Goal: Transaction & Acquisition: Book appointment/travel/reservation

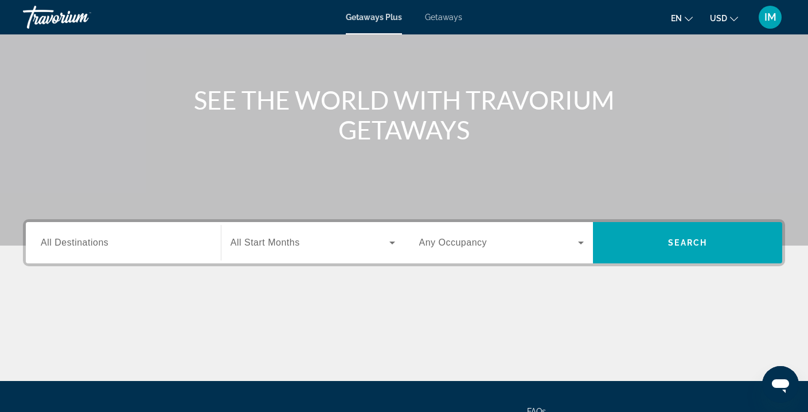
scroll to position [112, 0]
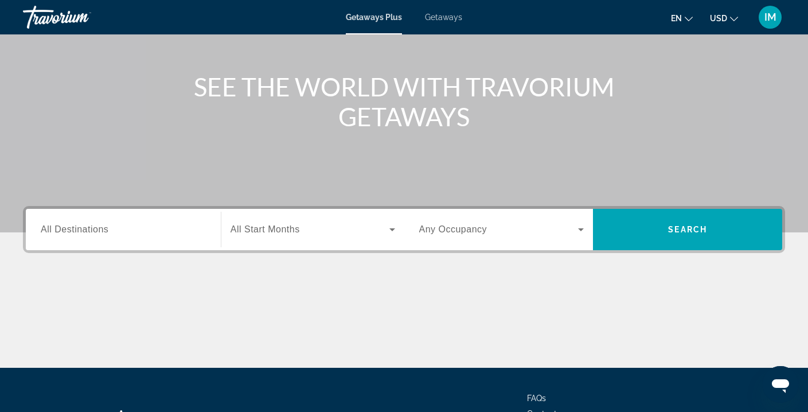
click at [78, 228] on span "All Destinations" at bounding box center [75, 229] width 68 height 10
click at [78, 228] on input "Destination All Destinations" at bounding box center [123, 230] width 165 height 14
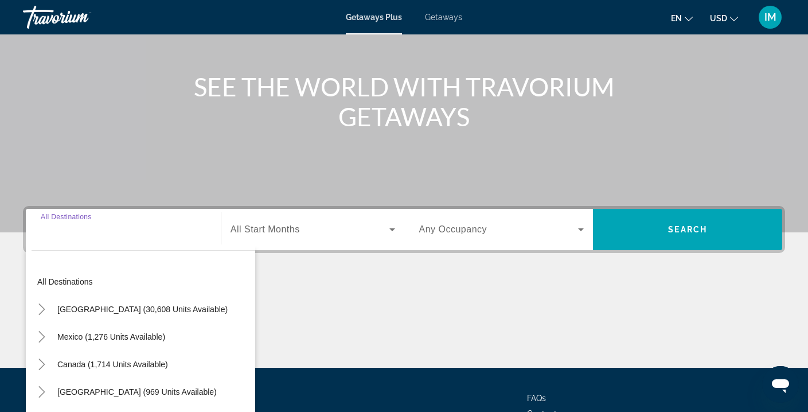
scroll to position [208, 0]
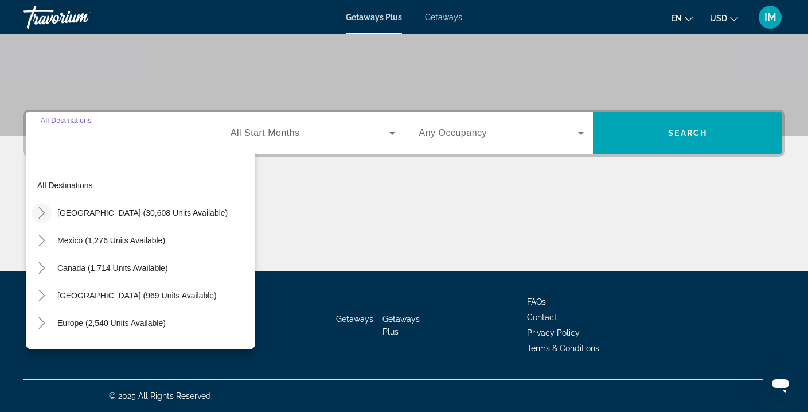
click at [41, 215] on icon "Toggle United States (30,608 units available)" at bounding box center [41, 212] width 6 height 11
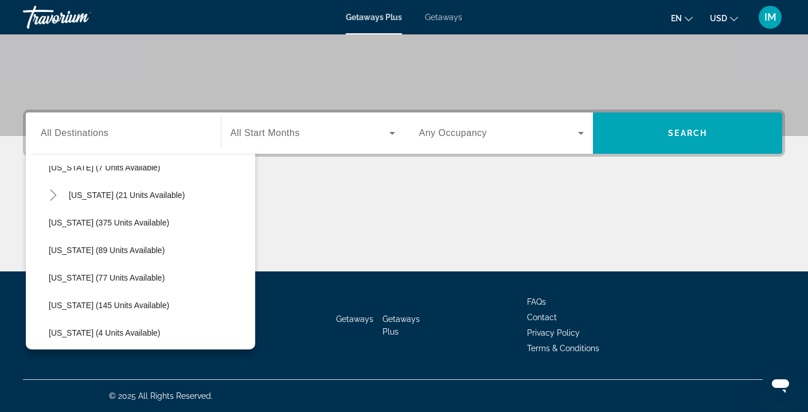
scroll to position [233, 0]
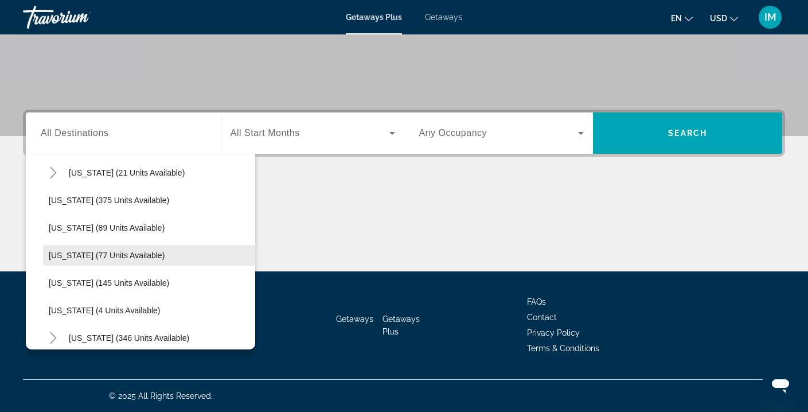
click at [52, 253] on span "[US_STATE] (77 units available)" at bounding box center [107, 254] width 116 height 9
type input "**********"
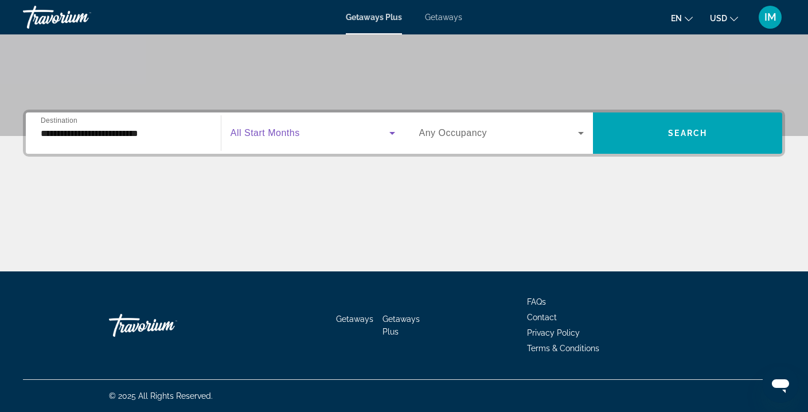
click at [385, 133] on icon "Search widget" at bounding box center [392, 133] width 14 height 14
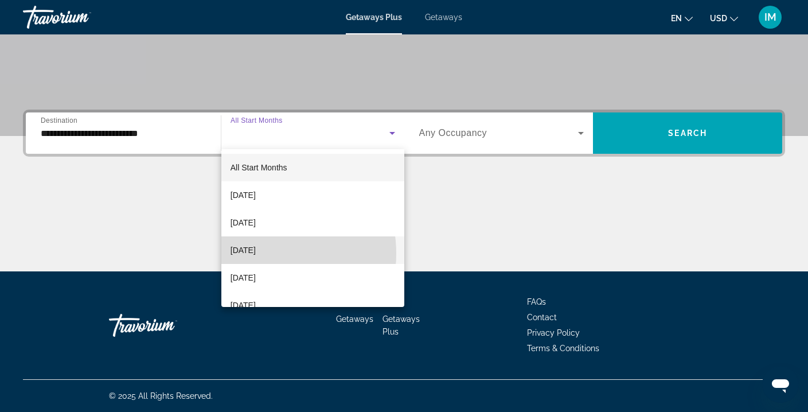
click at [253, 253] on span "[DATE]" at bounding box center [242, 250] width 25 height 14
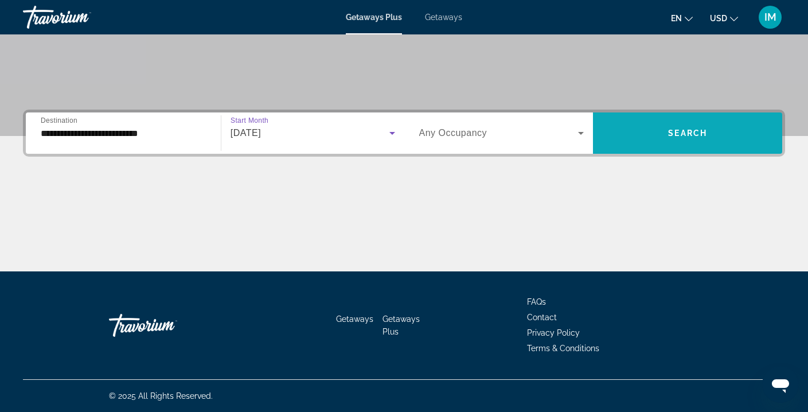
click at [714, 138] on span "Search widget" at bounding box center [687, 133] width 189 height 28
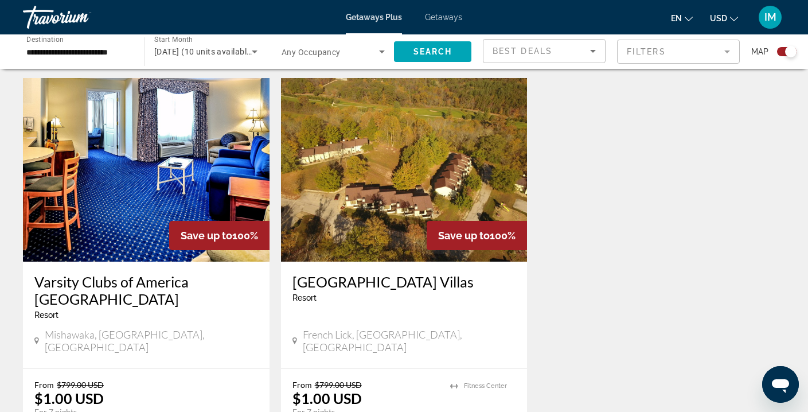
scroll to position [348, 0]
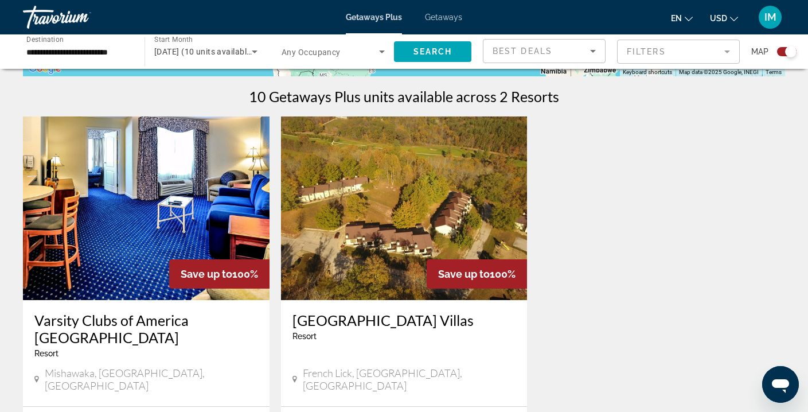
click at [447, 183] on img "Main content" at bounding box center [404, 207] width 246 height 183
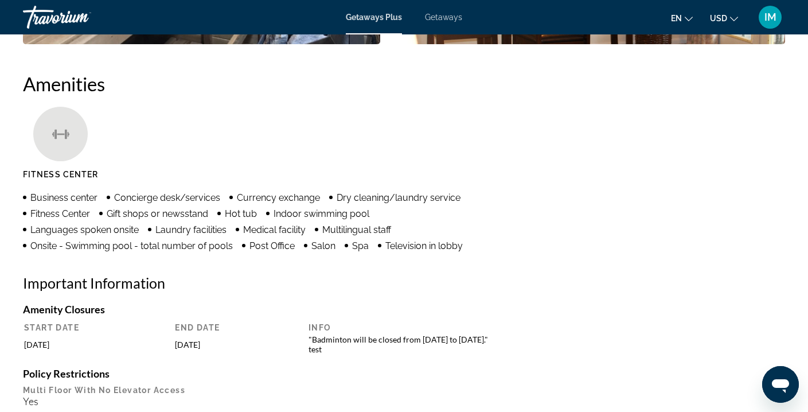
scroll to position [847, 0]
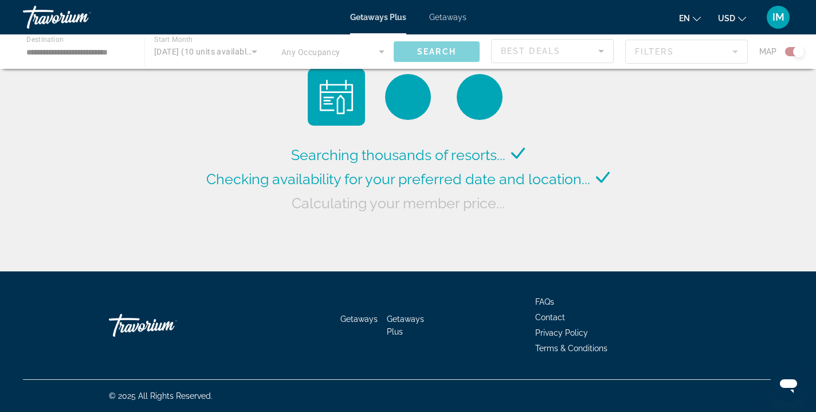
click at [62, 48] on div "Main content" at bounding box center [408, 51] width 816 height 34
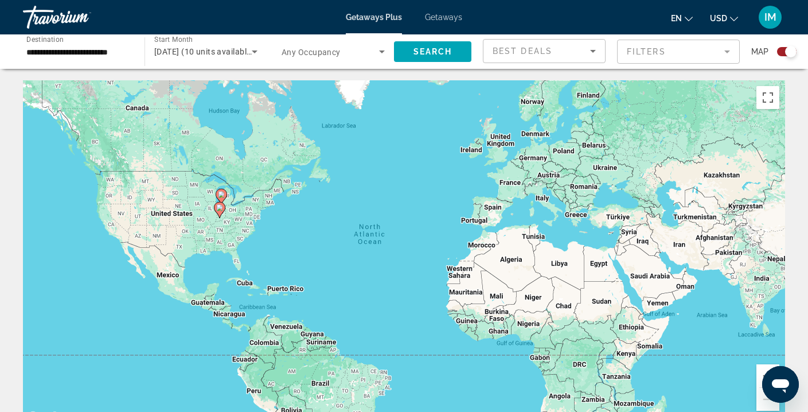
click at [60, 50] on input "**********" at bounding box center [77, 52] width 103 height 14
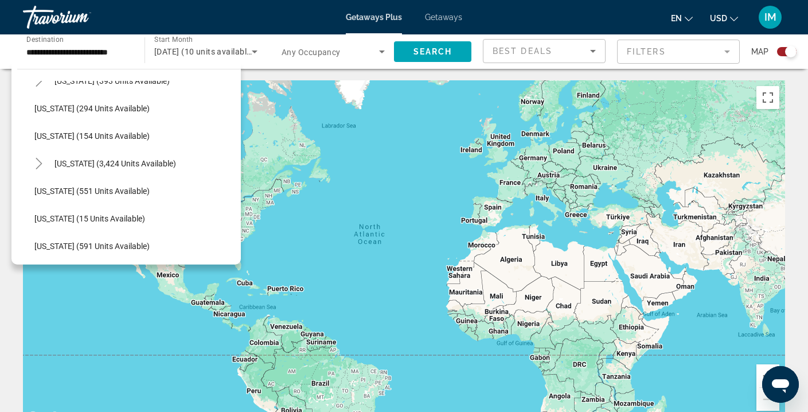
scroll to position [904, 0]
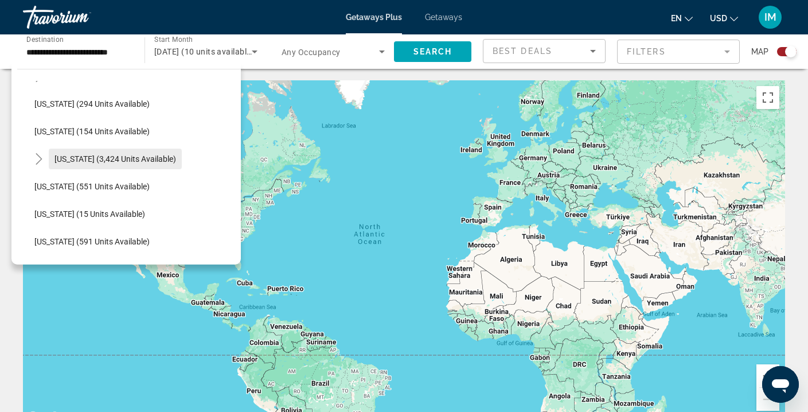
click at [75, 156] on span "[US_STATE] (3,424 units available)" at bounding box center [115, 158] width 122 height 9
type input "**********"
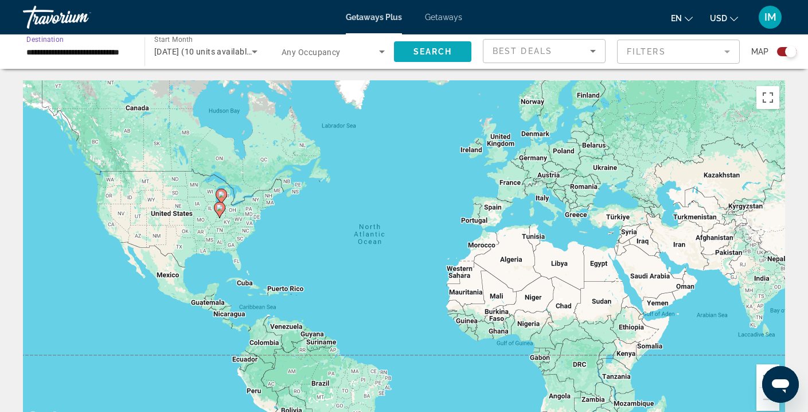
click at [427, 57] on span "Search widget" at bounding box center [432, 52] width 77 height 28
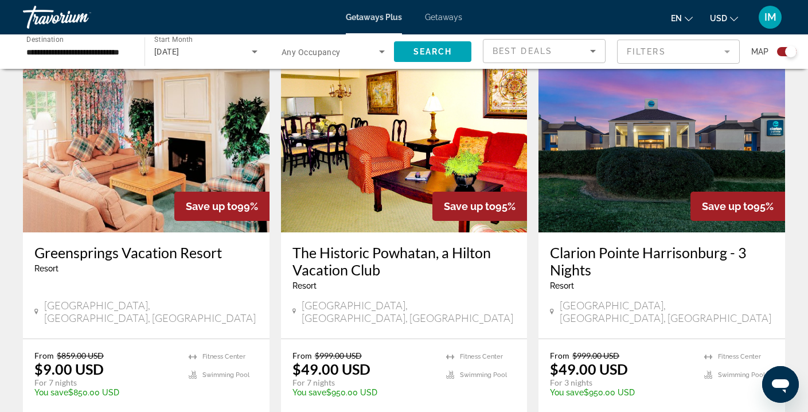
scroll to position [1223, 0]
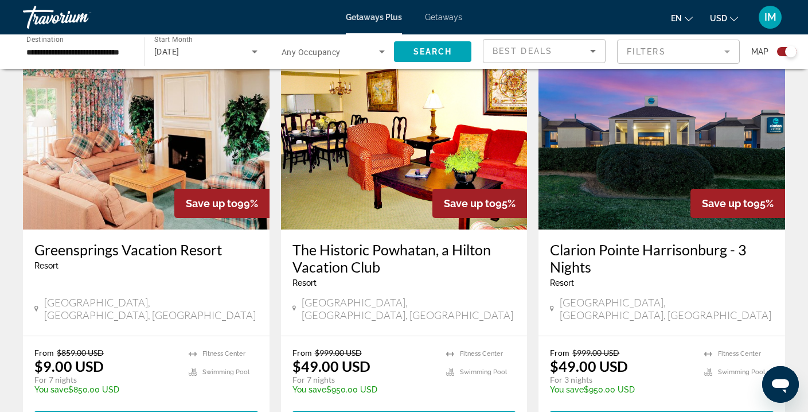
click at [647, 127] on img "Main content" at bounding box center [661, 137] width 246 height 183
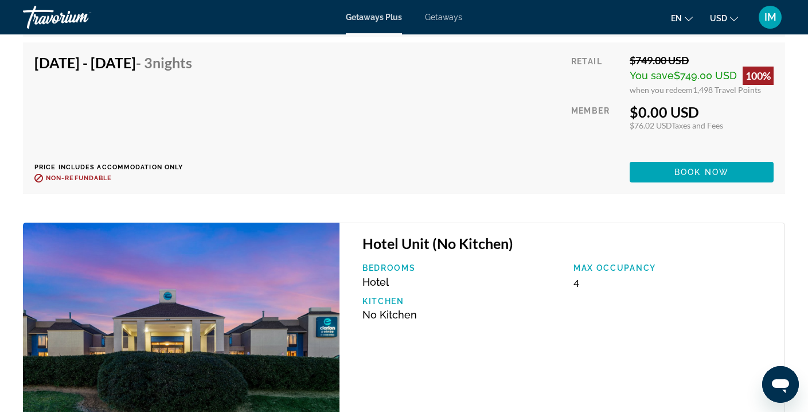
scroll to position [1733, 0]
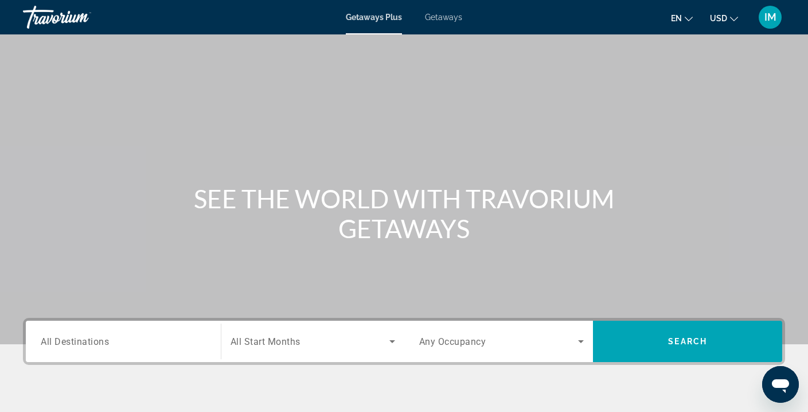
click at [92, 344] on span "All Destinations" at bounding box center [75, 340] width 68 height 11
click at [92, 344] on input "Destination All Destinations" at bounding box center [123, 342] width 165 height 14
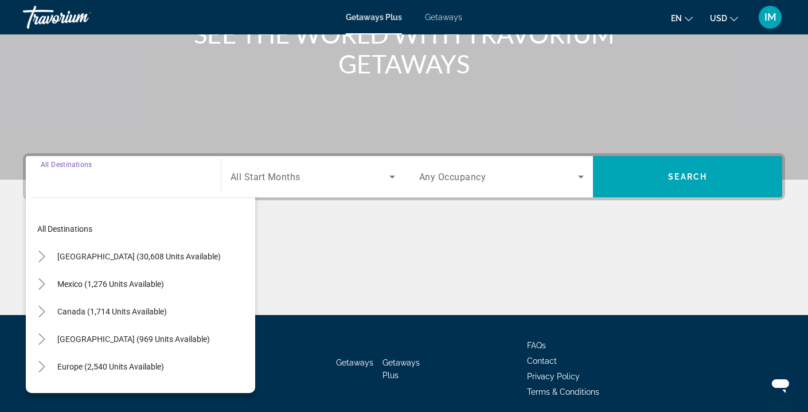
scroll to position [208, 0]
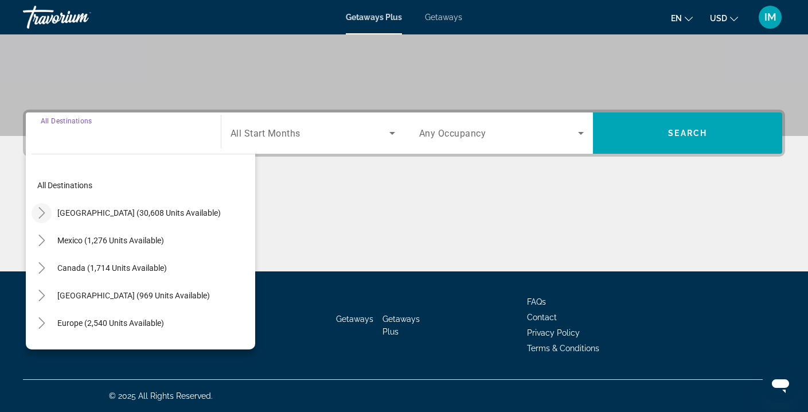
click at [40, 212] on icon "Toggle United States (30,608 units available)" at bounding box center [41, 212] width 11 height 11
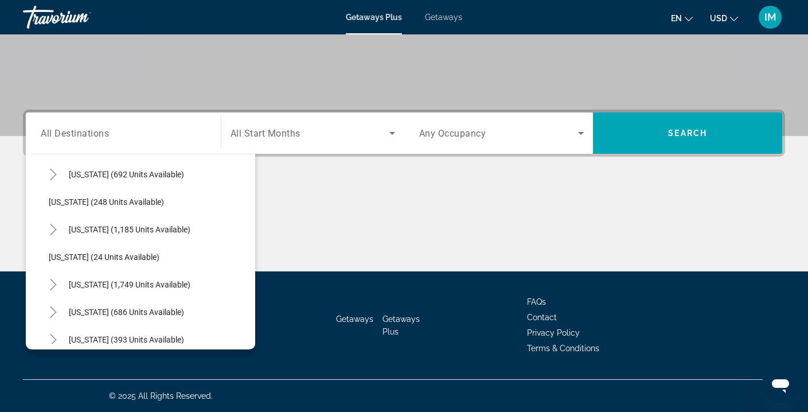
scroll to position [717, 0]
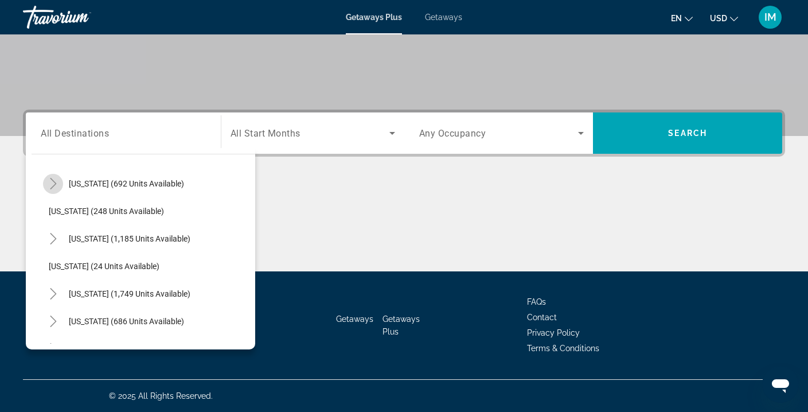
click at [56, 184] on icon "Toggle North Carolina (692 units available)" at bounding box center [53, 183] width 11 height 11
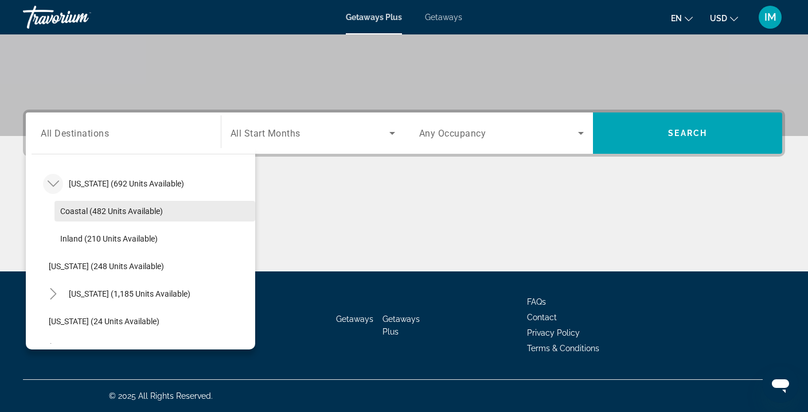
click at [129, 210] on span "Coastal (482 units available)" at bounding box center [111, 210] width 103 height 9
type input "**********"
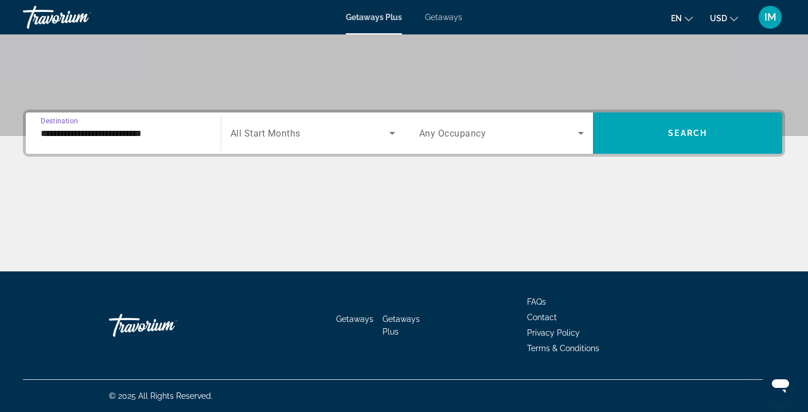
click at [340, 128] on span "Search widget" at bounding box center [309, 133] width 159 height 14
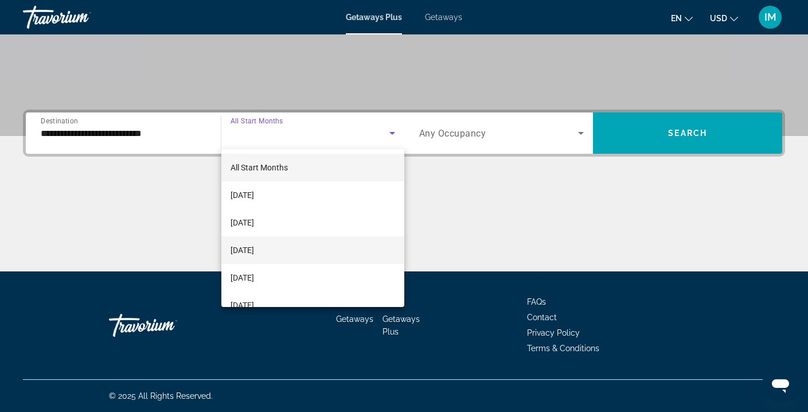
click at [254, 251] on span "[DATE]" at bounding box center [241, 250] width 23 height 14
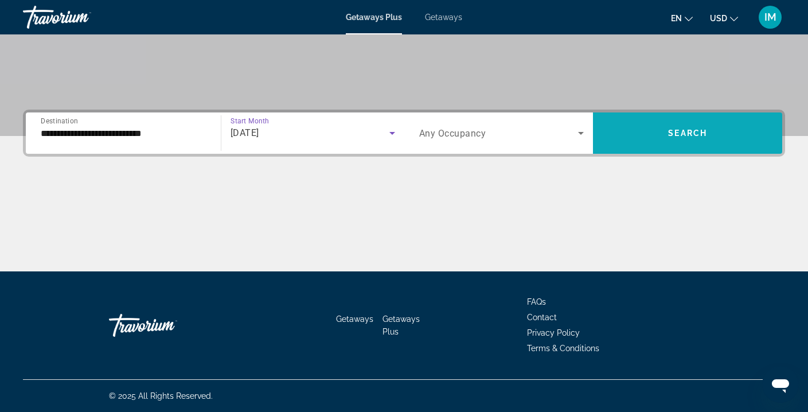
click at [631, 130] on span "Search widget" at bounding box center [687, 133] width 189 height 28
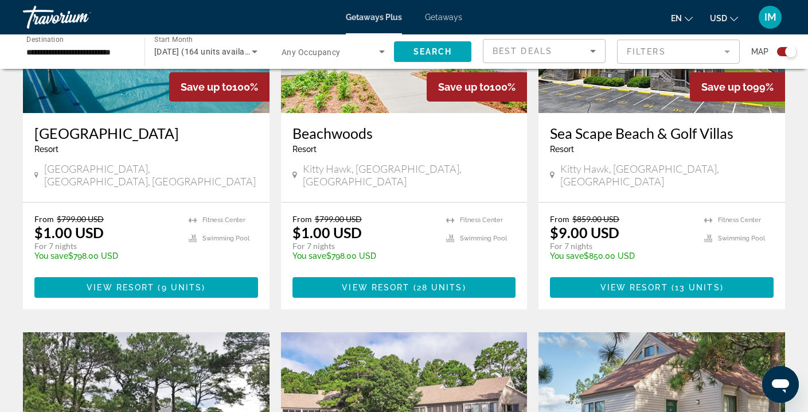
scroll to position [271, 0]
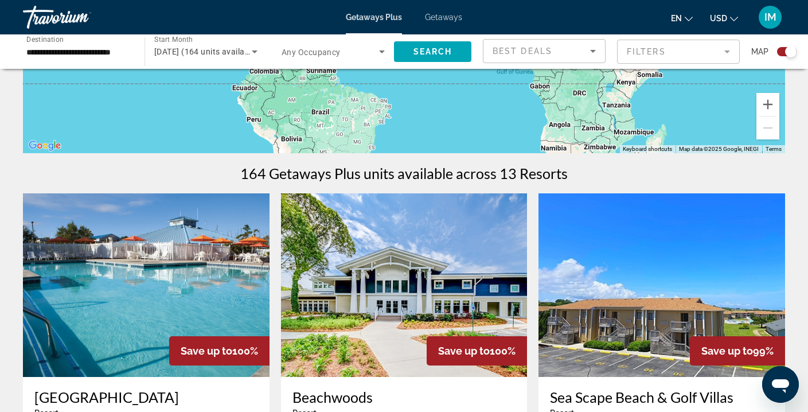
click at [708, 46] on mat-form-field "Filters" at bounding box center [678, 52] width 123 height 24
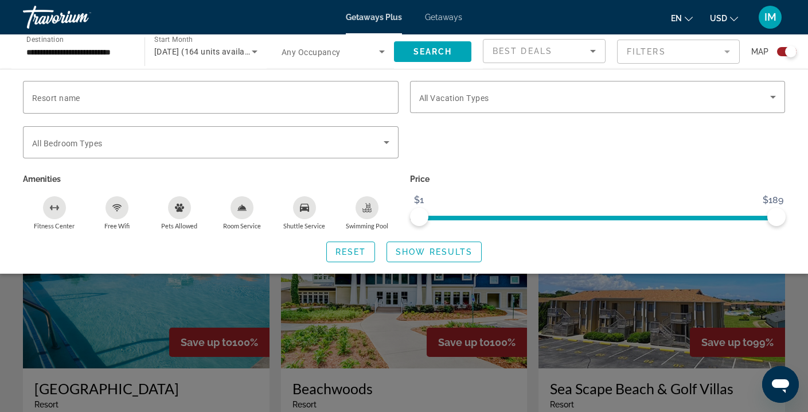
scroll to position [342, 0]
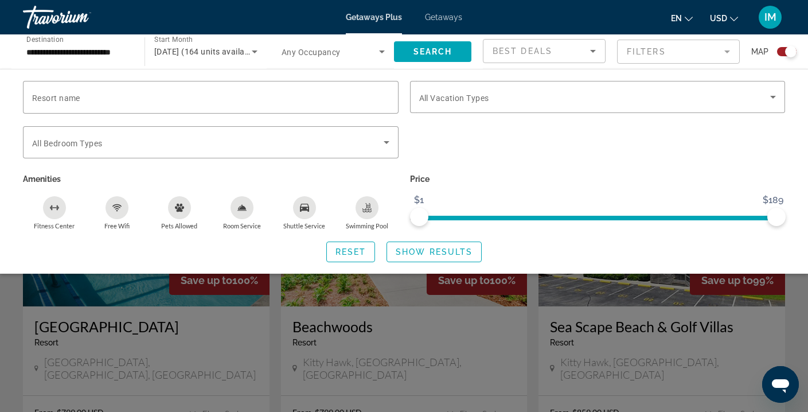
click at [740, 253] on div "Reset Show Results" at bounding box center [404, 251] width 762 height 21
click at [340, 253] on span "Reset" at bounding box center [350, 251] width 31 height 9
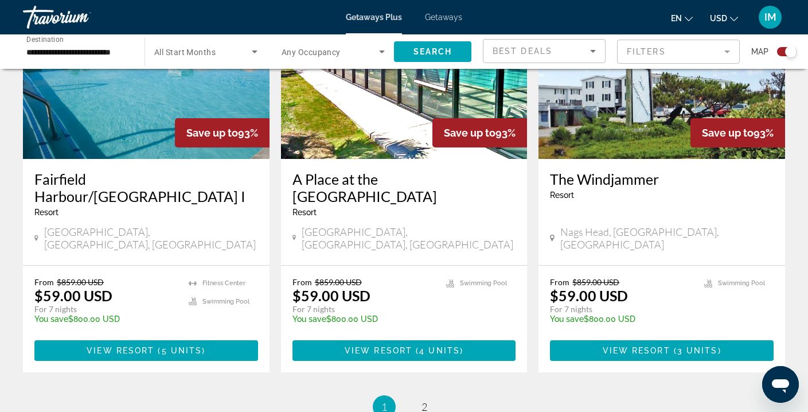
scroll to position [1757, 0]
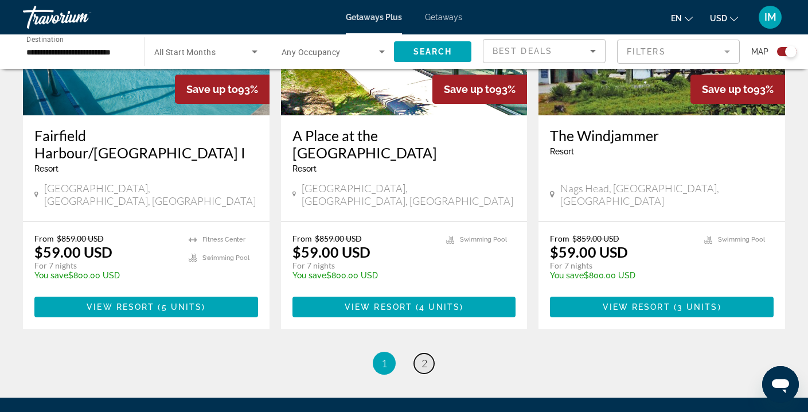
click at [420, 353] on link "page 2" at bounding box center [424, 363] width 20 height 20
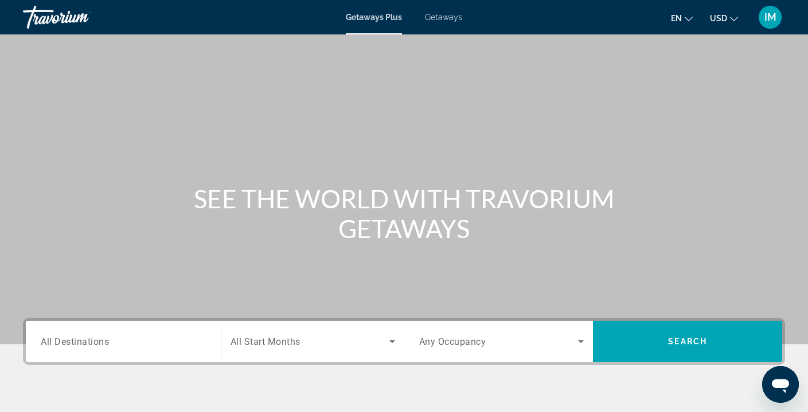
click at [79, 346] on span "All Destinations" at bounding box center [75, 340] width 68 height 11
click at [79, 346] on input "Destination All Destinations" at bounding box center [123, 342] width 165 height 14
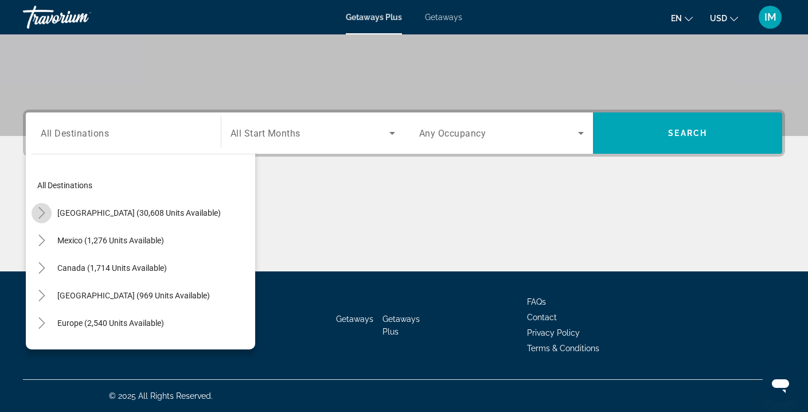
click at [42, 210] on icon "Toggle United States (30,608 units available)" at bounding box center [41, 212] width 6 height 11
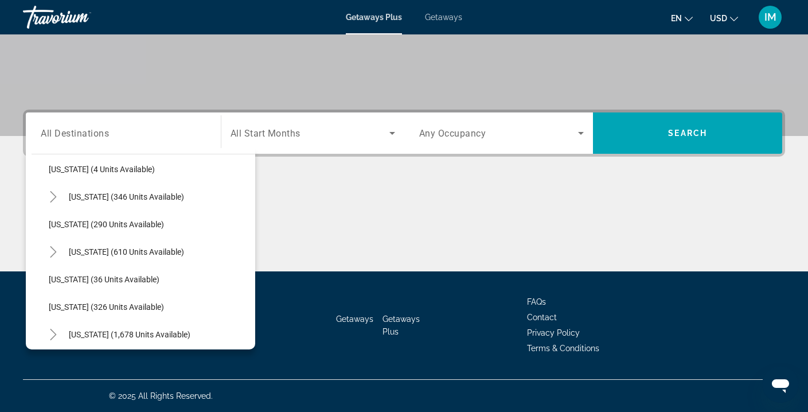
scroll to position [401, 0]
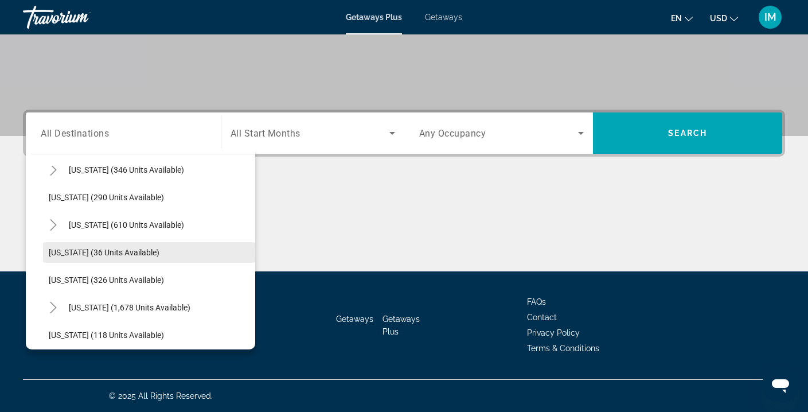
click at [83, 252] on span "[US_STATE] (36 units available)" at bounding box center [104, 252] width 111 height 9
type input "**********"
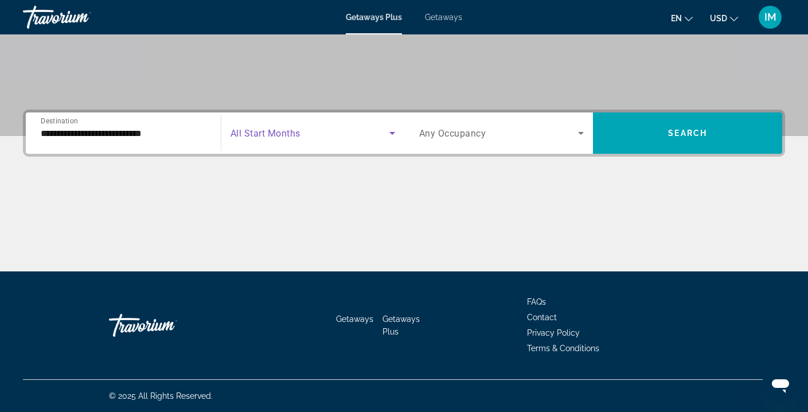
click at [364, 135] on span "Search widget" at bounding box center [309, 133] width 159 height 14
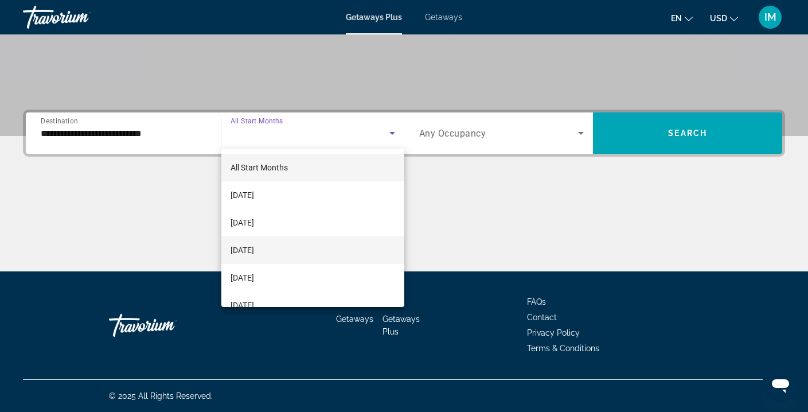
click at [253, 250] on span "[DATE]" at bounding box center [241, 250] width 23 height 14
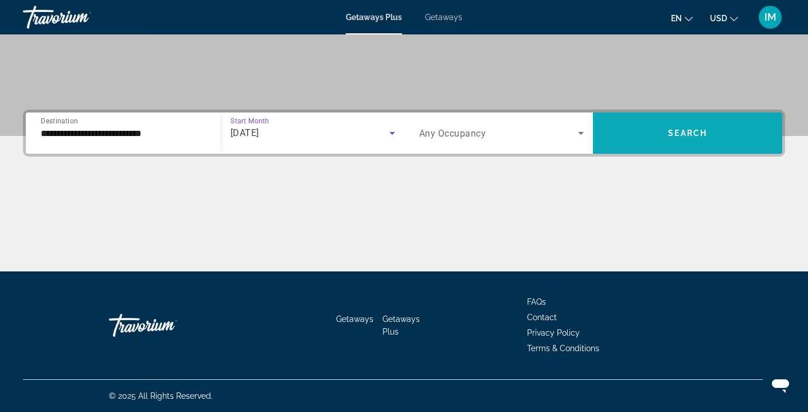
click at [659, 128] on span "Search widget" at bounding box center [687, 133] width 189 height 28
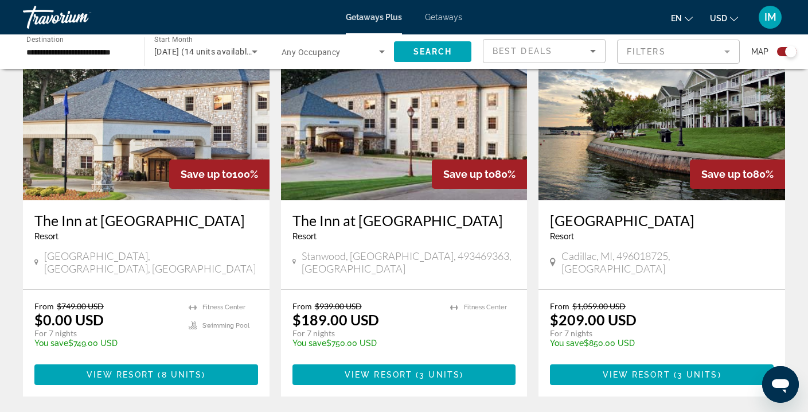
scroll to position [417, 0]
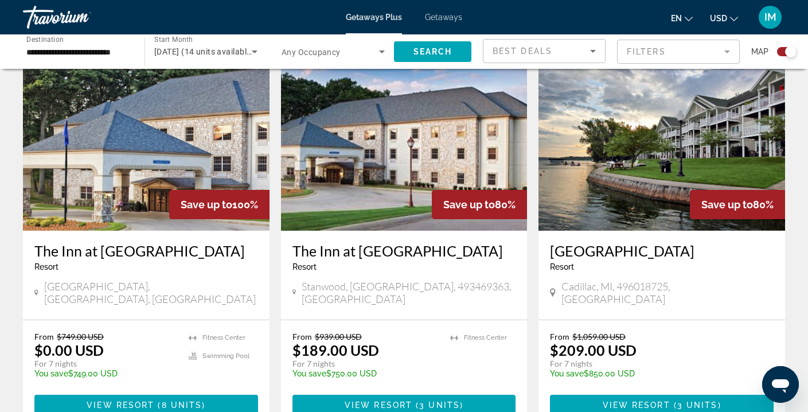
click at [164, 138] on img "Main content" at bounding box center [146, 138] width 246 height 183
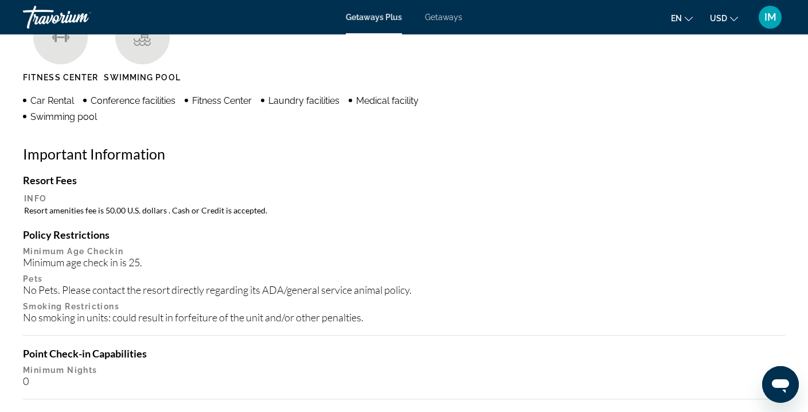
scroll to position [935, 0]
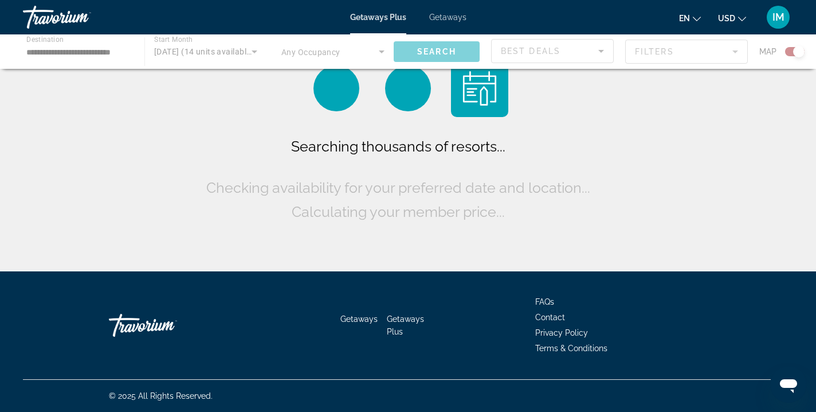
click at [63, 53] on div "Main content" at bounding box center [408, 51] width 816 height 34
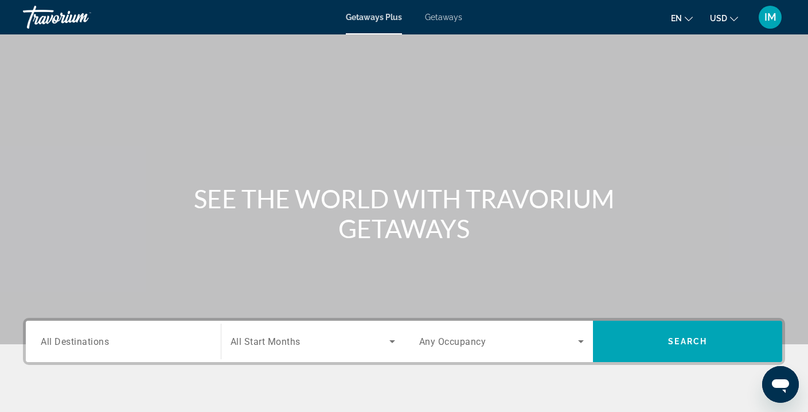
click at [69, 336] on span "All Destinations" at bounding box center [75, 340] width 68 height 11
click at [69, 336] on input "Destination All Destinations" at bounding box center [123, 342] width 165 height 14
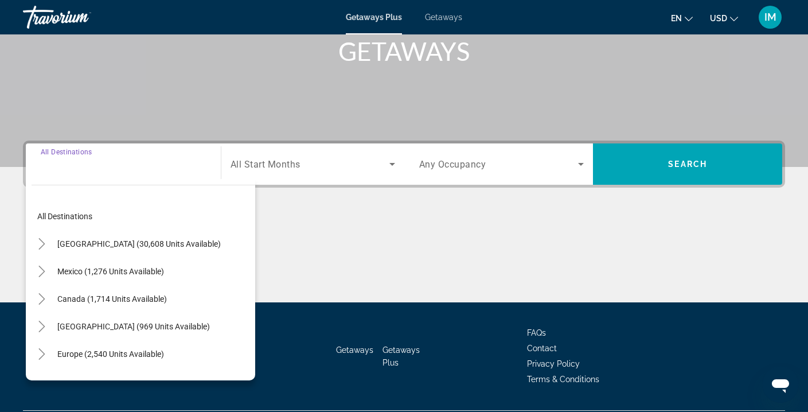
scroll to position [208, 0]
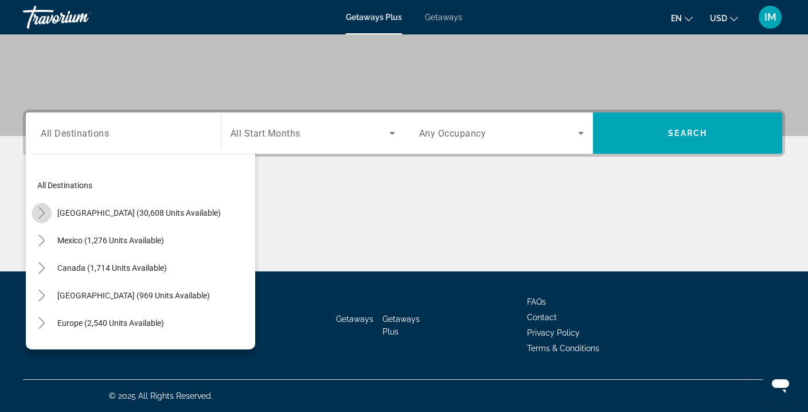
click at [44, 209] on icon "Toggle United States (30,608 units available)" at bounding box center [41, 212] width 11 height 11
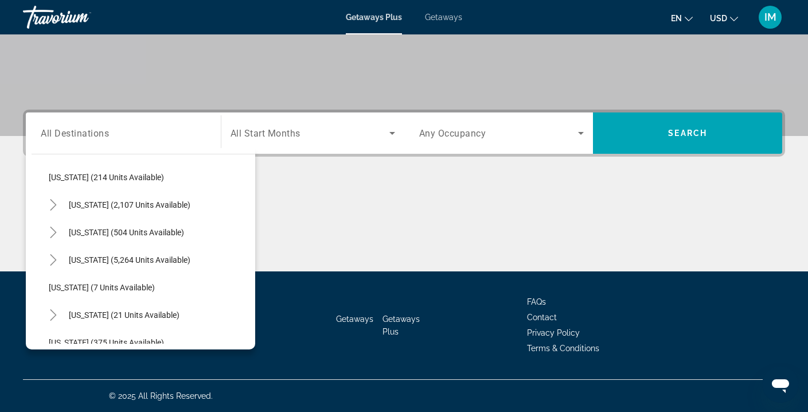
scroll to position [99, 0]
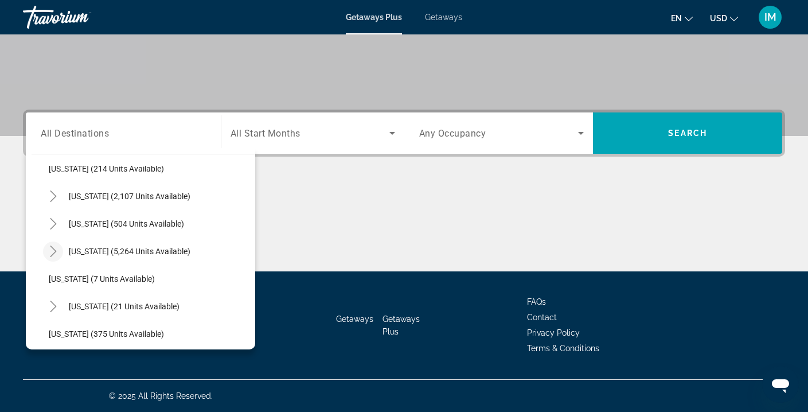
click at [53, 247] on icon "Toggle Florida (5,264 units available)" at bounding box center [53, 250] width 11 height 11
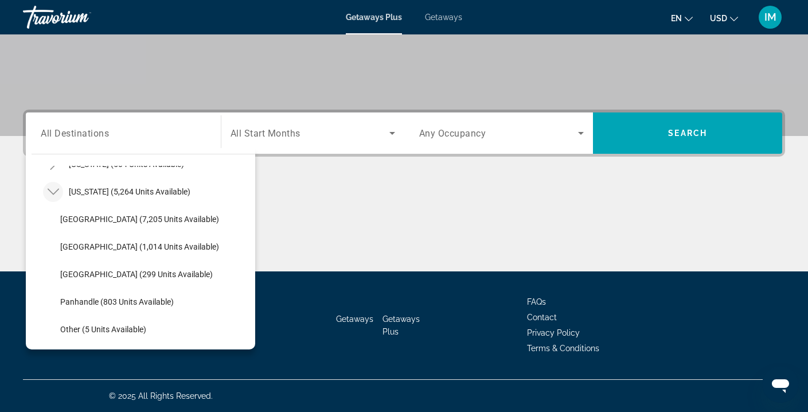
scroll to position [169, 0]
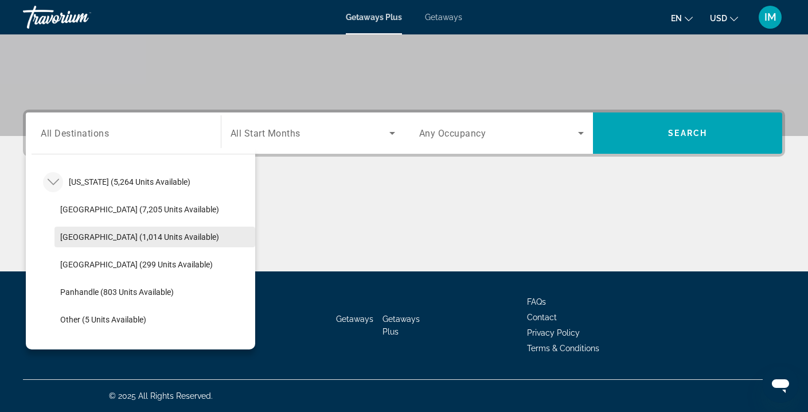
click at [130, 238] on span "[GEOGRAPHIC_DATA] (1,014 units available)" at bounding box center [139, 236] width 159 height 9
type input "**********"
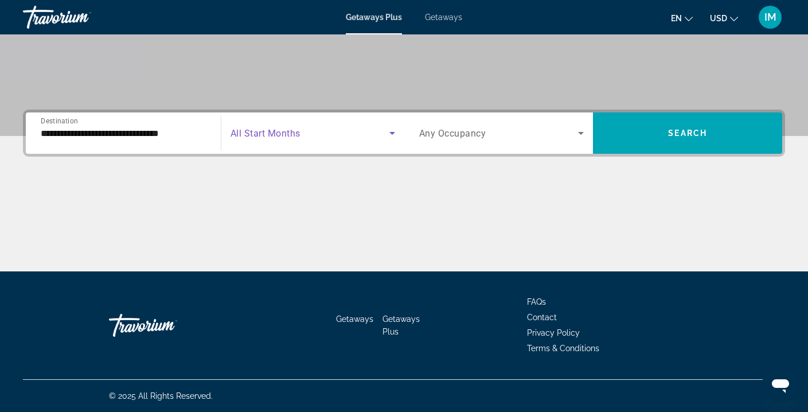
click at [385, 132] on icon "Search widget" at bounding box center [392, 133] width 14 height 14
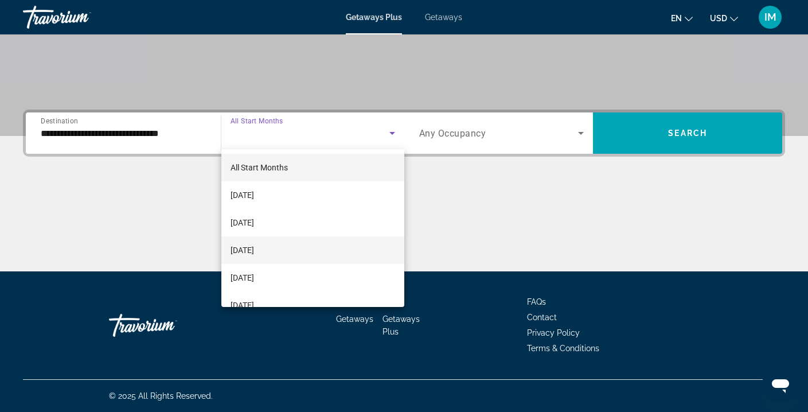
click at [254, 248] on span "[DATE]" at bounding box center [241, 250] width 23 height 14
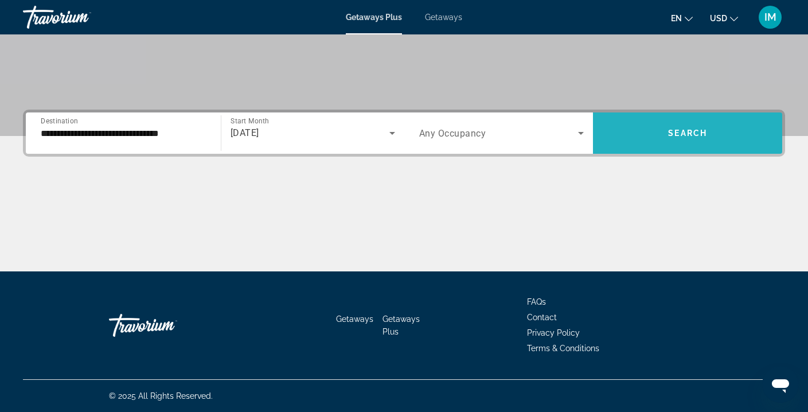
click at [665, 120] on span "Search widget" at bounding box center [687, 133] width 189 height 28
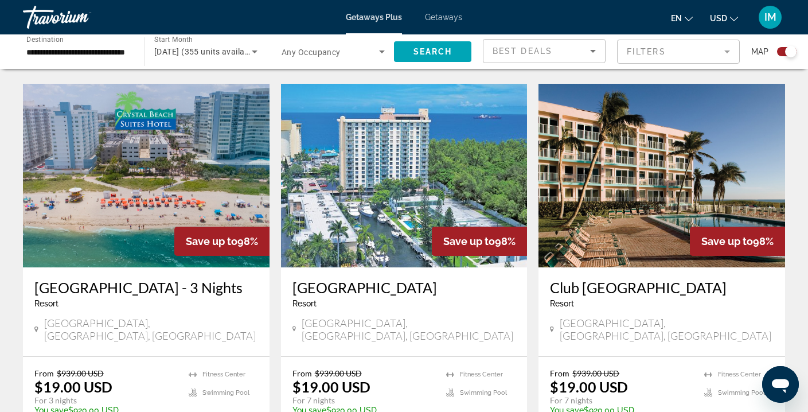
scroll to position [1636, 0]
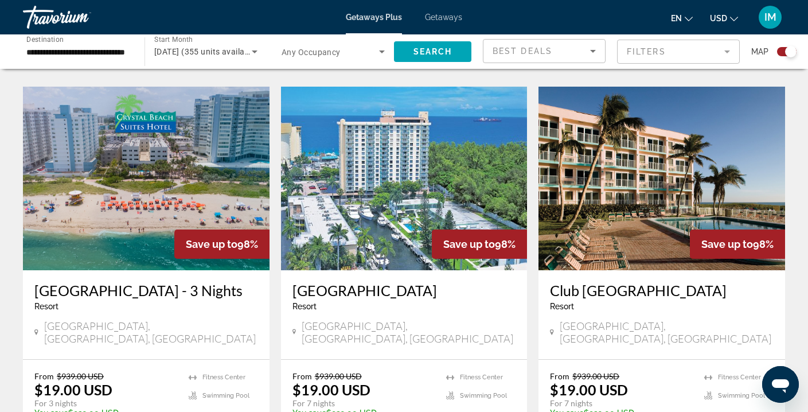
click at [406, 167] on img "Main content" at bounding box center [404, 178] width 246 height 183
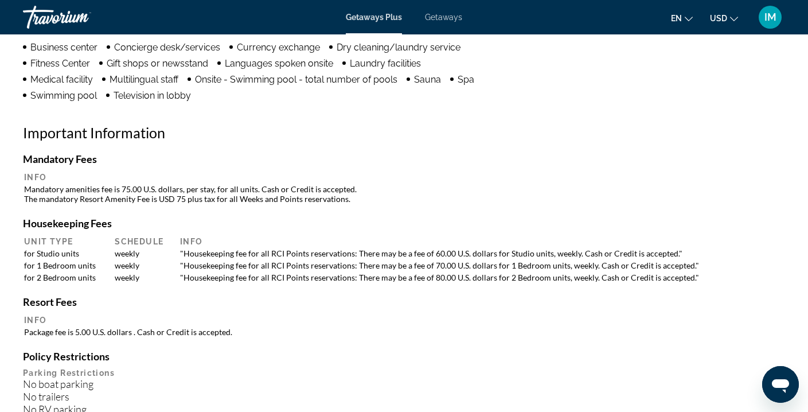
scroll to position [615, 0]
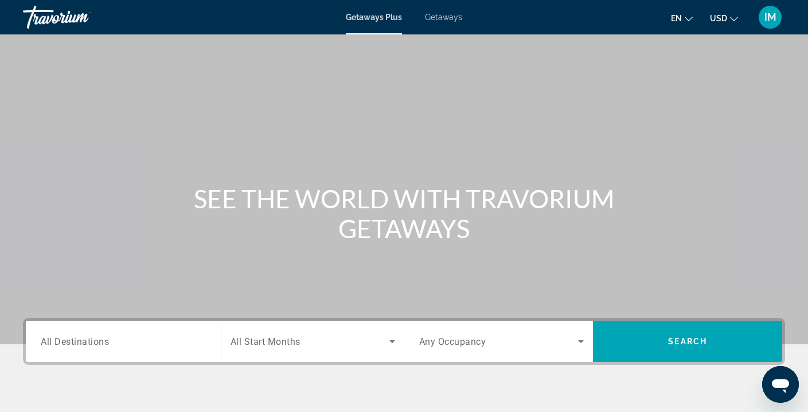
click at [75, 340] on span "All Destinations" at bounding box center [75, 340] width 68 height 11
click at [75, 340] on input "Destination All Destinations" at bounding box center [123, 342] width 165 height 14
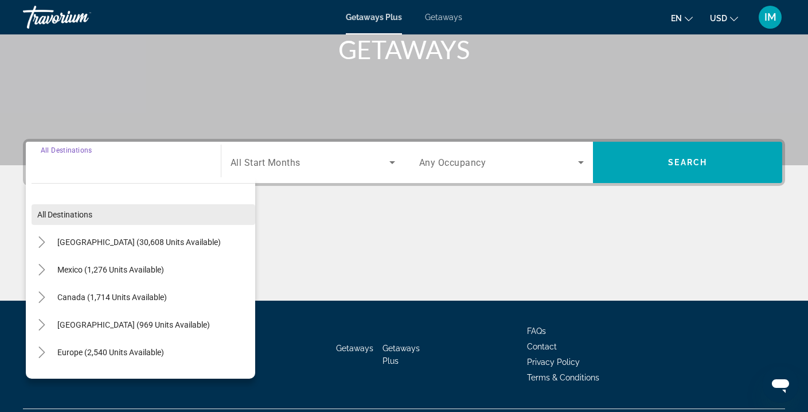
scroll to position [208, 0]
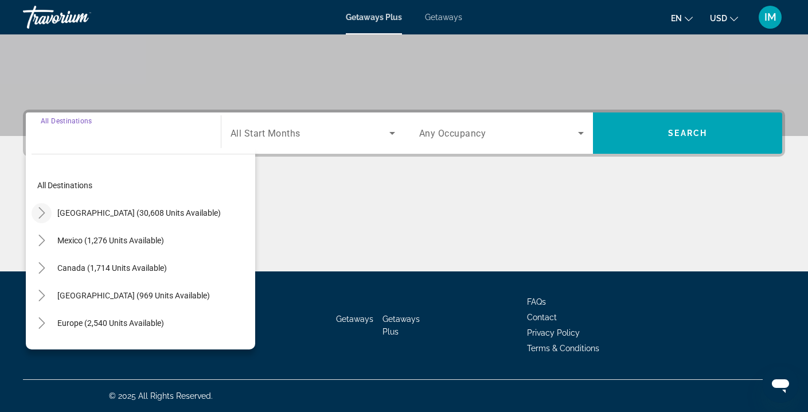
click at [44, 210] on icon "Toggle United States (30,608 units available)" at bounding box center [41, 212] width 11 height 11
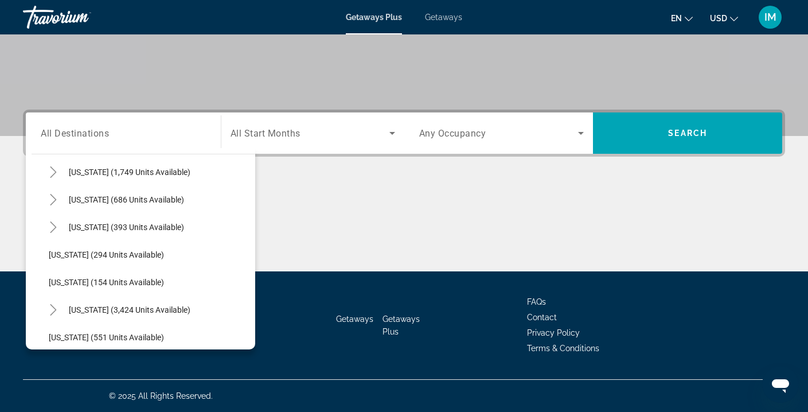
scroll to position [910, 0]
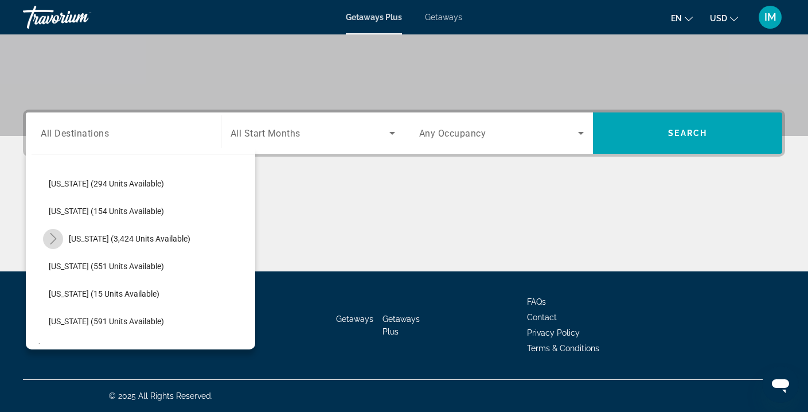
click at [53, 237] on icon "Toggle Virginia (3,424 units available)" at bounding box center [53, 238] width 11 height 11
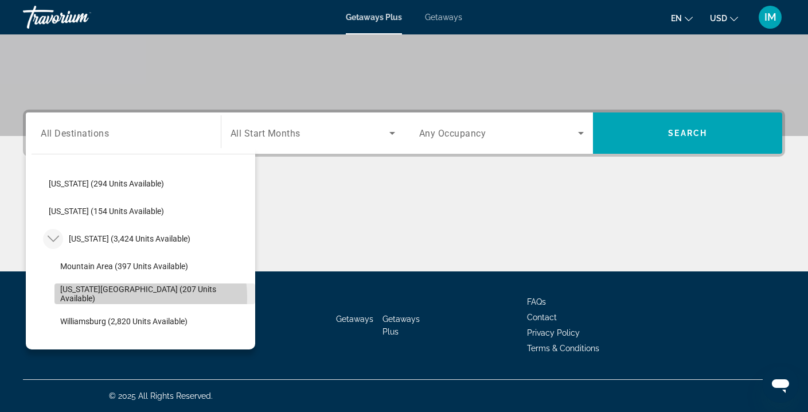
click at [115, 297] on span "[US_STATE][GEOGRAPHIC_DATA] (207 units available)" at bounding box center [154, 293] width 189 height 18
type input "**********"
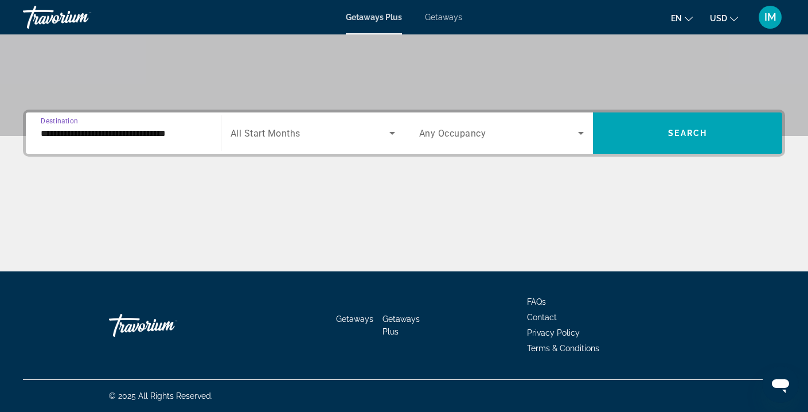
click at [293, 138] on span "Search widget" at bounding box center [309, 133] width 159 height 14
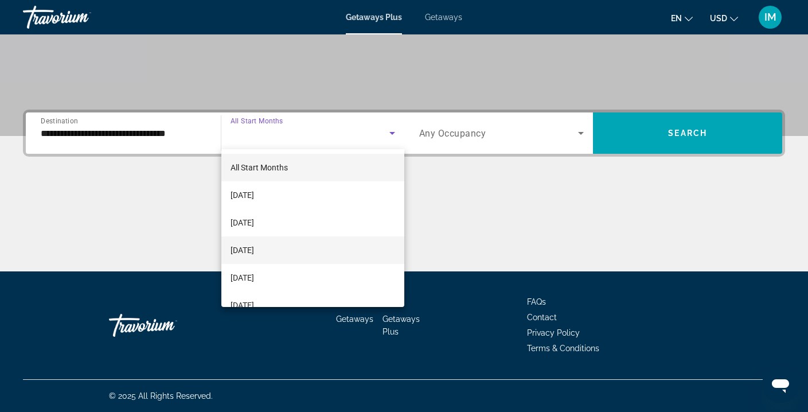
click at [254, 256] on span "[DATE]" at bounding box center [241, 250] width 23 height 14
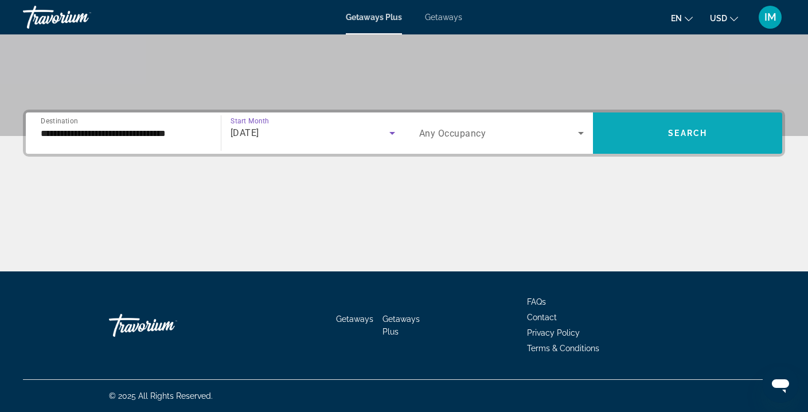
click at [644, 134] on span "Search widget" at bounding box center [687, 133] width 189 height 28
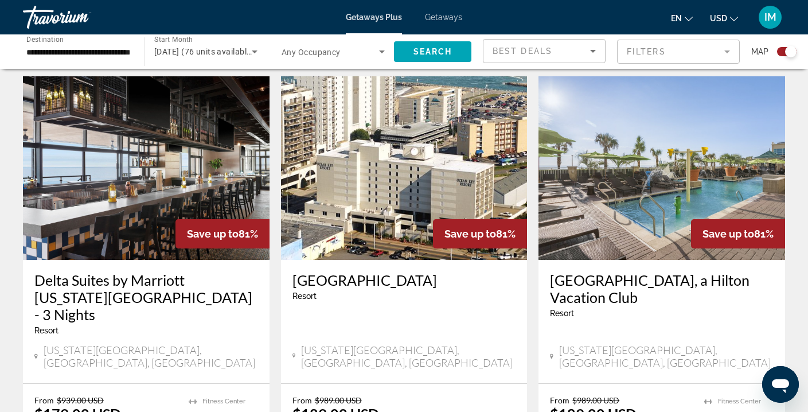
scroll to position [421, 0]
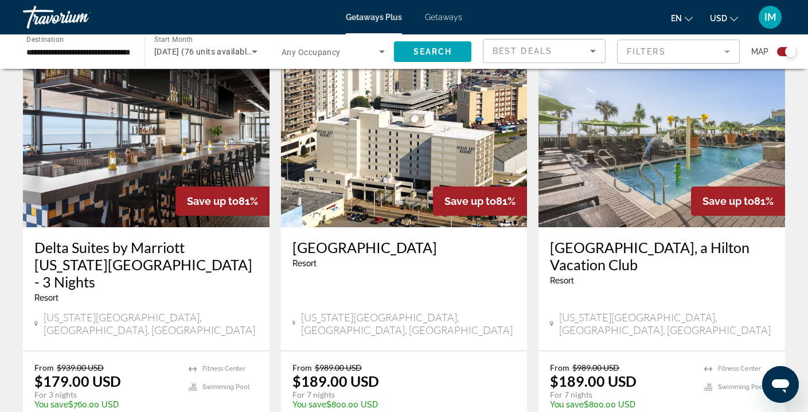
click at [152, 148] on img "Main content" at bounding box center [146, 135] width 246 height 183
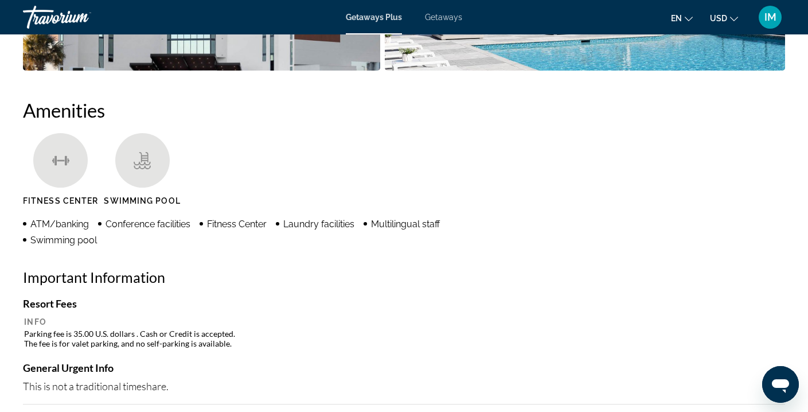
scroll to position [793, 0]
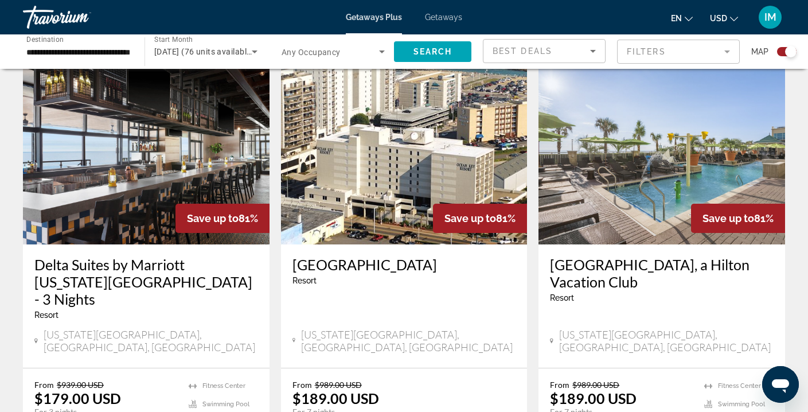
scroll to position [421, 0]
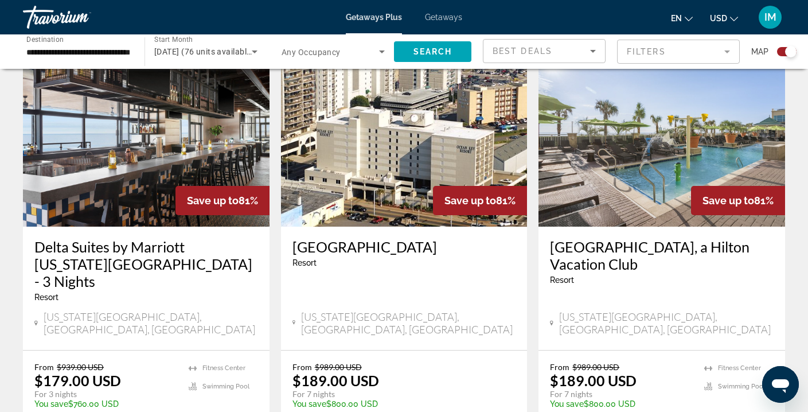
click at [611, 175] on img "Main content" at bounding box center [661, 134] width 246 height 183
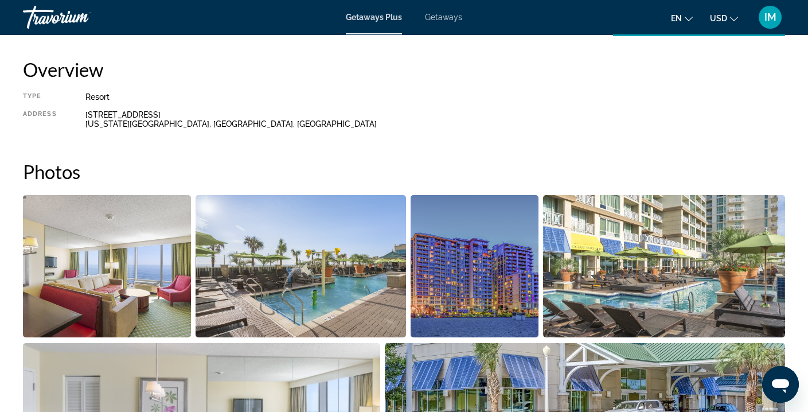
scroll to position [371, 0]
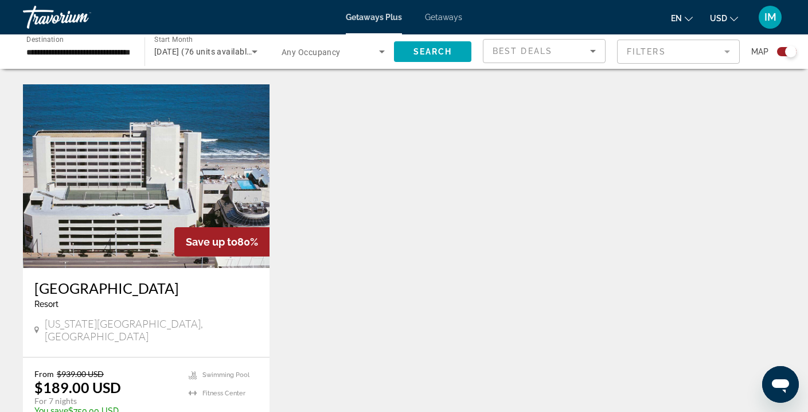
scroll to position [823, 0]
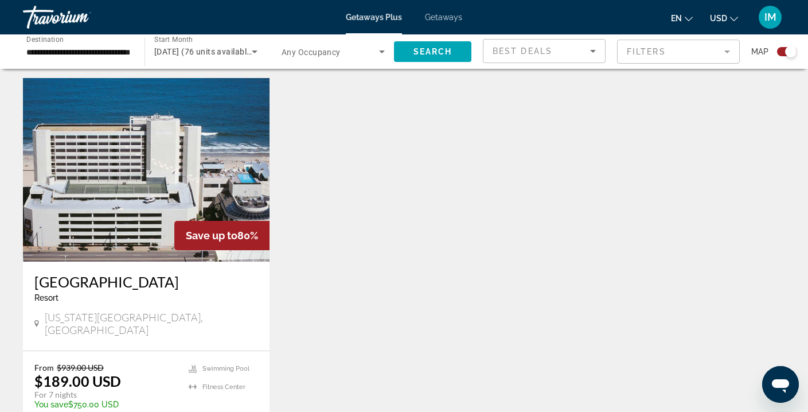
click at [154, 173] on img "Main content" at bounding box center [146, 169] width 246 height 183
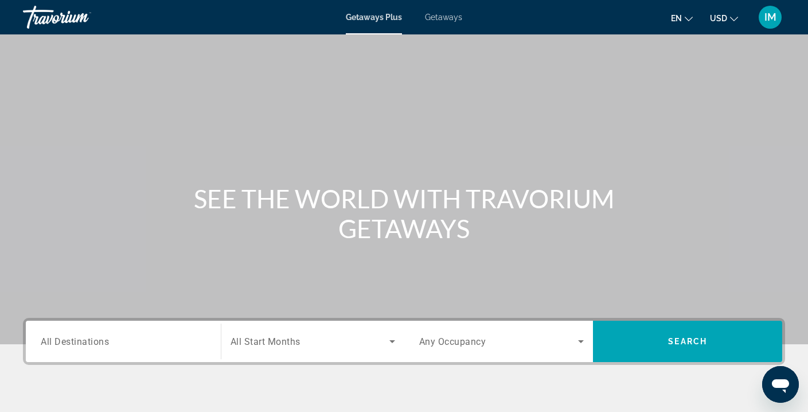
click at [53, 342] on span "All Destinations" at bounding box center [75, 340] width 68 height 11
click at [53, 342] on input "Destination All Destinations" at bounding box center [123, 342] width 165 height 14
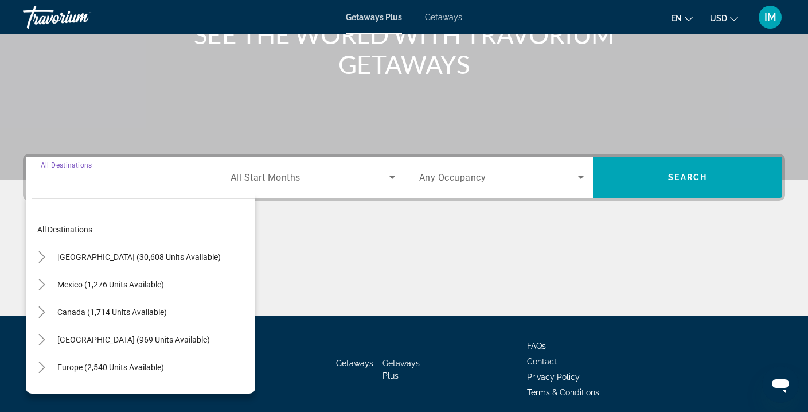
scroll to position [208, 0]
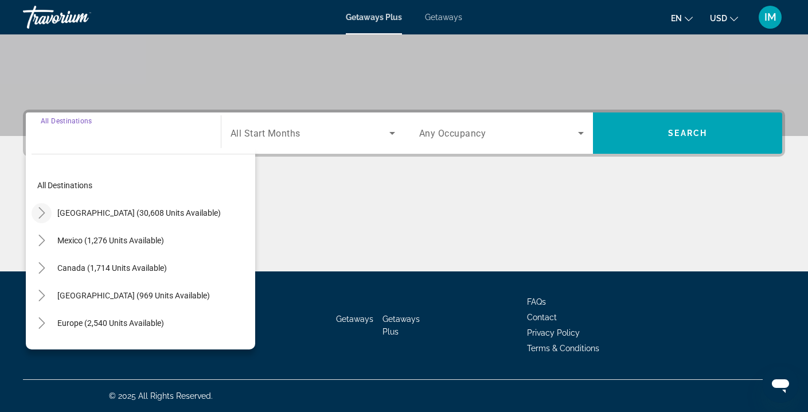
click at [44, 210] on icon "Toggle United States (30,608 units available)" at bounding box center [41, 212] width 11 height 11
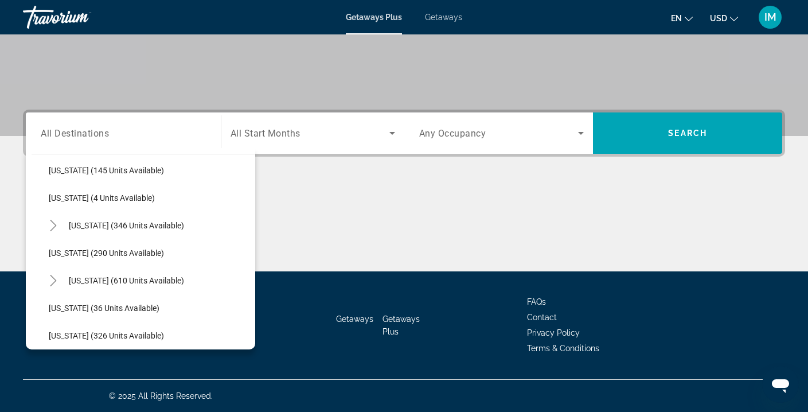
scroll to position [349, 0]
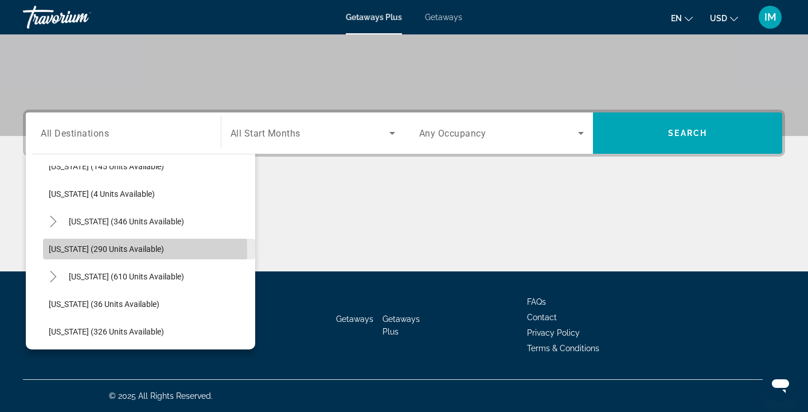
click at [76, 250] on span "[US_STATE] (290 units available)" at bounding box center [106, 248] width 115 height 9
type input "**********"
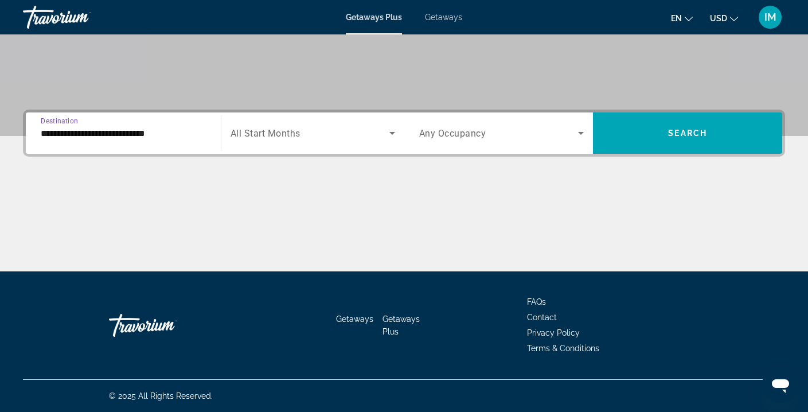
click at [308, 135] on span "Search widget" at bounding box center [309, 133] width 159 height 14
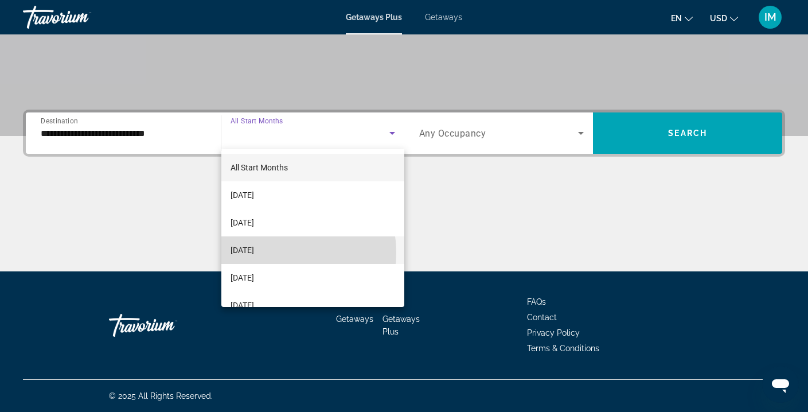
click at [254, 253] on span "[DATE]" at bounding box center [241, 250] width 23 height 14
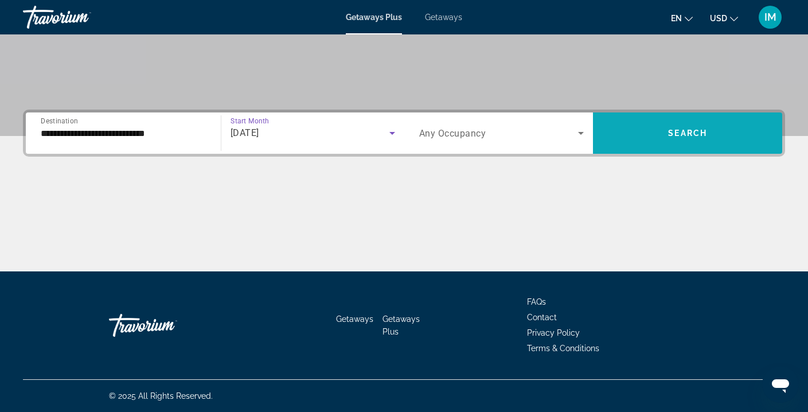
click at [629, 135] on span "Search widget" at bounding box center [687, 133] width 189 height 28
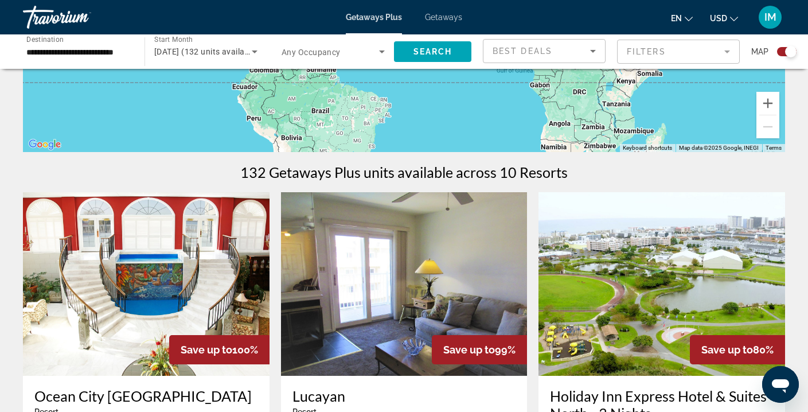
scroll to position [441, 0]
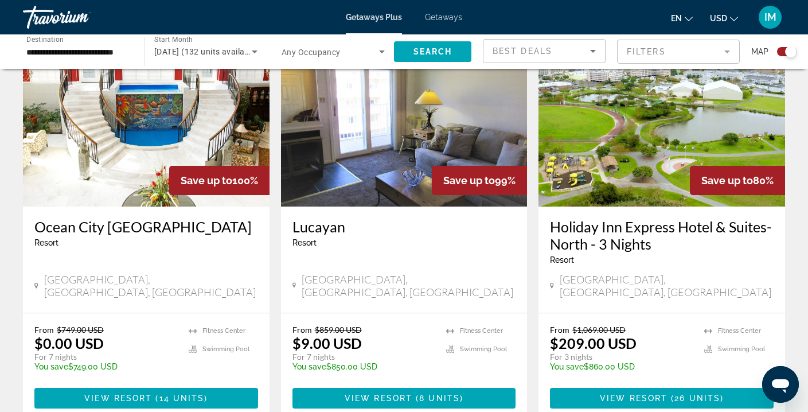
click at [171, 112] on img "Main content" at bounding box center [146, 114] width 246 height 183
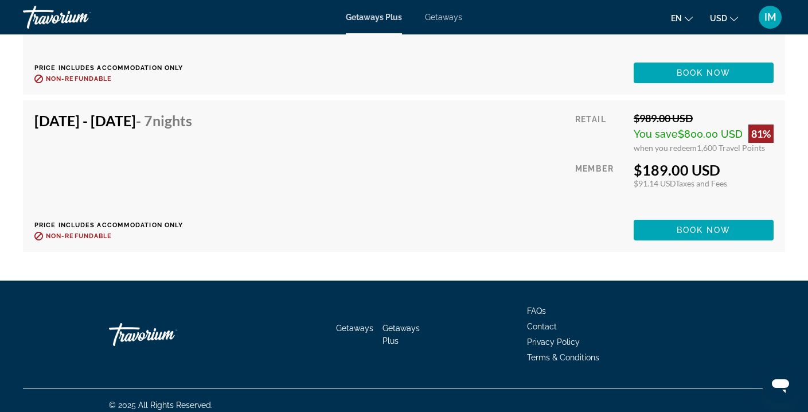
scroll to position [2070, 0]
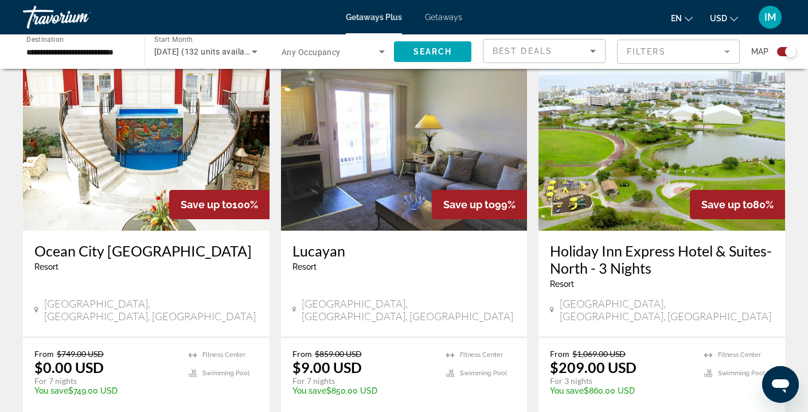
scroll to position [420, 0]
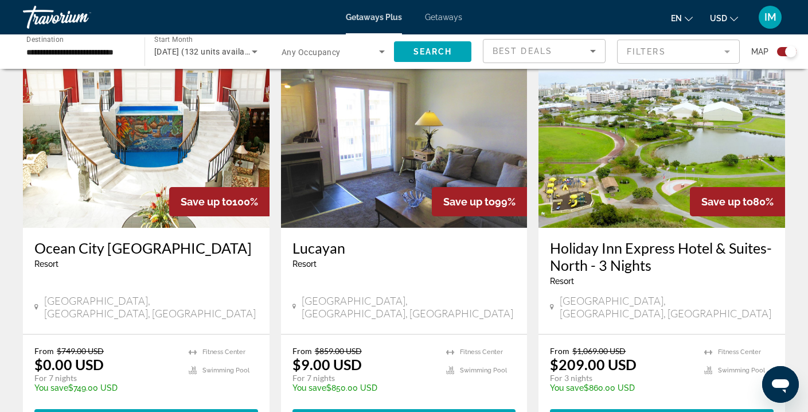
click at [374, 144] on img "Main content" at bounding box center [404, 135] width 246 height 183
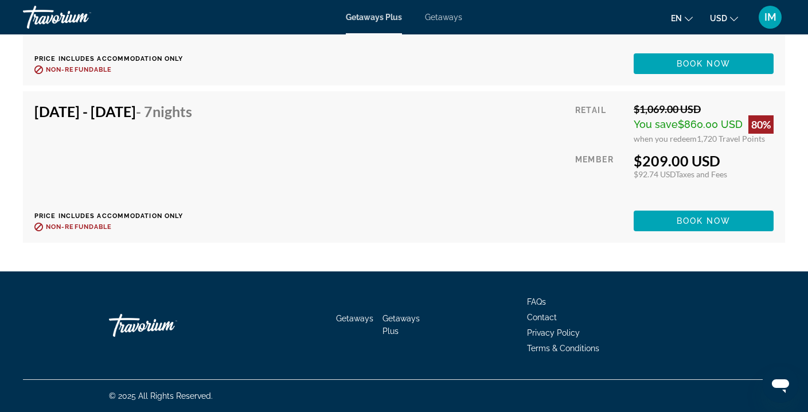
scroll to position [1973, 0]
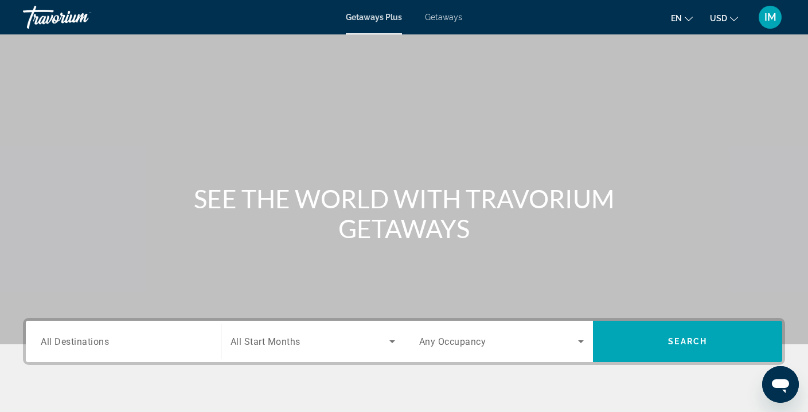
click at [83, 339] on span "All Destinations" at bounding box center [75, 340] width 68 height 11
click at [83, 339] on input "Destination All Destinations" at bounding box center [123, 342] width 165 height 14
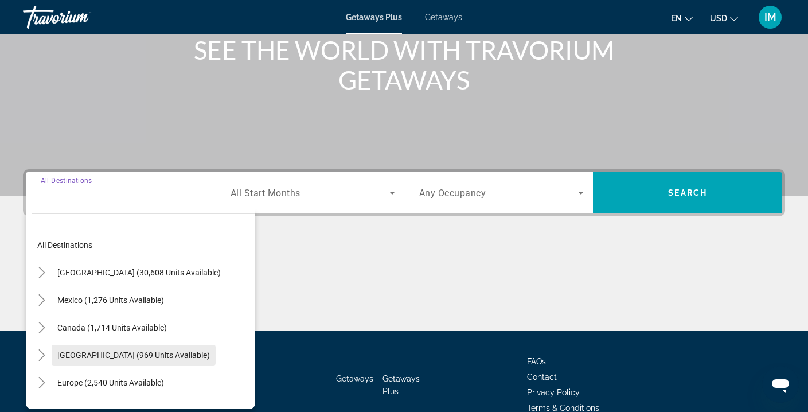
scroll to position [208, 0]
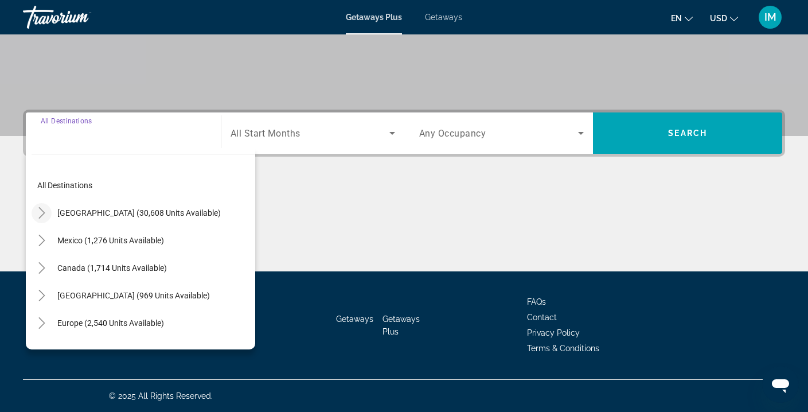
click at [46, 213] on icon "Toggle United States (30,608 units available)" at bounding box center [41, 212] width 11 height 11
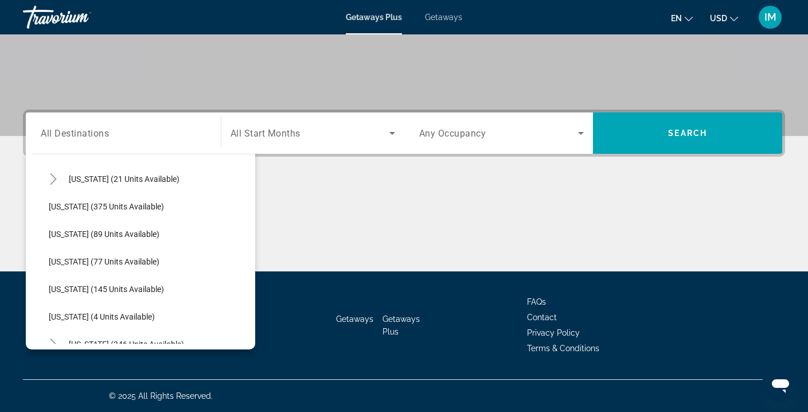
scroll to position [267, 0]
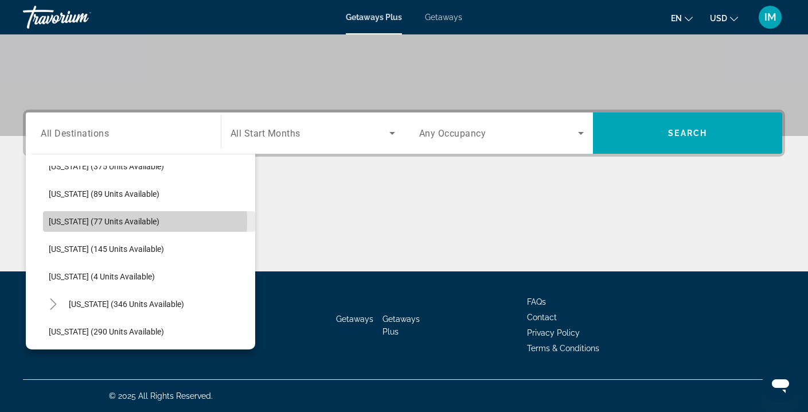
click at [104, 221] on span "[US_STATE] (77 units available)" at bounding box center [104, 221] width 111 height 9
type input "**********"
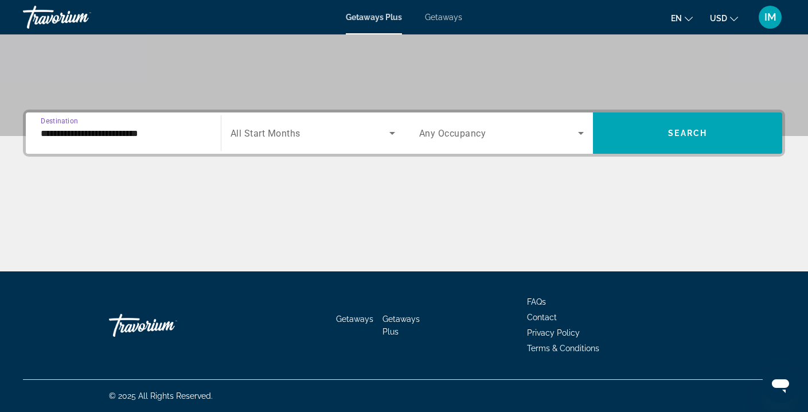
click at [335, 136] on span "Search widget" at bounding box center [309, 133] width 159 height 14
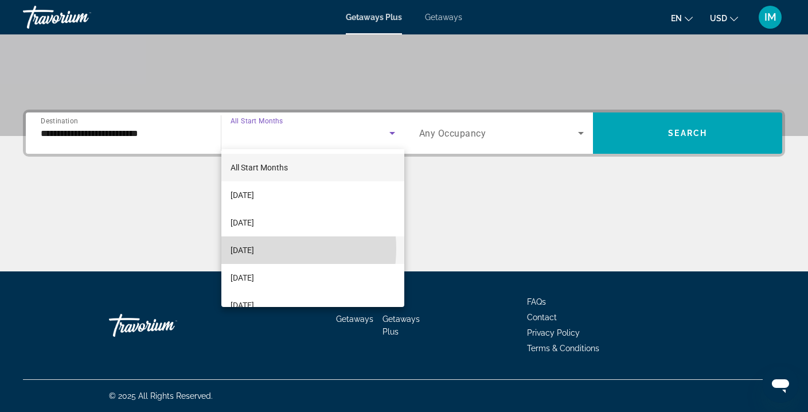
click at [254, 248] on span "[DATE]" at bounding box center [241, 250] width 23 height 14
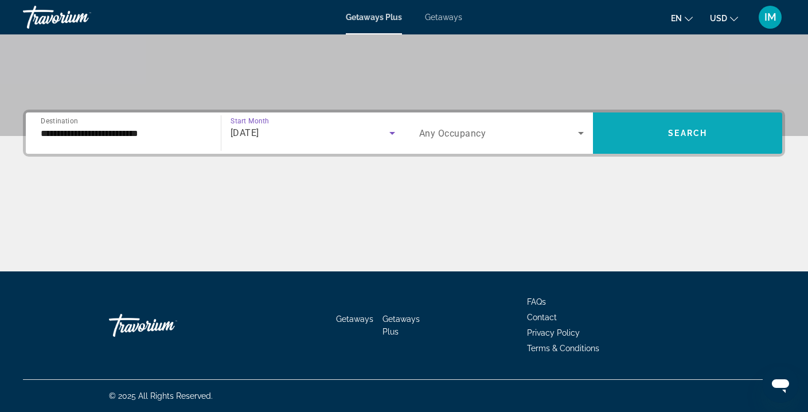
click at [621, 123] on span "Search widget" at bounding box center [687, 133] width 189 height 28
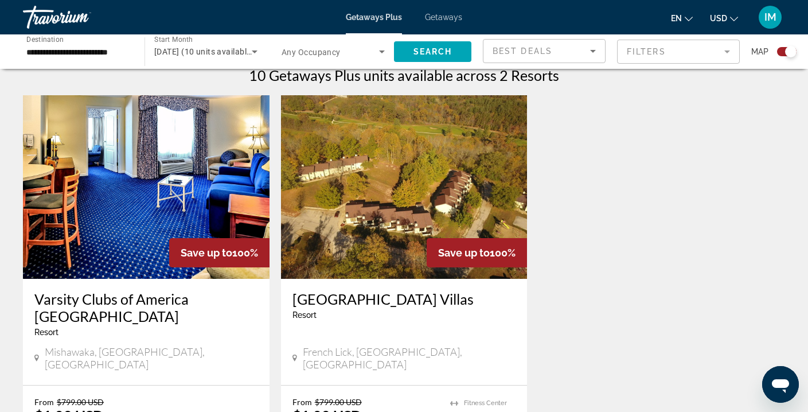
scroll to position [424, 0]
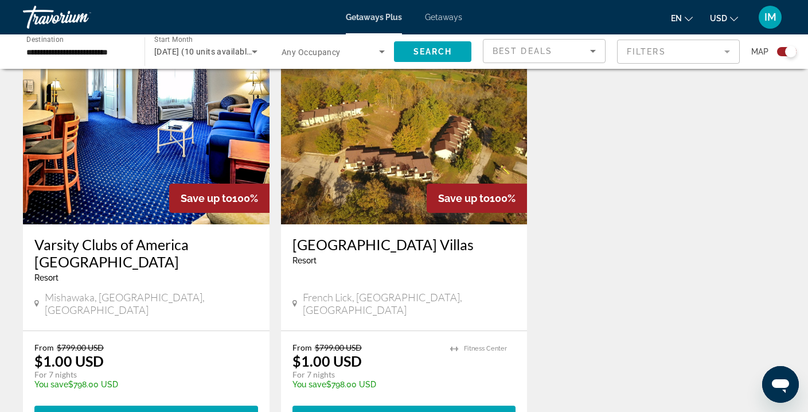
click at [451, 152] on img "Main content" at bounding box center [404, 132] width 246 height 183
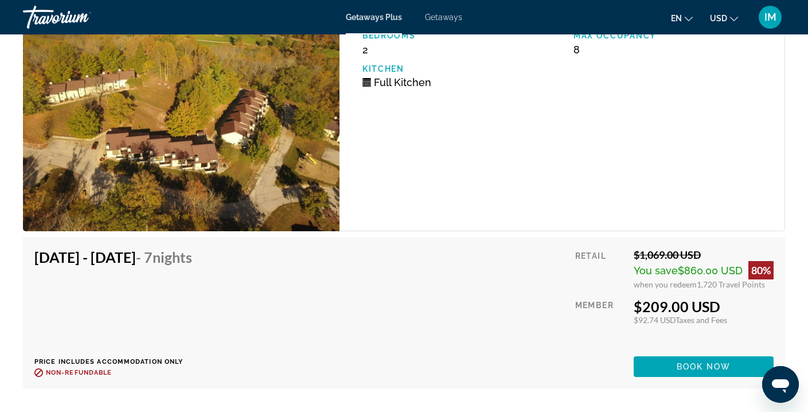
scroll to position [2685, 0]
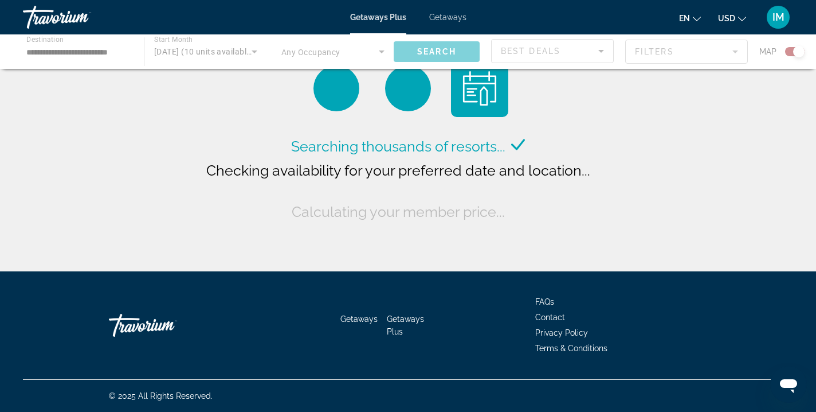
click at [38, 56] on div "Main content" at bounding box center [408, 51] width 816 height 34
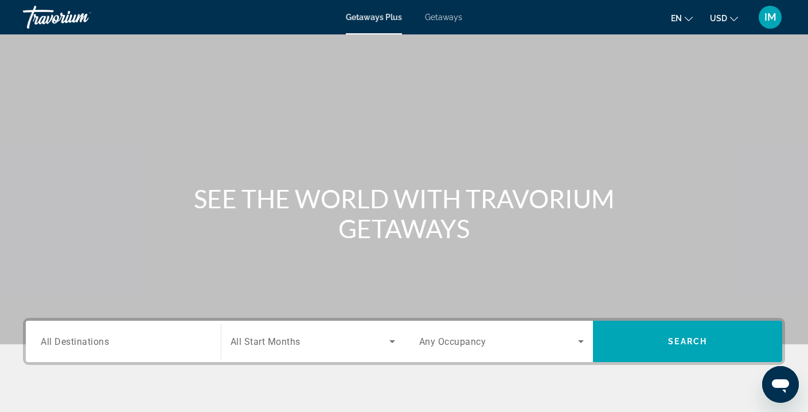
click at [76, 342] on span "All Destinations" at bounding box center [75, 340] width 68 height 11
click at [76, 342] on input "Destination All Destinations" at bounding box center [123, 342] width 165 height 14
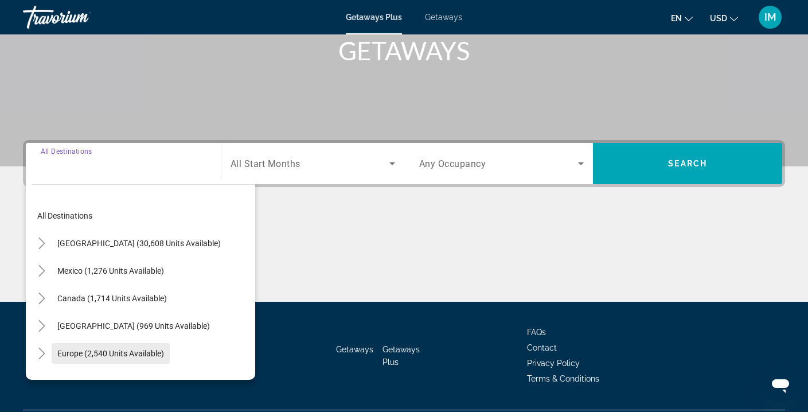
scroll to position [208, 0]
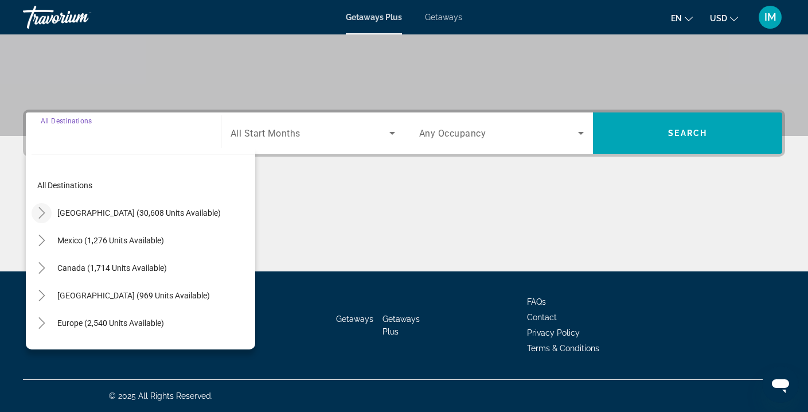
click at [44, 211] on icon "Toggle United States (30,608 units available)" at bounding box center [41, 212] width 11 height 11
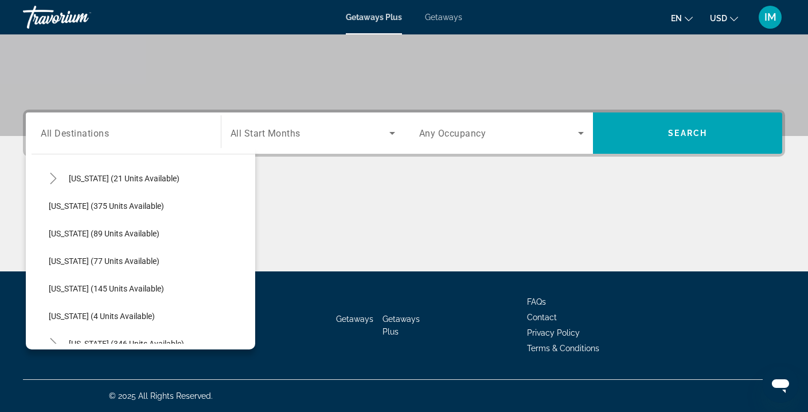
scroll to position [245, 0]
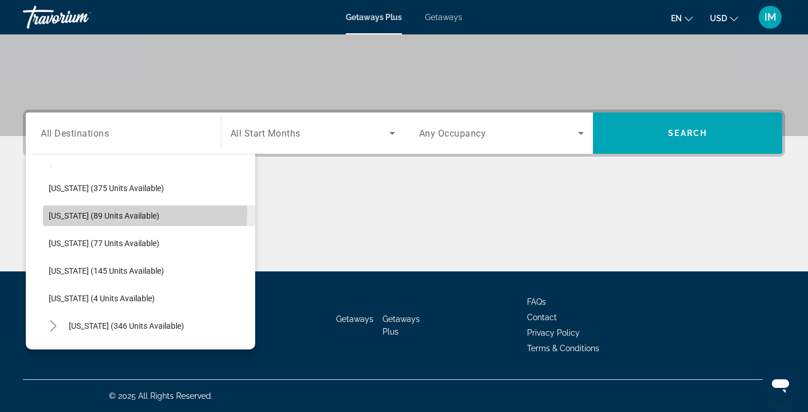
click at [74, 211] on span "[US_STATE] (89 units available)" at bounding box center [104, 215] width 111 height 9
type input "**********"
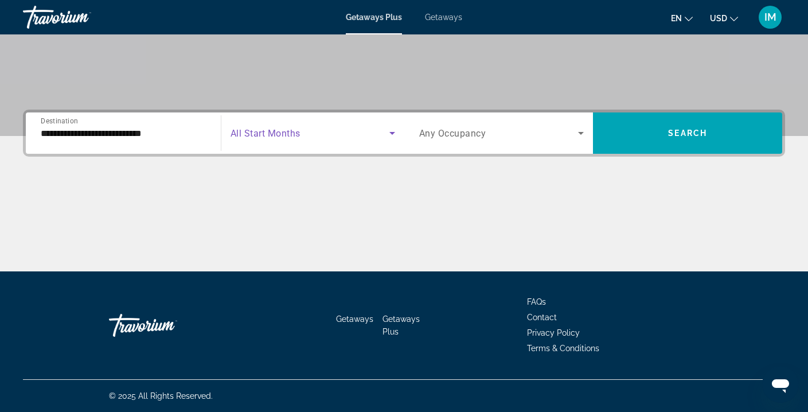
click at [362, 134] on span "Search widget" at bounding box center [309, 133] width 159 height 14
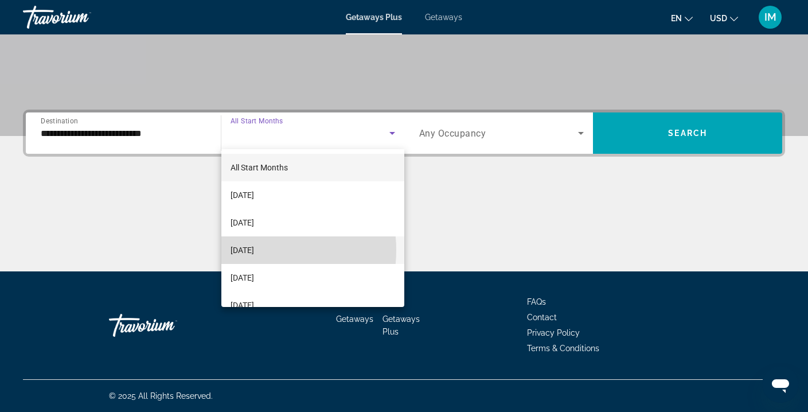
click at [254, 249] on span "[DATE]" at bounding box center [241, 250] width 23 height 14
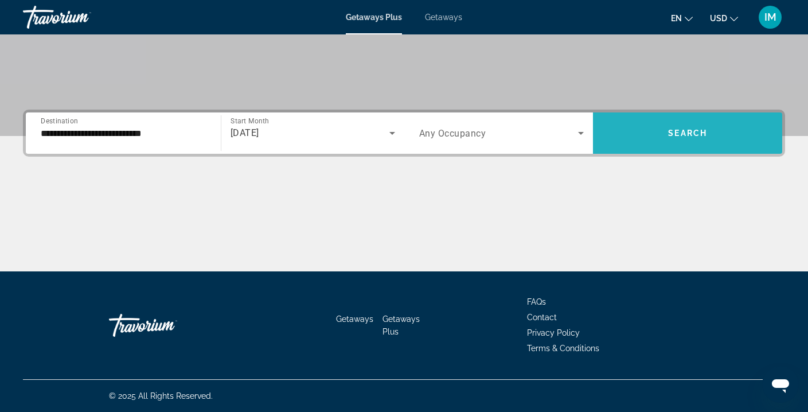
click at [640, 132] on span "Search widget" at bounding box center [687, 133] width 189 height 28
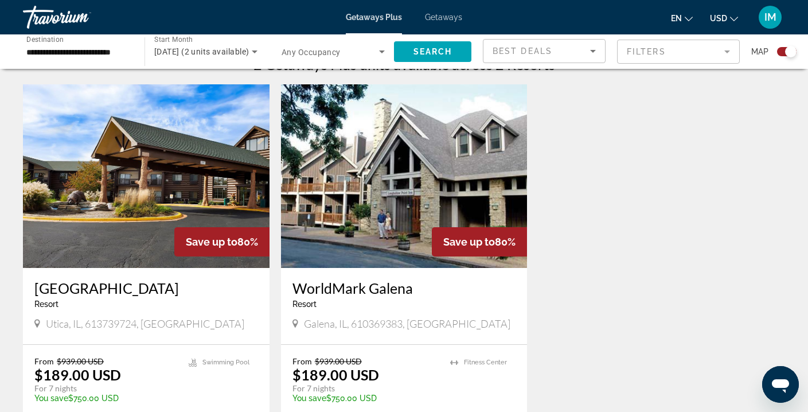
scroll to position [429, 0]
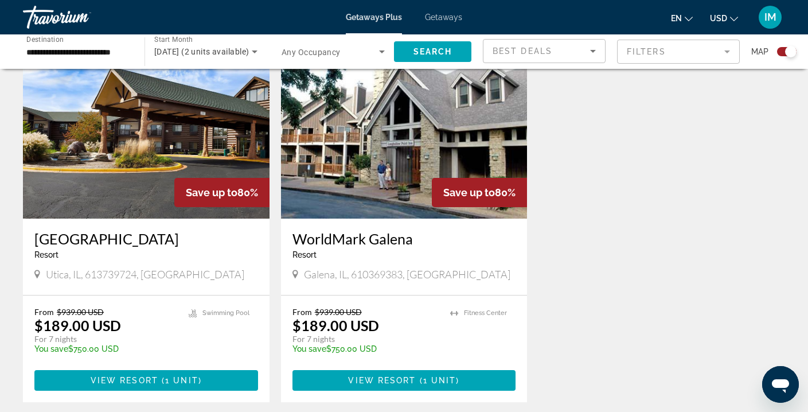
click at [176, 144] on img "Main content" at bounding box center [146, 126] width 246 height 183
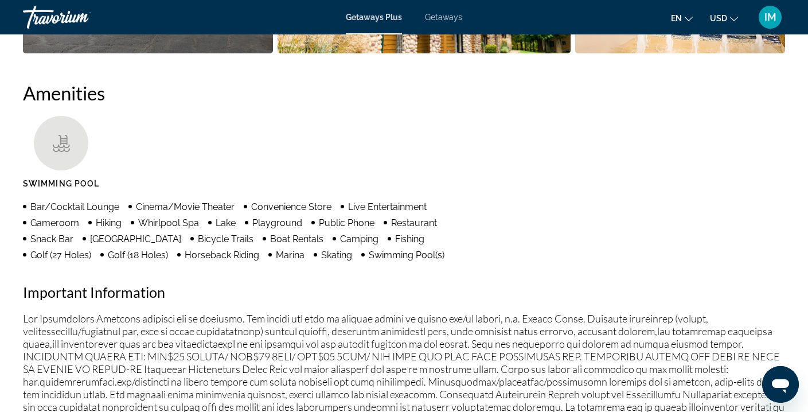
scroll to position [509, 0]
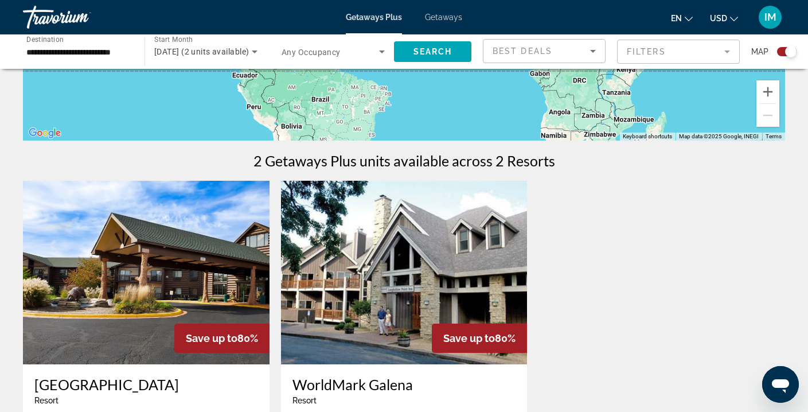
scroll to position [300, 0]
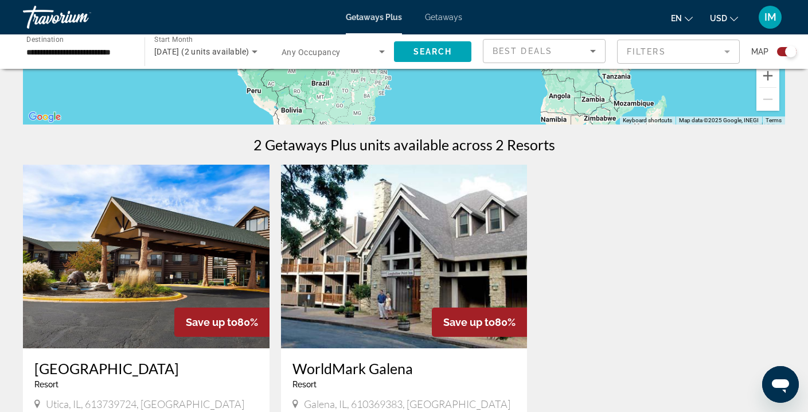
click at [426, 218] on img "Main content" at bounding box center [404, 255] width 246 height 183
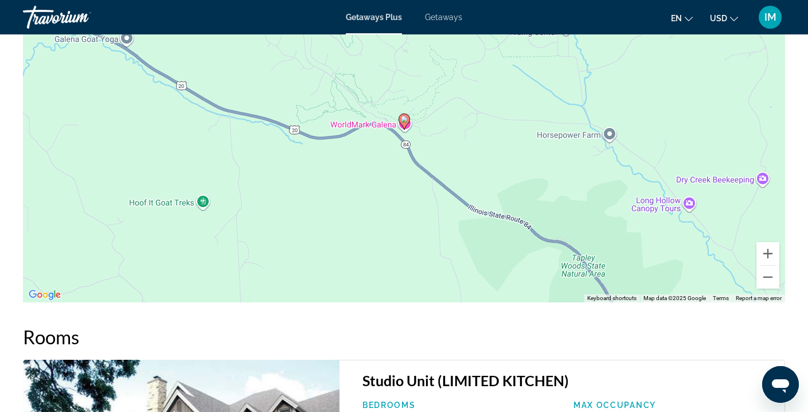
scroll to position [688, 0]
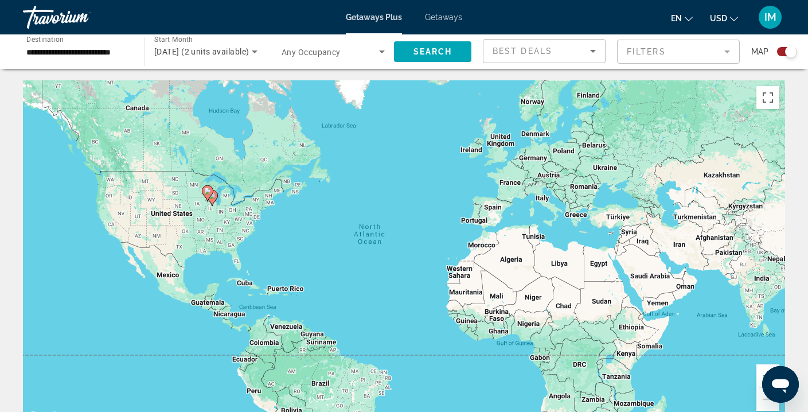
click at [40, 50] on input "**********" at bounding box center [77, 52] width 103 height 14
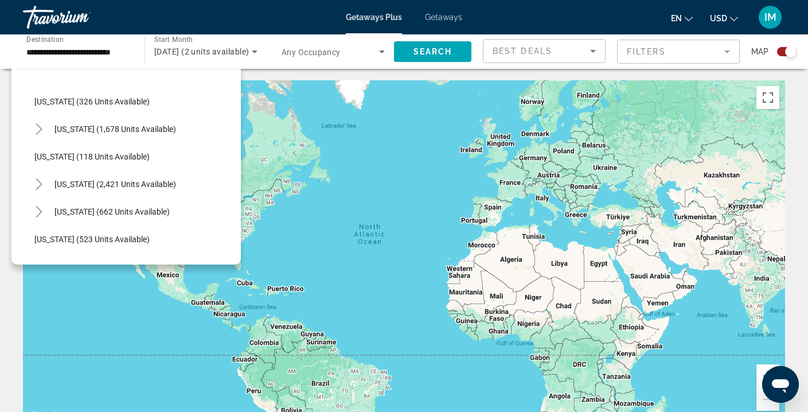
scroll to position [512, 0]
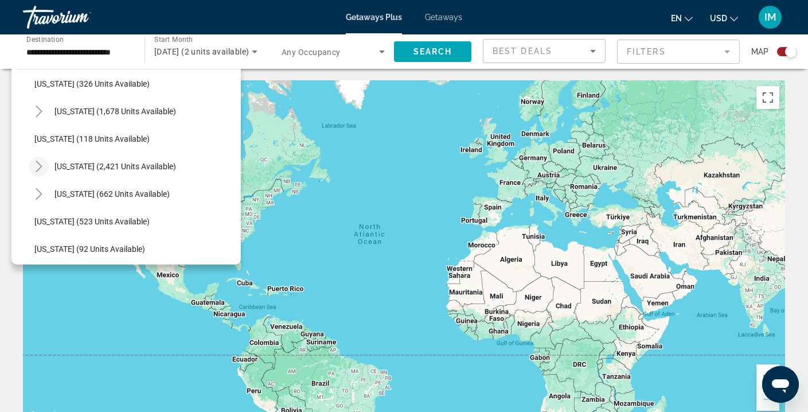
click at [38, 163] on icon "Toggle Nevada (2,421 units available)" at bounding box center [39, 165] width 6 height 11
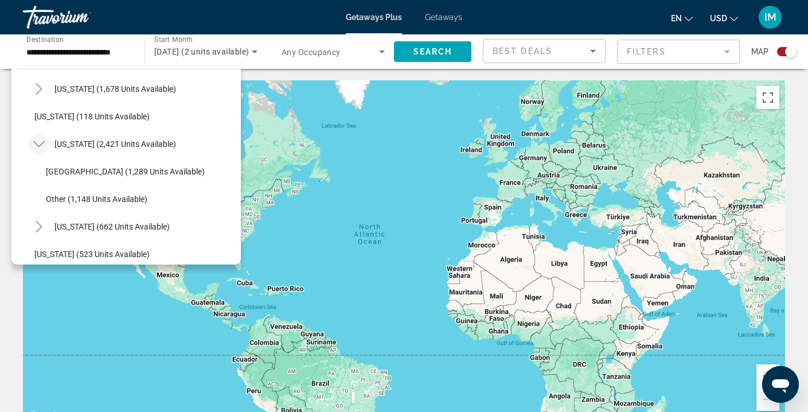
scroll to position [553, 0]
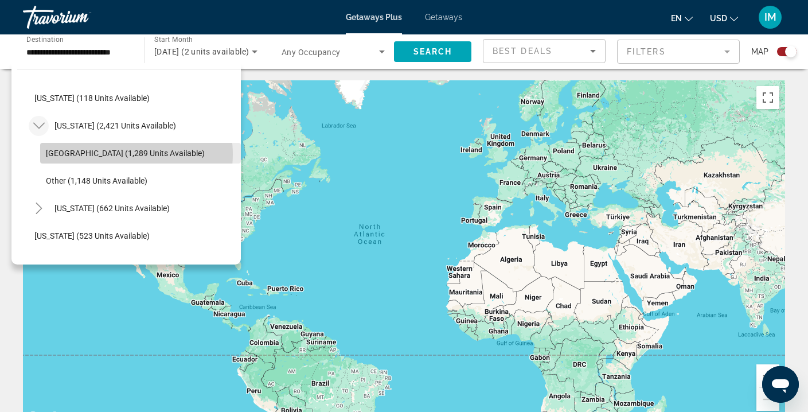
click at [125, 154] on span "[GEOGRAPHIC_DATA] (1,289 units available)" at bounding box center [125, 152] width 159 height 9
type input "**********"
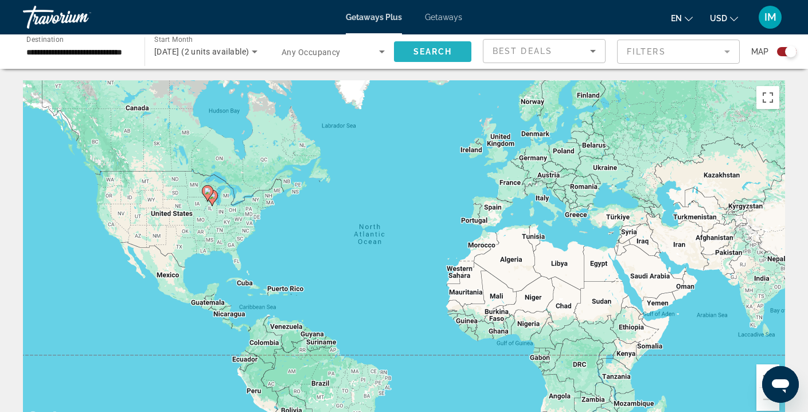
click at [434, 47] on span "Search" at bounding box center [432, 51] width 39 height 9
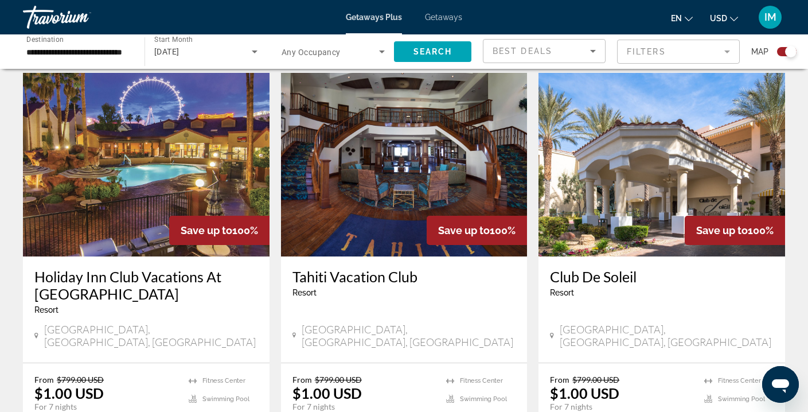
scroll to position [809, 0]
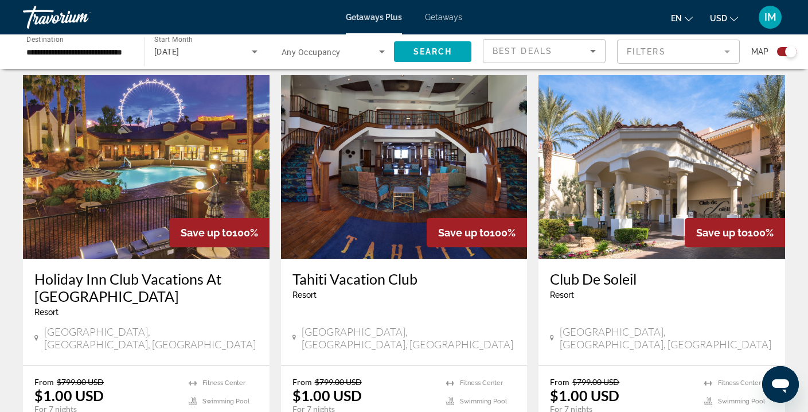
click at [183, 156] on img "Main content" at bounding box center [146, 166] width 246 height 183
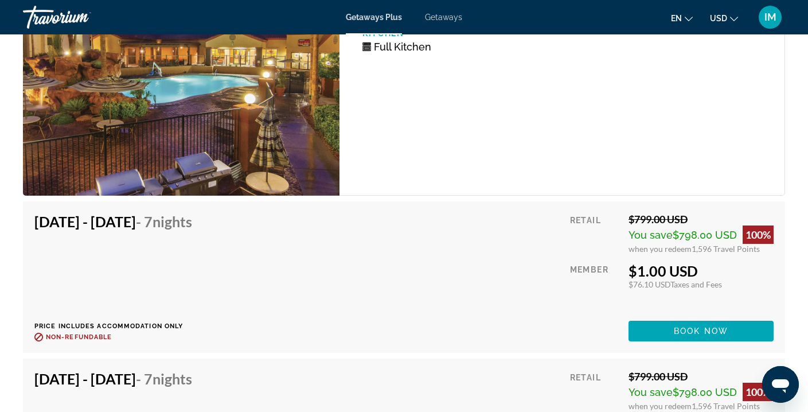
scroll to position [2344, 0]
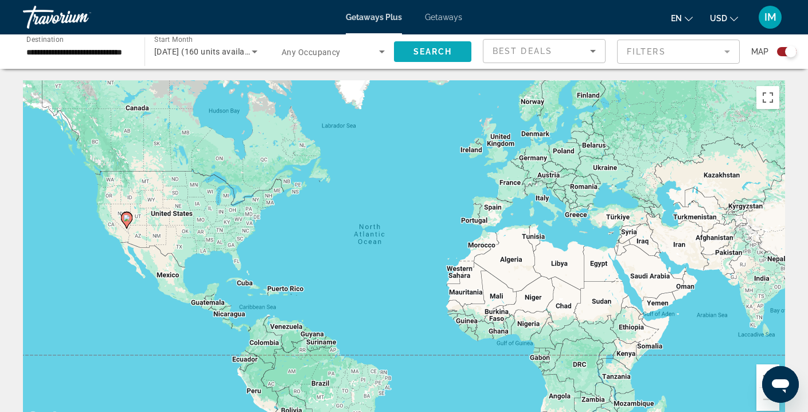
click at [446, 50] on span "Search" at bounding box center [432, 51] width 39 height 9
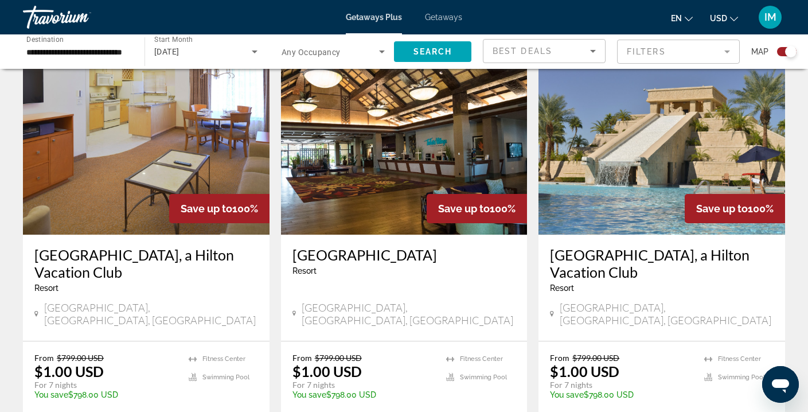
scroll to position [416, 0]
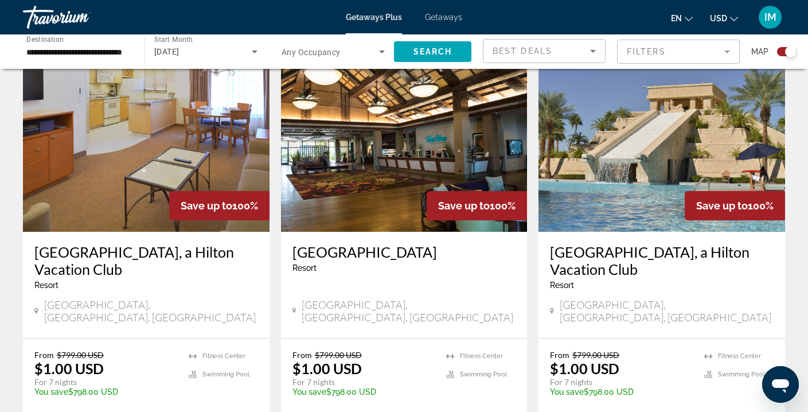
click at [640, 150] on img "Main content" at bounding box center [661, 139] width 246 height 183
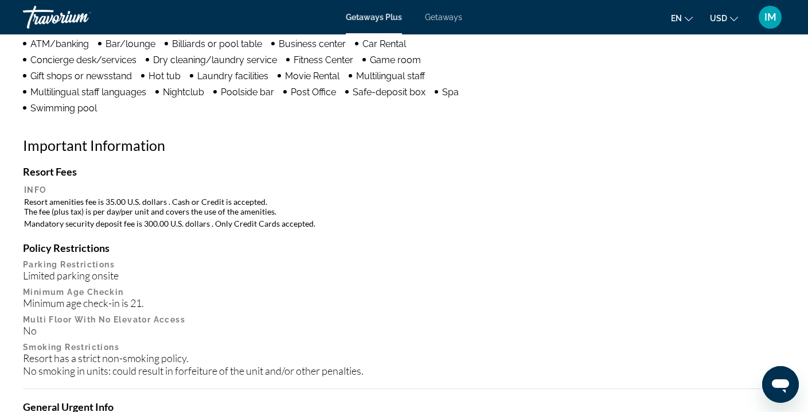
scroll to position [1001, 0]
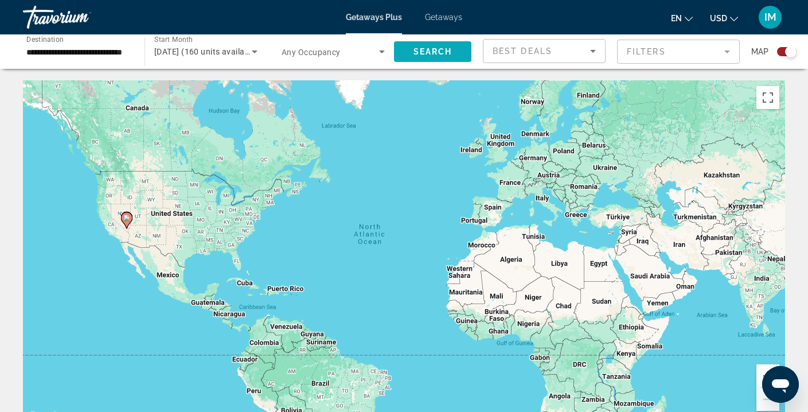
click at [414, 54] on span "Search" at bounding box center [432, 51] width 39 height 9
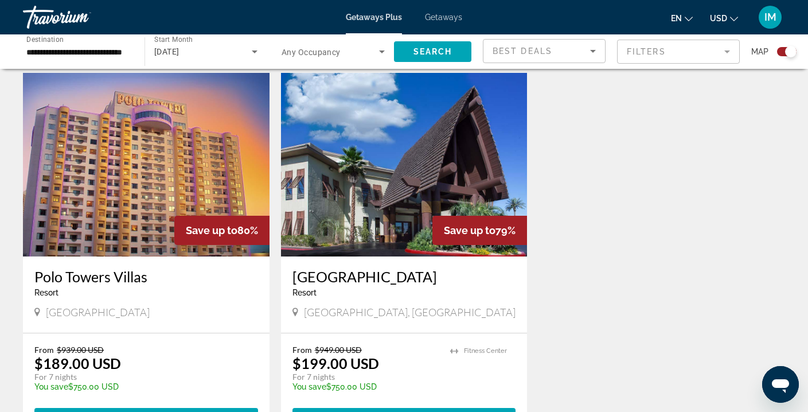
scroll to position [1236, 0]
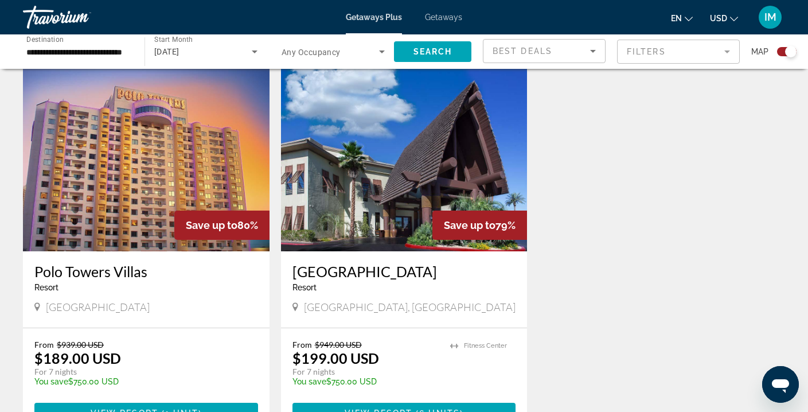
click at [202, 132] on img "Main content" at bounding box center [146, 159] width 246 height 183
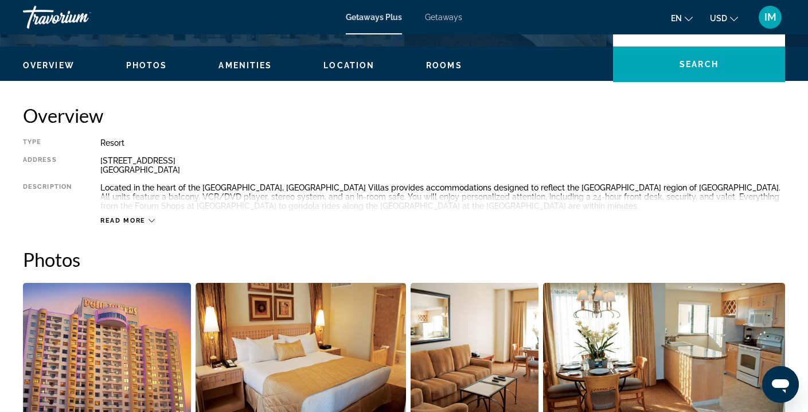
scroll to position [328, 0]
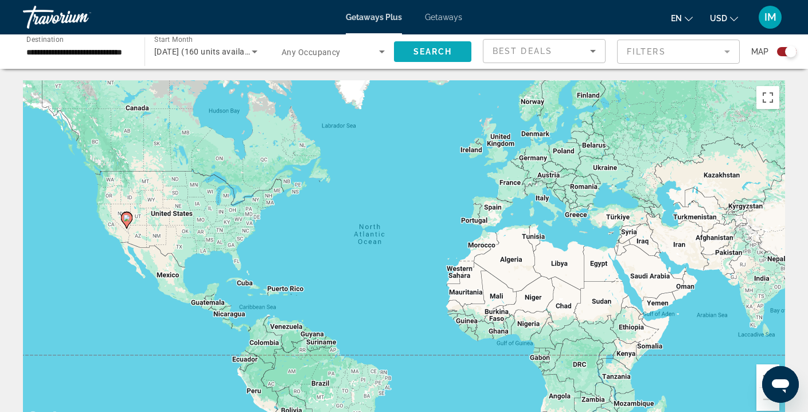
click at [448, 53] on span "Search" at bounding box center [432, 51] width 39 height 9
click at [117, 49] on input "**********" at bounding box center [77, 52] width 103 height 14
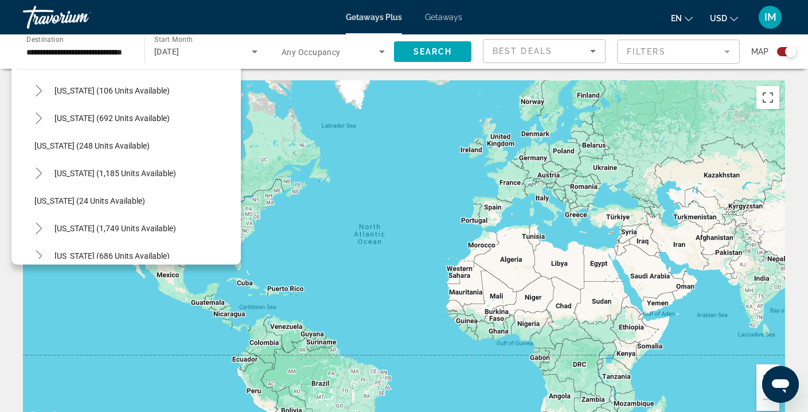
scroll to position [771, 0]
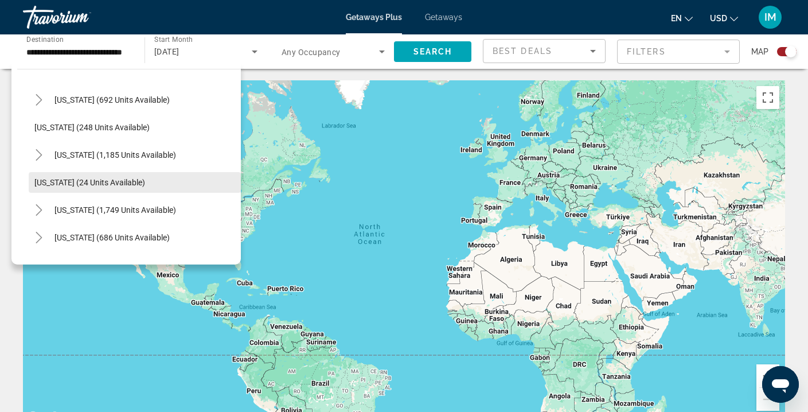
click at [104, 184] on span "[US_STATE] (24 units available)" at bounding box center [89, 182] width 111 height 9
type input "**********"
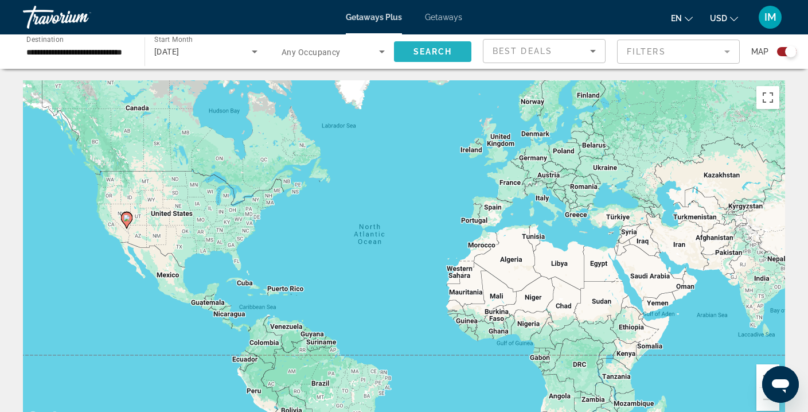
click at [442, 53] on span "Search" at bounding box center [432, 51] width 39 height 9
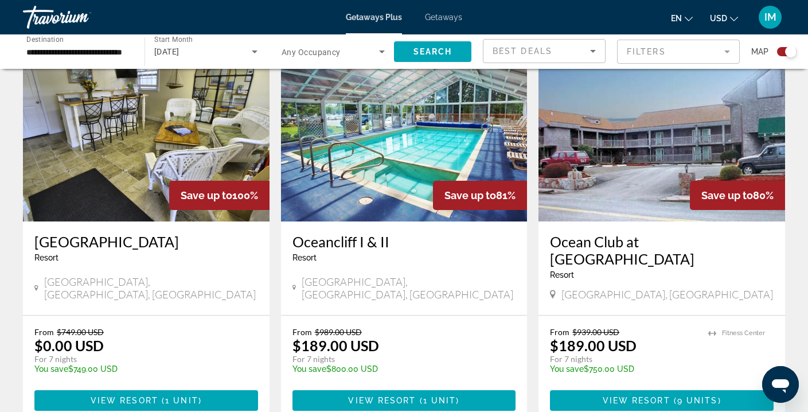
scroll to position [421, 0]
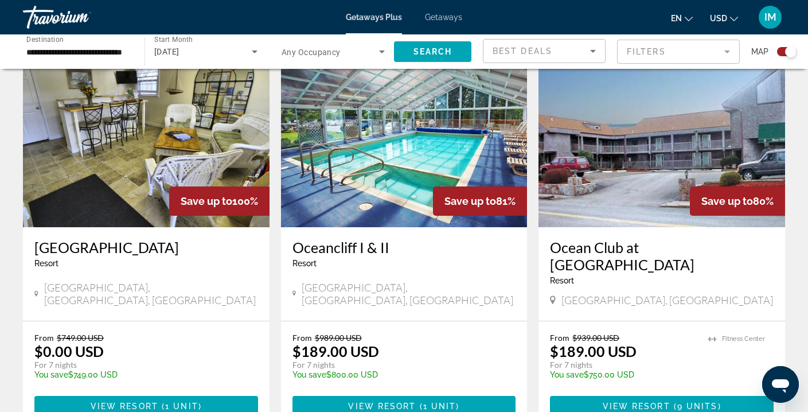
click at [651, 188] on img "Main content" at bounding box center [661, 135] width 246 height 183
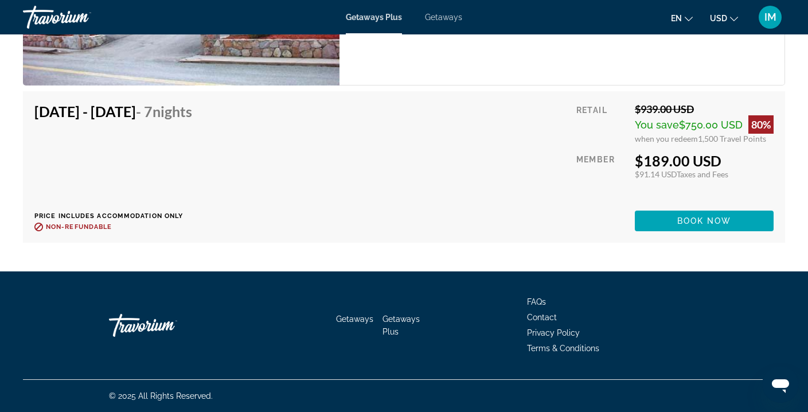
scroll to position [446, 0]
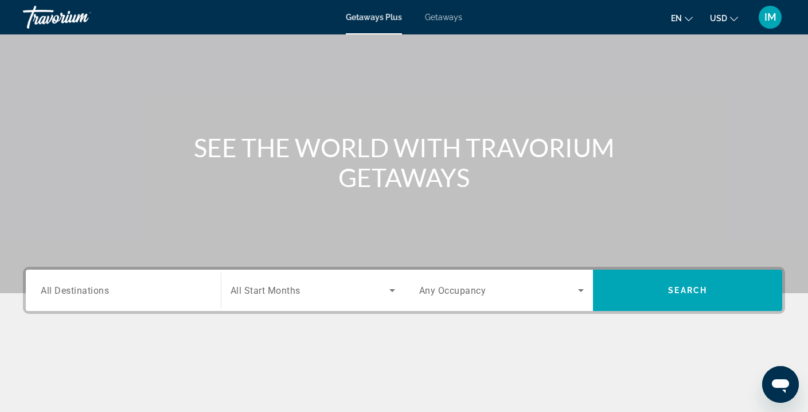
scroll to position [65, 0]
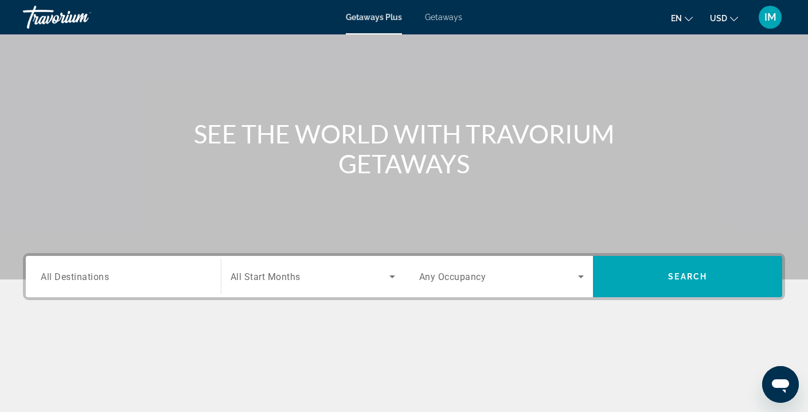
click at [103, 279] on span "All Destinations" at bounding box center [75, 276] width 68 height 11
click at [103, 279] on input "Destination All Destinations" at bounding box center [123, 277] width 165 height 14
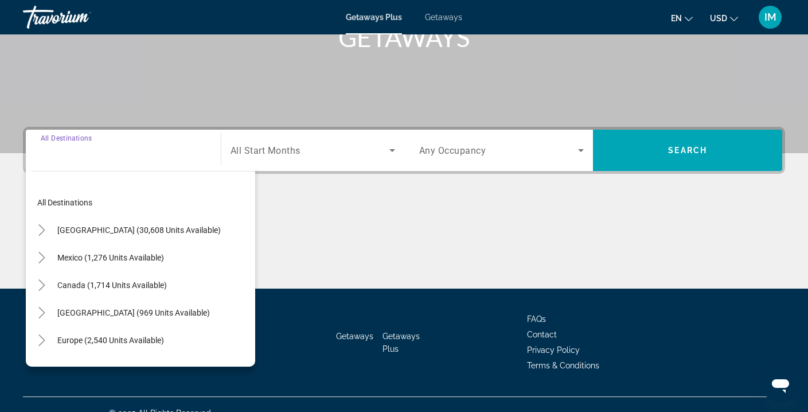
scroll to position [208, 0]
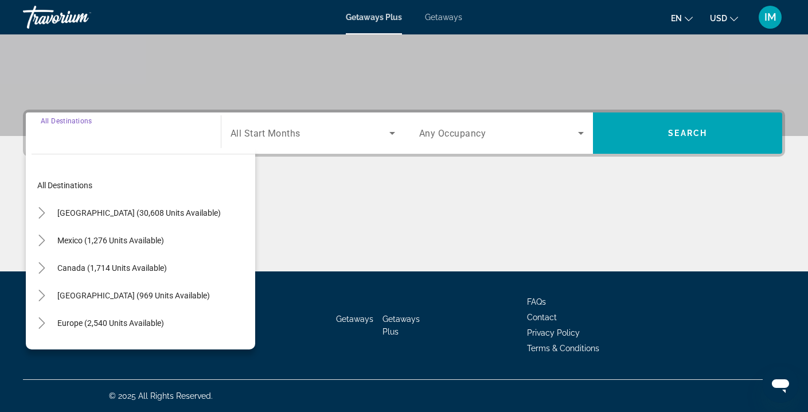
click at [444, 17] on span "Getaways" at bounding box center [443, 17] width 37 height 9
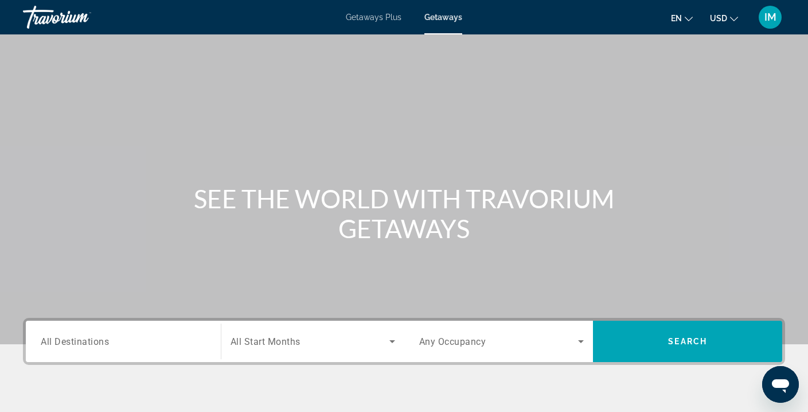
click at [83, 336] on span "All Destinations" at bounding box center [75, 340] width 68 height 11
click at [83, 336] on input "Destination All Destinations" at bounding box center [123, 342] width 165 height 14
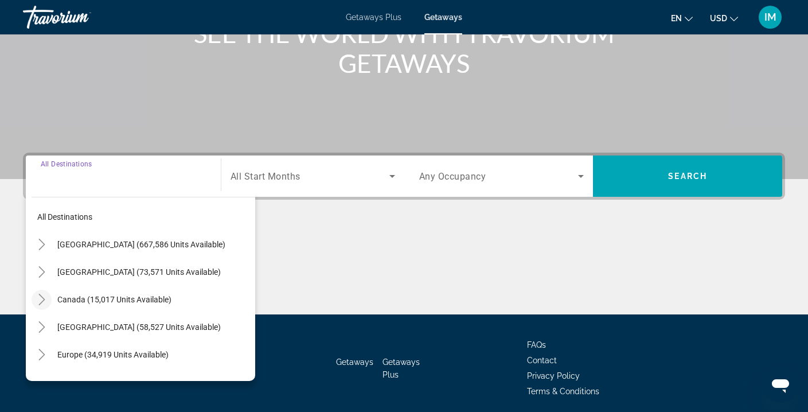
scroll to position [208, 0]
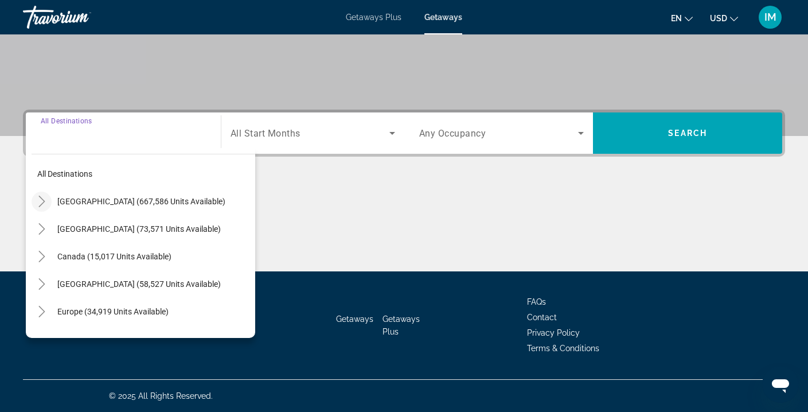
click at [43, 203] on icon "Toggle United States (667,586 units available)" at bounding box center [41, 200] width 11 height 11
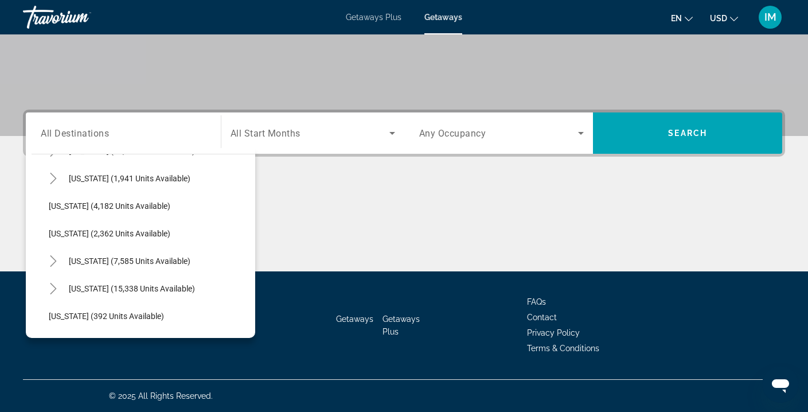
scroll to position [747, 0]
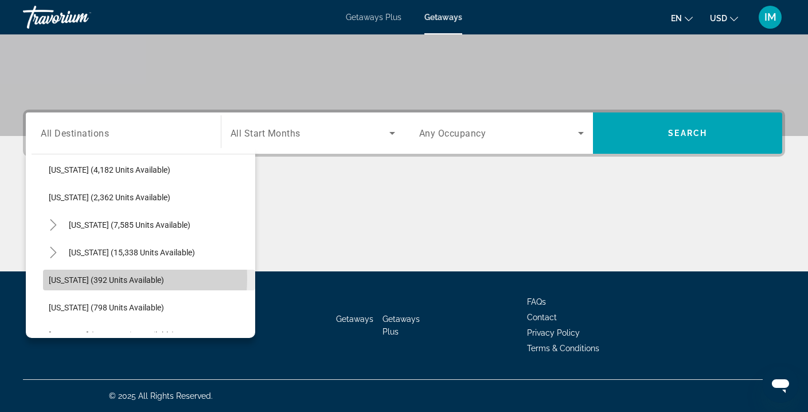
click at [81, 278] on span "[US_STATE] (392 units available)" at bounding box center [106, 279] width 115 height 9
type input "**********"
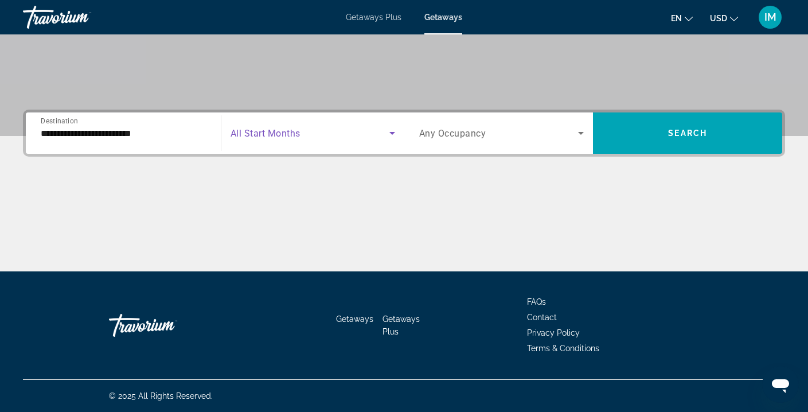
click at [390, 136] on icon "Search widget" at bounding box center [392, 133] width 14 height 14
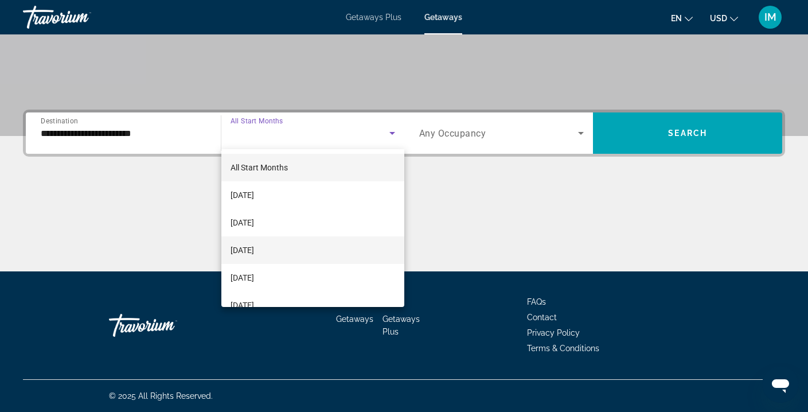
click at [254, 250] on span "[DATE]" at bounding box center [241, 250] width 23 height 14
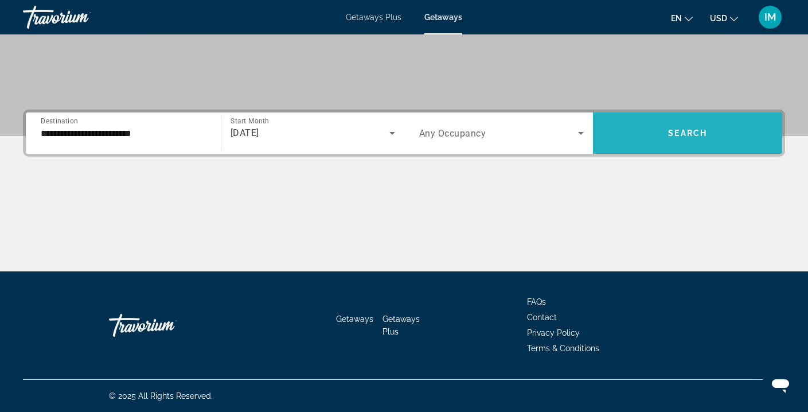
click at [677, 120] on span "Search widget" at bounding box center [687, 133] width 189 height 28
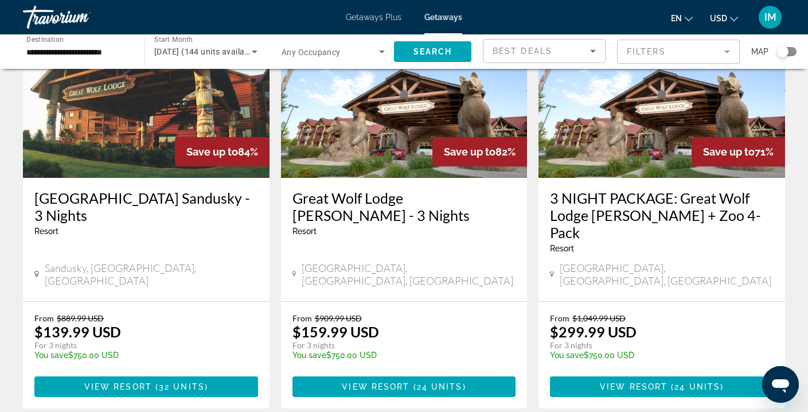
scroll to position [108, 0]
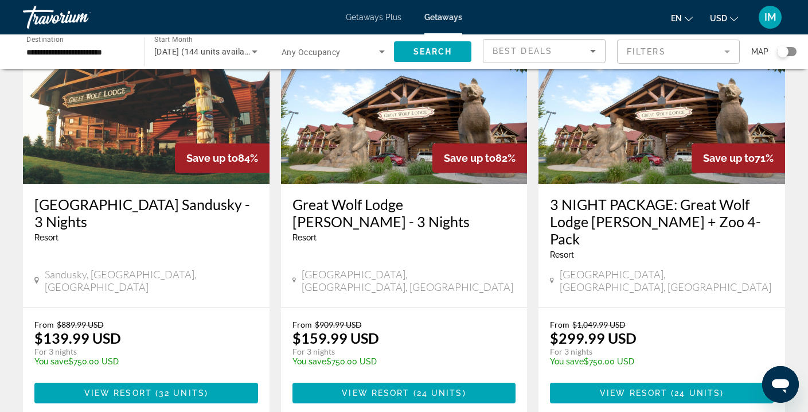
click at [217, 110] on img "Main content" at bounding box center [146, 92] width 246 height 183
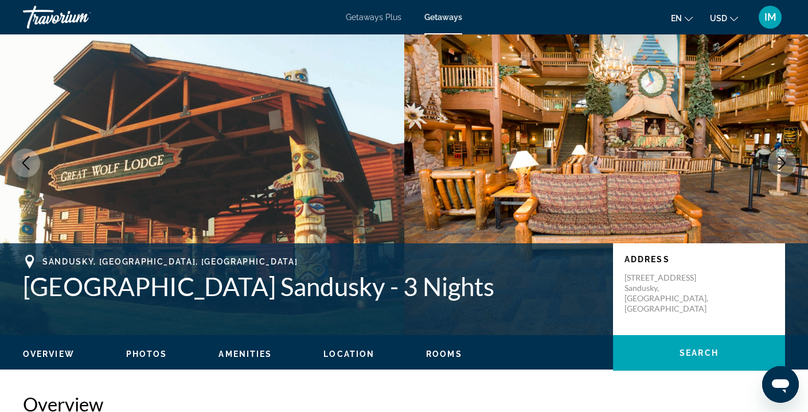
scroll to position [39, 0]
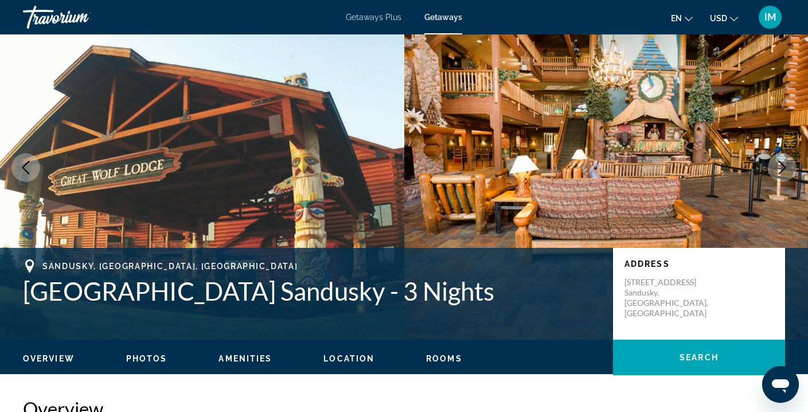
click at [779, 167] on icon "Next image" at bounding box center [782, 167] width 14 height 14
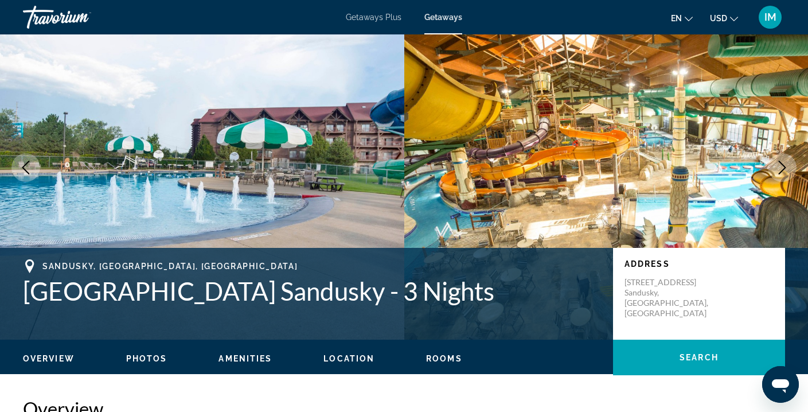
click at [779, 167] on icon "Next image" at bounding box center [782, 167] width 14 height 14
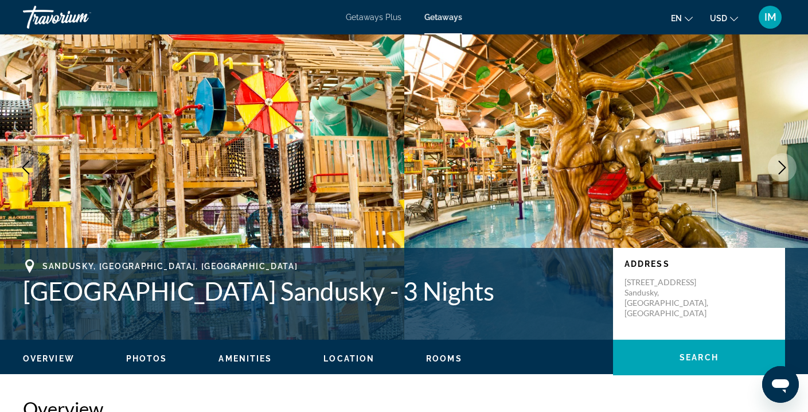
click at [779, 167] on icon "Next image" at bounding box center [782, 167] width 14 height 14
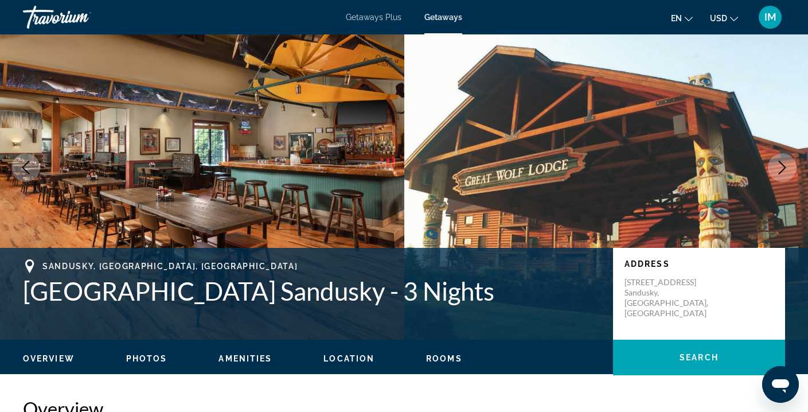
click at [779, 167] on icon "Next image" at bounding box center [782, 167] width 14 height 14
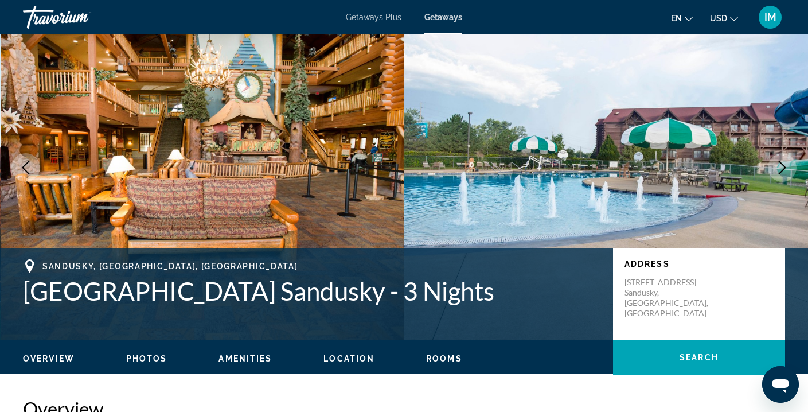
click at [784, 169] on icon "Next image" at bounding box center [782, 167] width 14 height 14
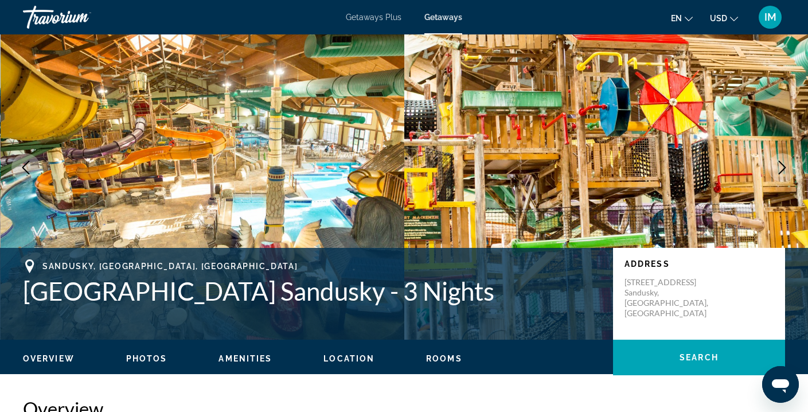
click at [784, 169] on icon "Next image" at bounding box center [782, 167] width 14 height 14
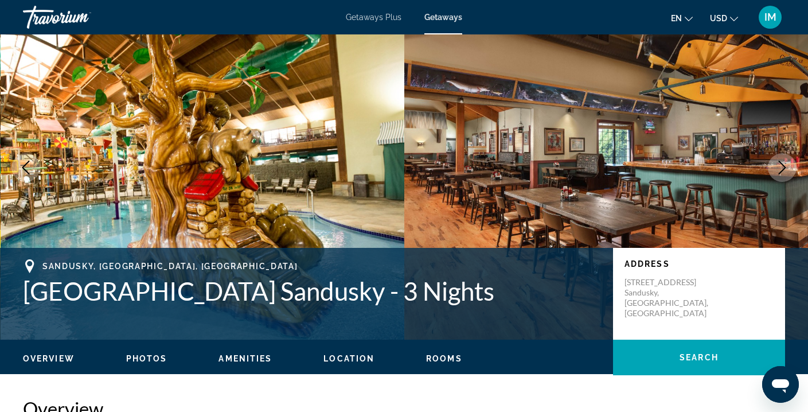
click at [784, 169] on icon "Next image" at bounding box center [782, 167] width 14 height 14
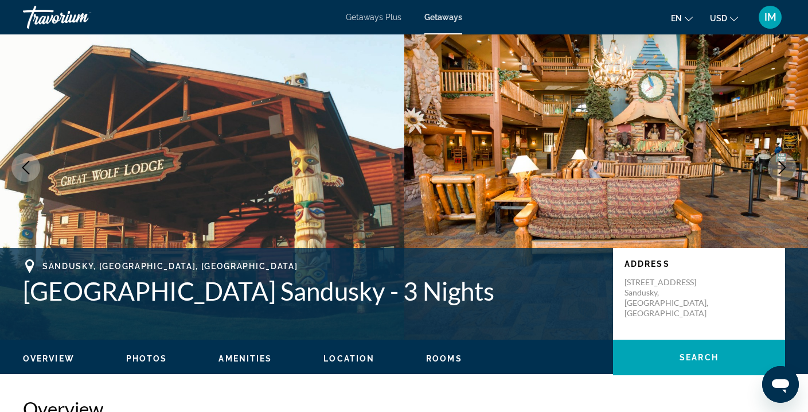
click at [785, 161] on icon "Next image" at bounding box center [782, 167] width 14 height 14
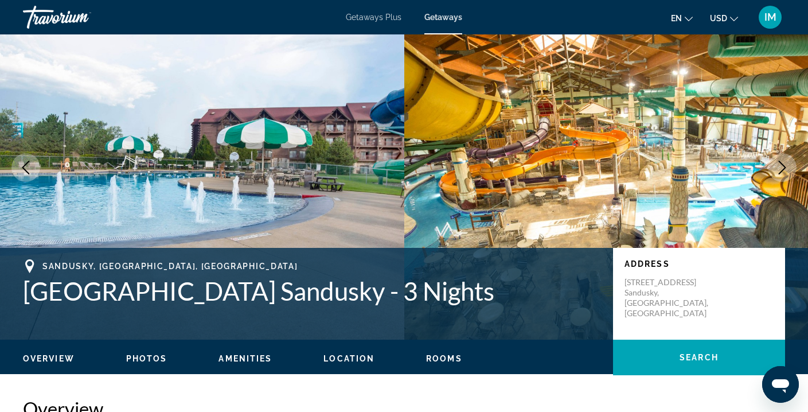
click at [783, 164] on icon "Next image" at bounding box center [782, 167] width 14 height 14
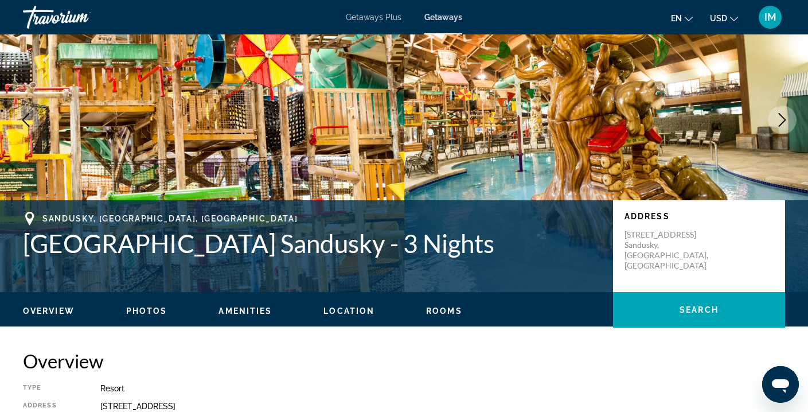
scroll to position [0, 0]
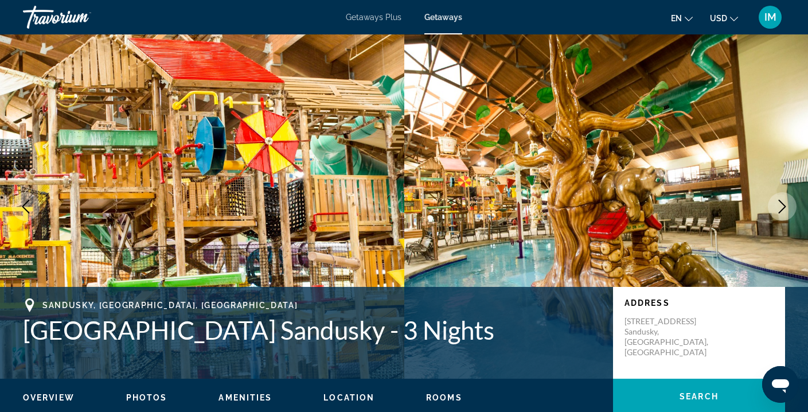
click at [785, 208] on icon "Next image" at bounding box center [782, 206] width 14 height 14
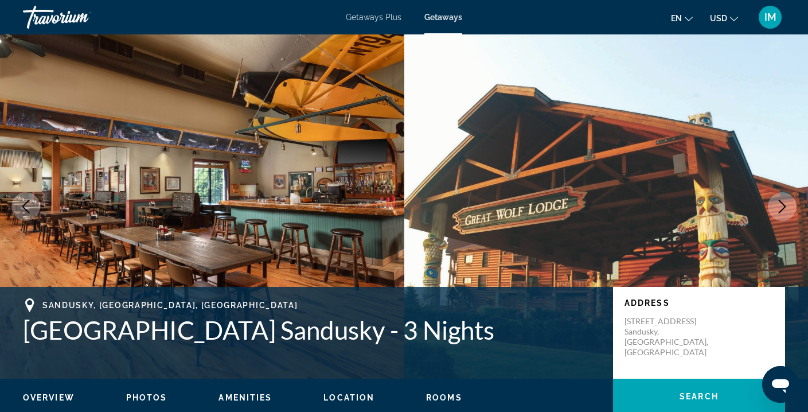
click at [785, 208] on icon "Next image" at bounding box center [782, 206] width 14 height 14
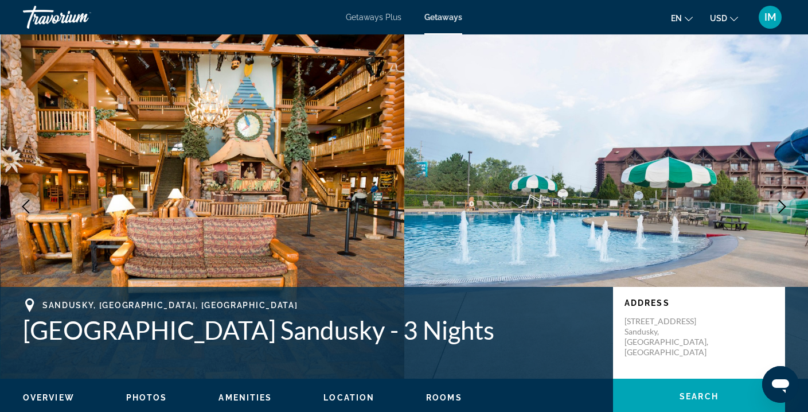
click at [784, 206] on icon "Next image" at bounding box center [782, 206] width 14 height 14
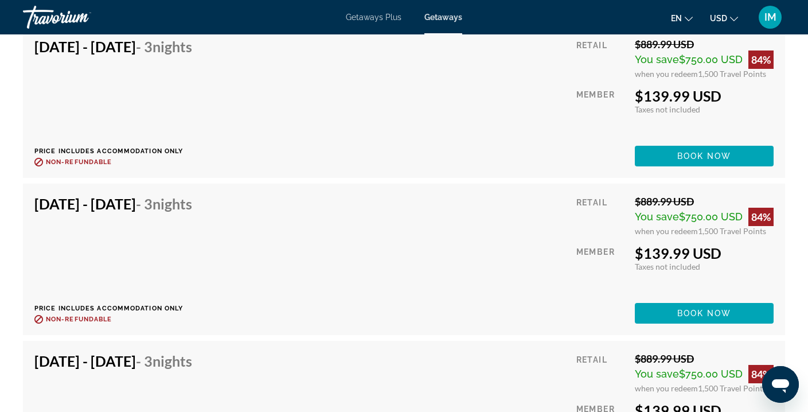
scroll to position [2703, 0]
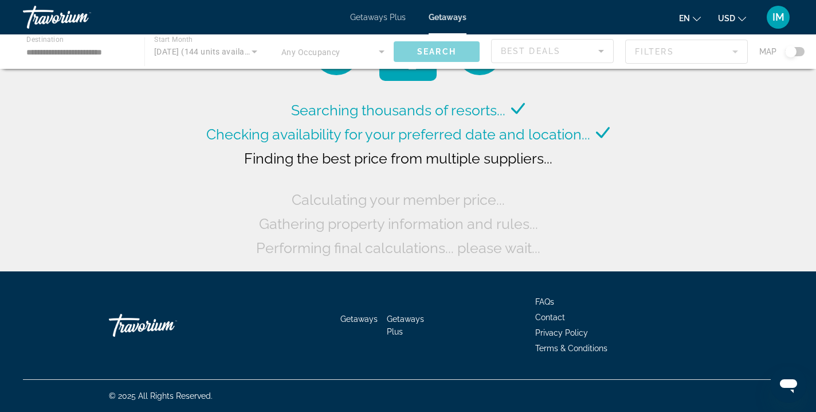
click at [69, 50] on div "Main content" at bounding box center [408, 51] width 816 height 34
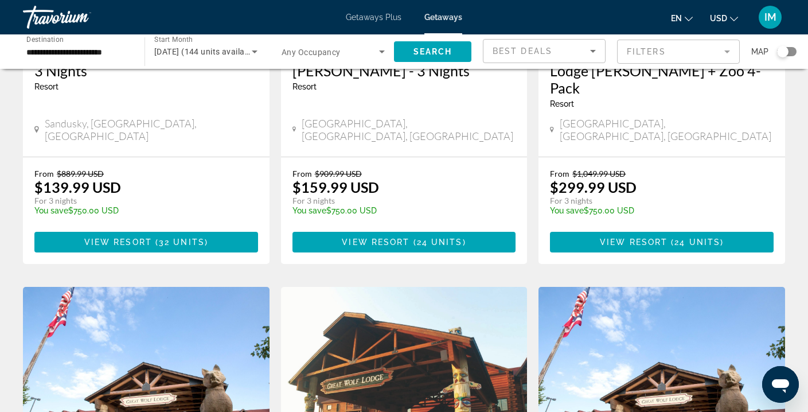
scroll to position [111, 0]
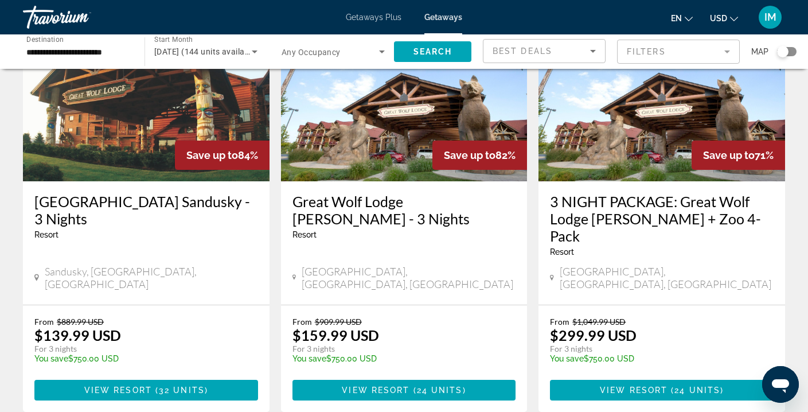
click at [459, 123] on img "Main content" at bounding box center [404, 89] width 246 height 183
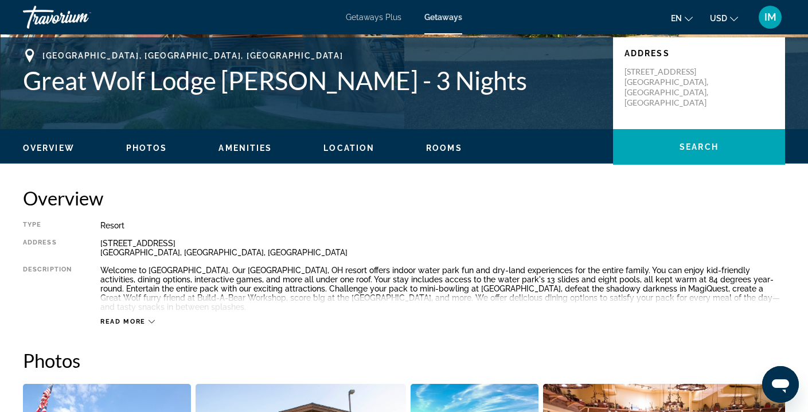
scroll to position [155, 0]
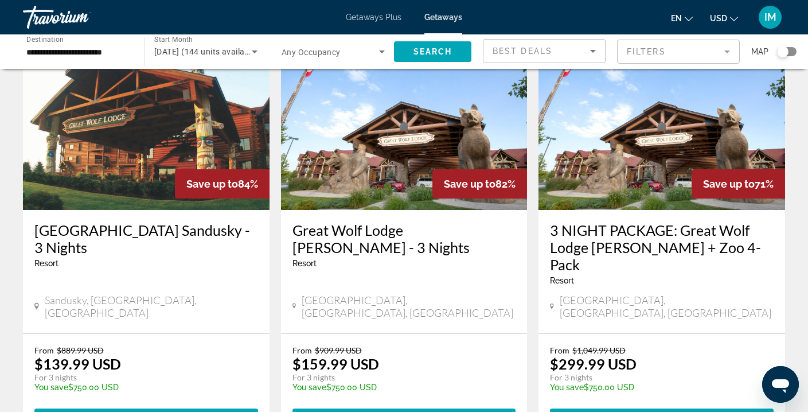
scroll to position [84, 0]
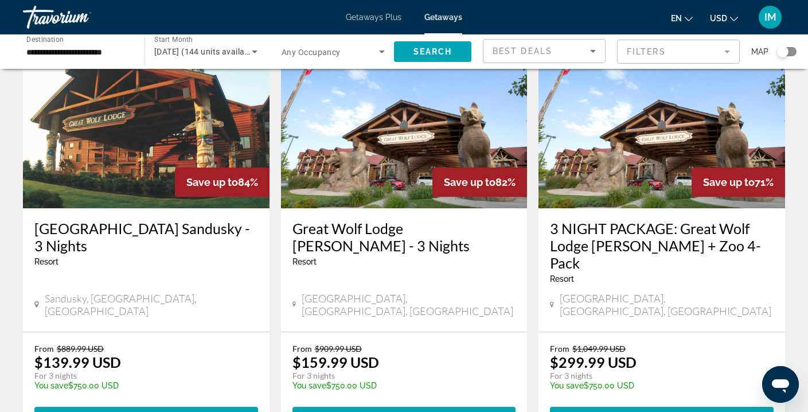
click at [175, 122] on img "Main content" at bounding box center [146, 116] width 246 height 183
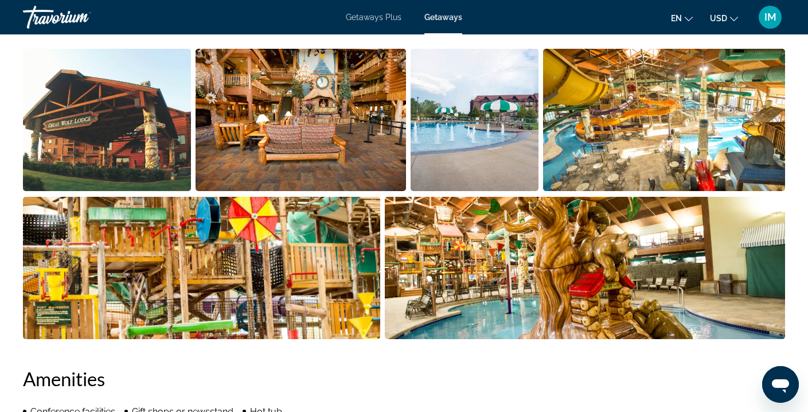
scroll to position [594, 0]
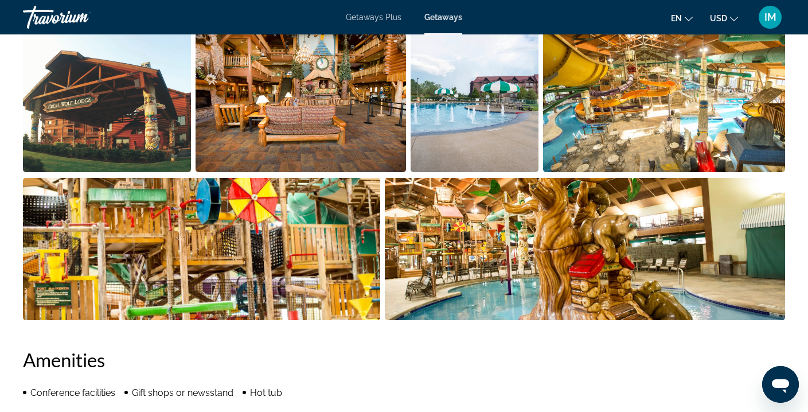
click at [112, 245] on img "Open full-screen image slider" at bounding box center [201, 249] width 357 height 142
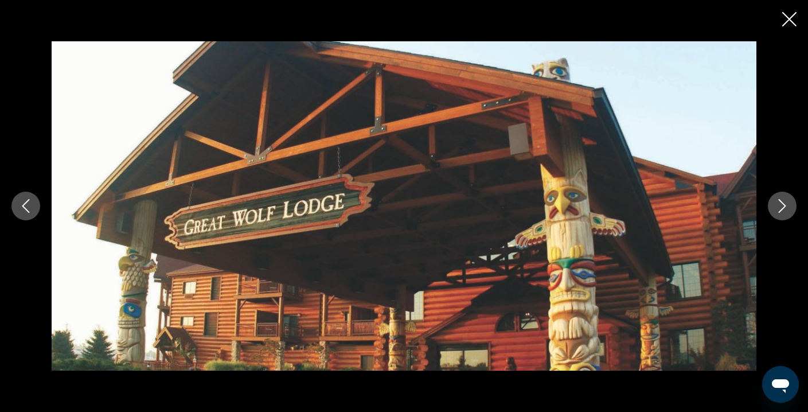
click at [786, 212] on icon "Next image" at bounding box center [782, 206] width 14 height 14
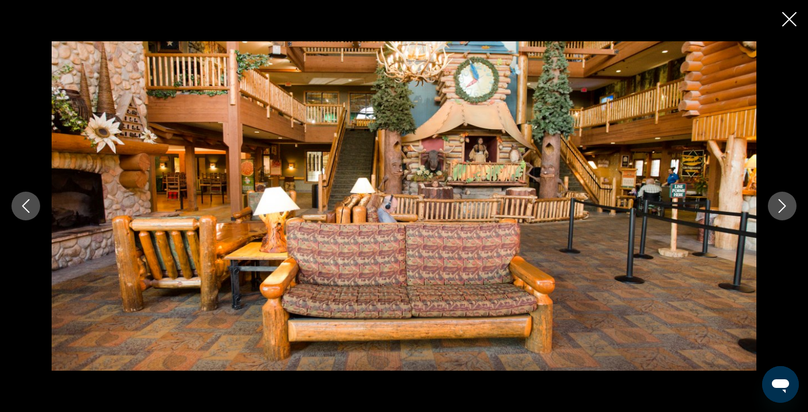
click at [786, 211] on icon "Next image" at bounding box center [782, 206] width 14 height 14
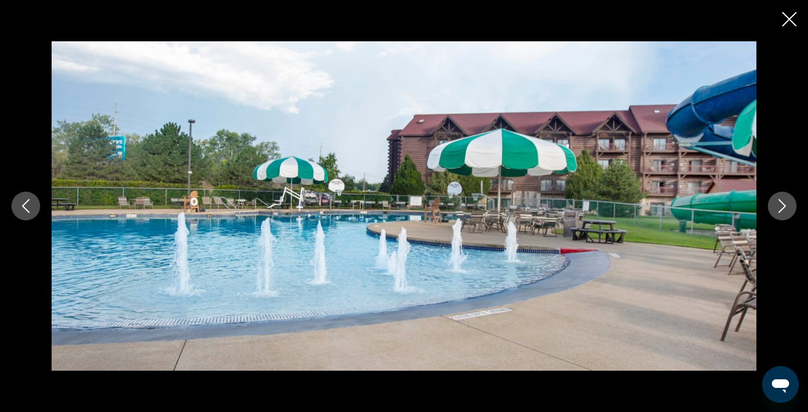
click at [786, 211] on icon "Next image" at bounding box center [782, 206] width 14 height 14
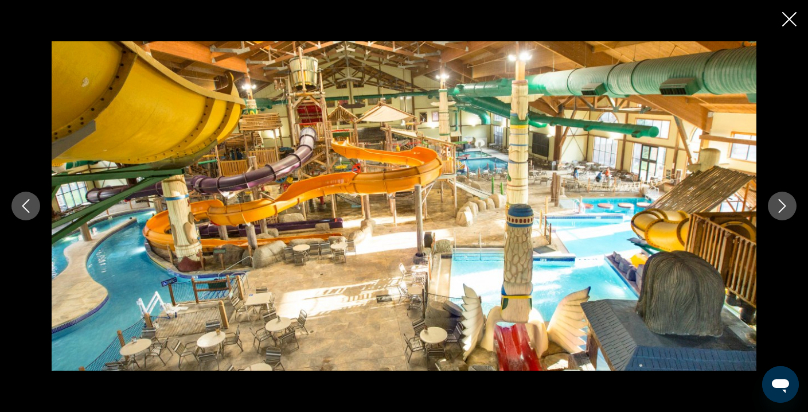
click at [787, 208] on icon "Next image" at bounding box center [782, 206] width 14 height 14
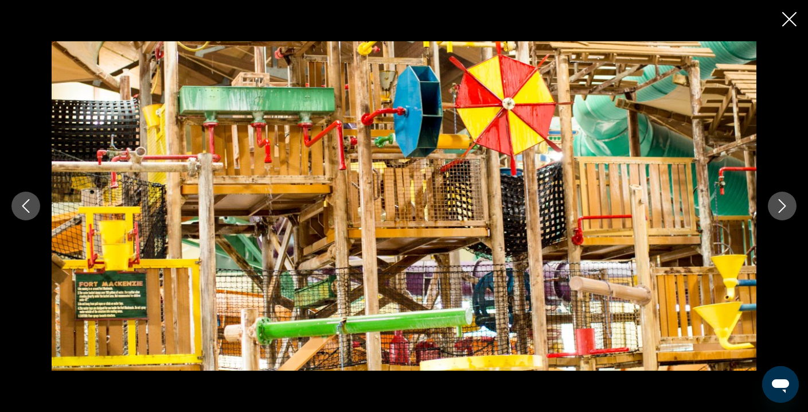
click at [787, 208] on icon "Next image" at bounding box center [782, 206] width 14 height 14
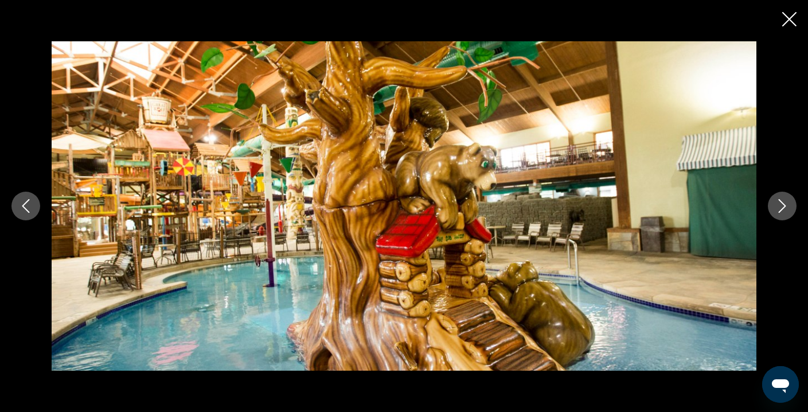
click at [787, 208] on icon "Next image" at bounding box center [782, 206] width 14 height 14
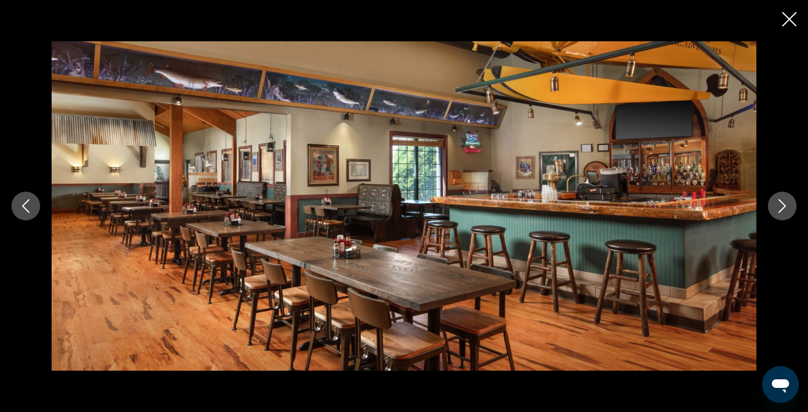
click at [787, 208] on icon "Next image" at bounding box center [782, 206] width 14 height 14
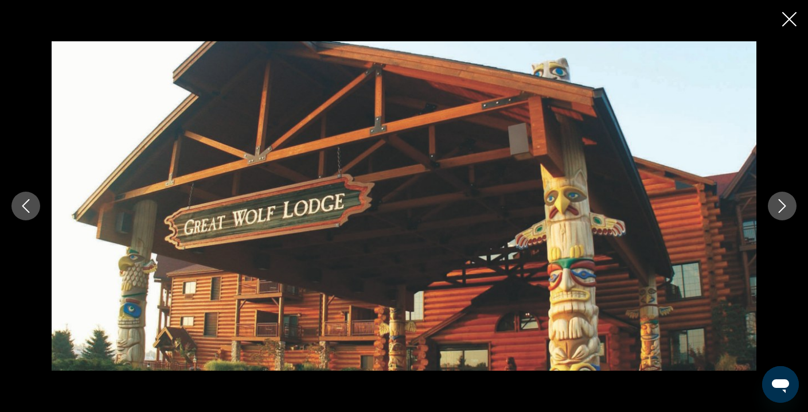
click at [787, 208] on icon "Next image" at bounding box center [782, 206] width 14 height 14
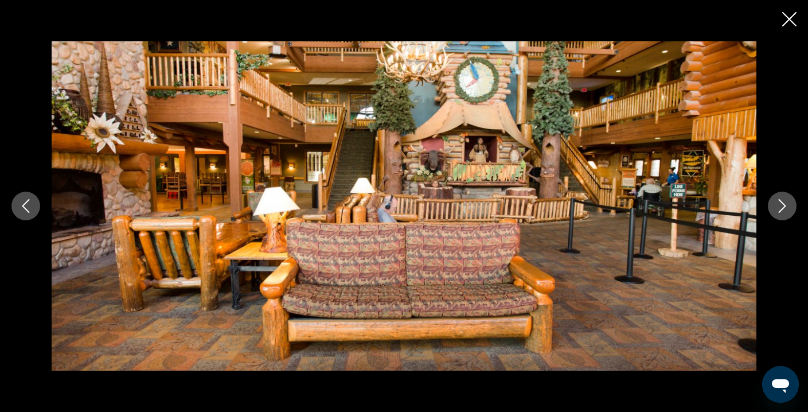
click at [787, 208] on icon "Next image" at bounding box center [782, 206] width 14 height 14
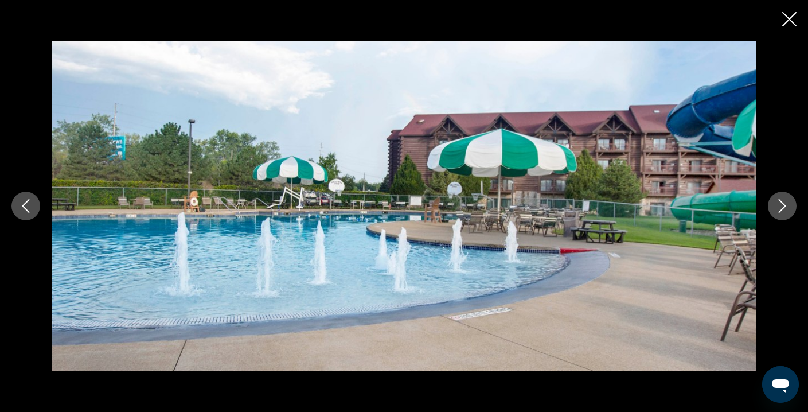
click at [787, 20] on icon "Close slideshow" at bounding box center [789, 19] width 14 height 14
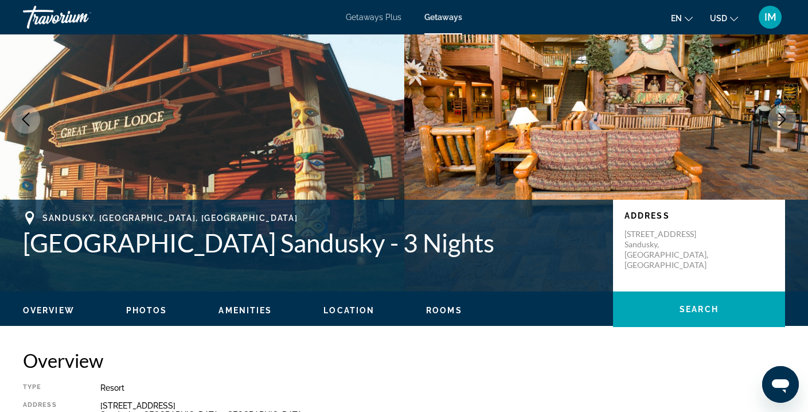
scroll to position [324, 0]
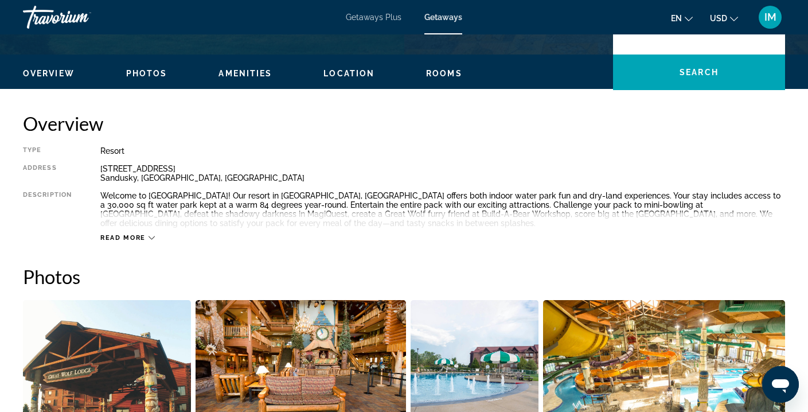
click at [151, 238] on icon "Main content" at bounding box center [151, 237] width 6 height 6
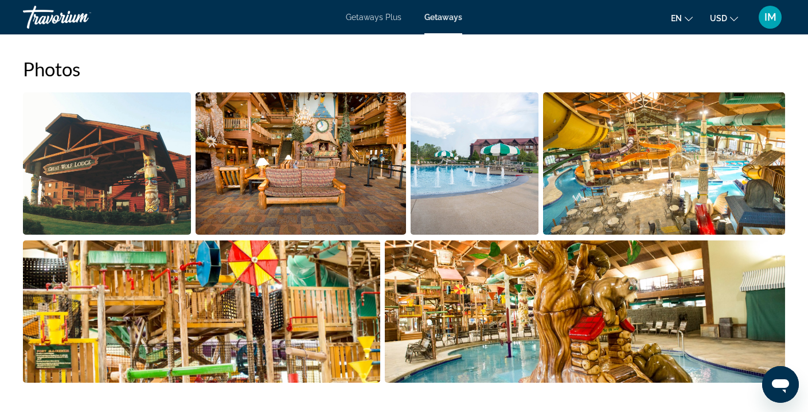
scroll to position [545, 0]
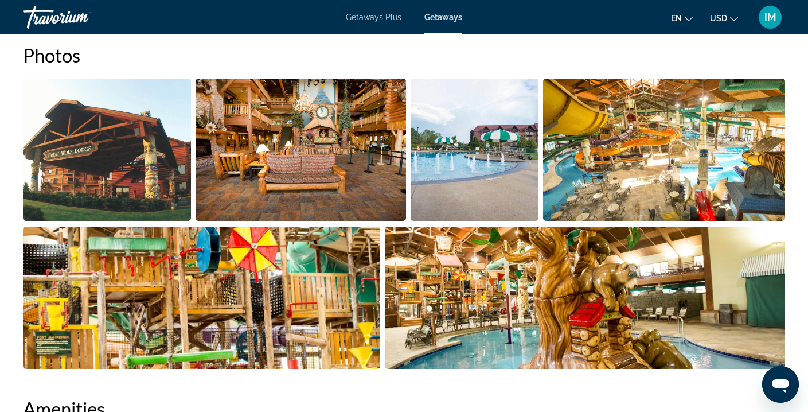
click at [716, 171] on img "Open full-screen image slider" at bounding box center [664, 150] width 242 height 142
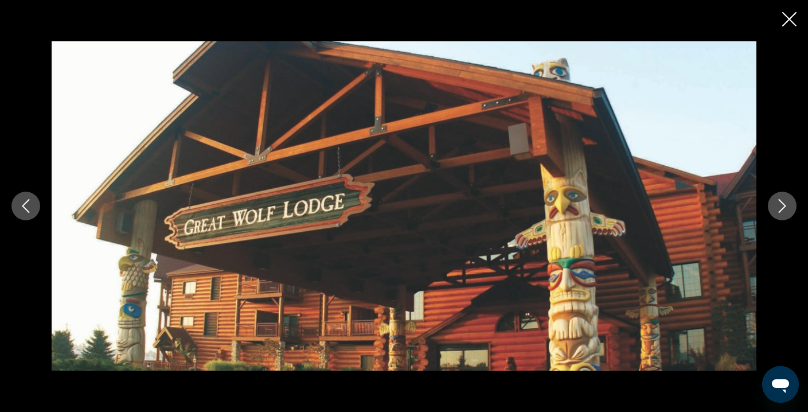
click at [791, 207] on button "Next image" at bounding box center [781, 205] width 29 height 29
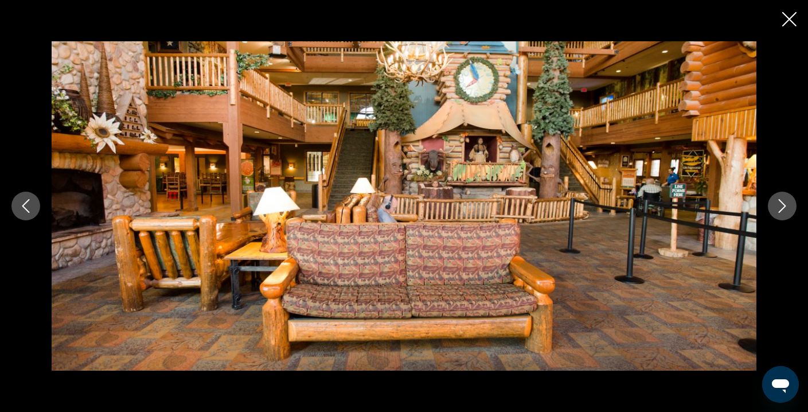
click at [787, 209] on icon "Next image" at bounding box center [782, 206] width 14 height 14
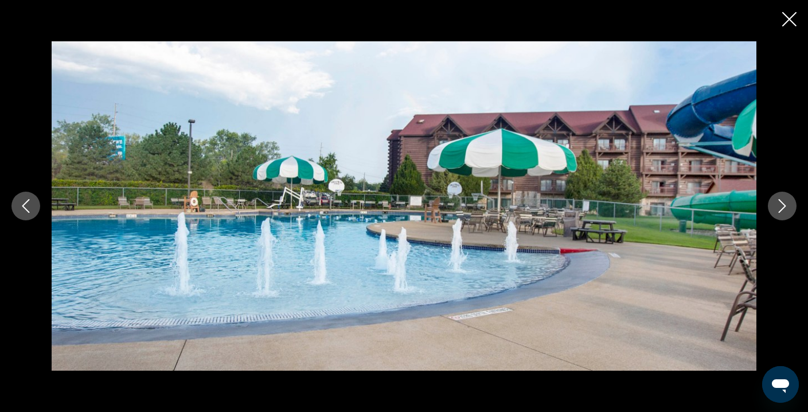
click at [786, 209] on icon "Next image" at bounding box center [782, 206] width 14 height 14
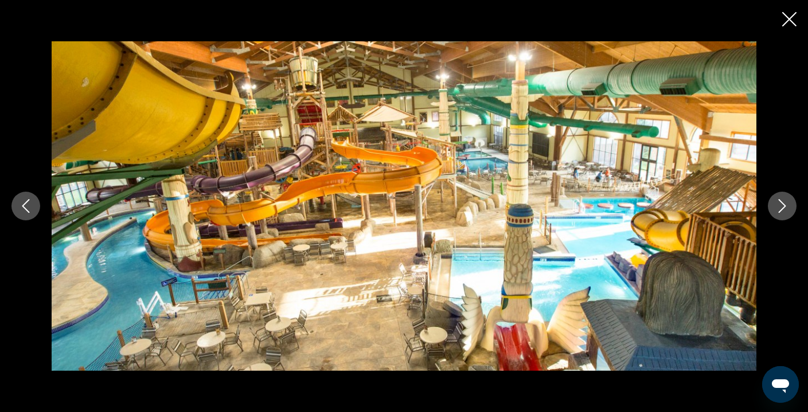
click at [786, 209] on icon "Next image" at bounding box center [782, 206] width 14 height 14
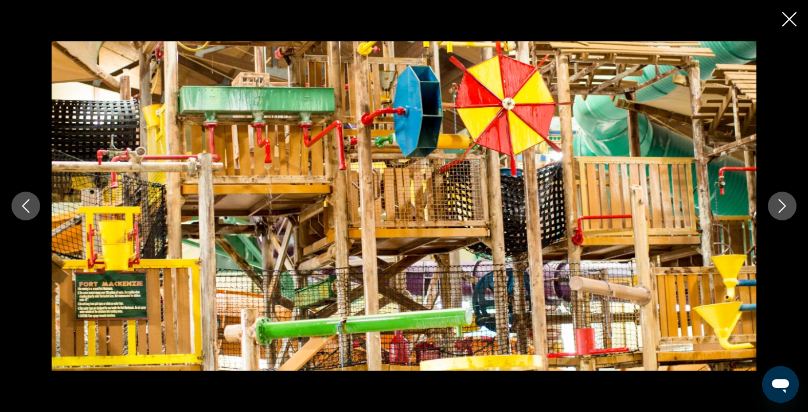
click at [786, 209] on icon "Next image" at bounding box center [782, 206] width 14 height 14
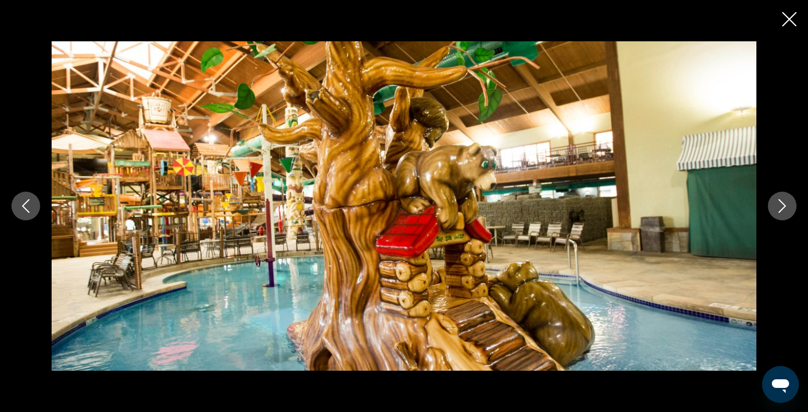
click at [786, 209] on icon "Next image" at bounding box center [782, 206] width 14 height 14
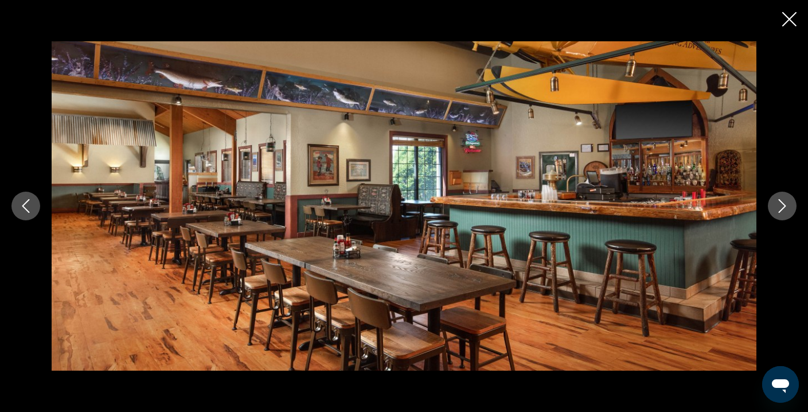
click at [785, 19] on icon "Close slideshow" at bounding box center [789, 19] width 14 height 14
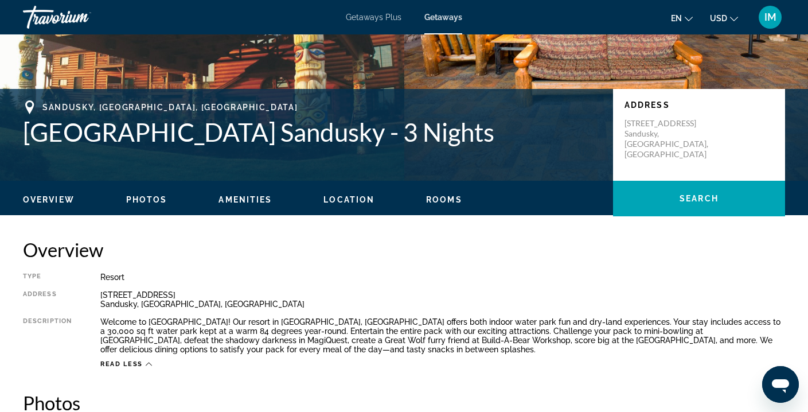
scroll to position [193, 0]
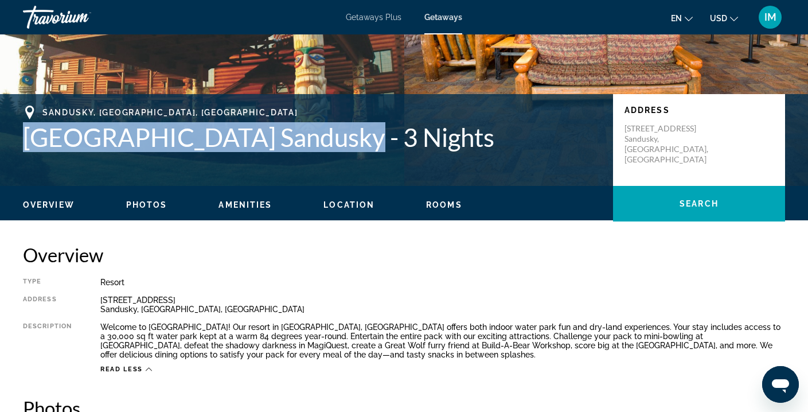
drag, startPoint x: 332, startPoint y: 144, endPoint x: 31, endPoint y: 148, distance: 300.9
click at [31, 148] on h1 "[GEOGRAPHIC_DATA] Sandusky - 3 Nights" at bounding box center [312, 137] width 578 height 30
copy h1 "[GEOGRAPHIC_DATA] Sandusky"
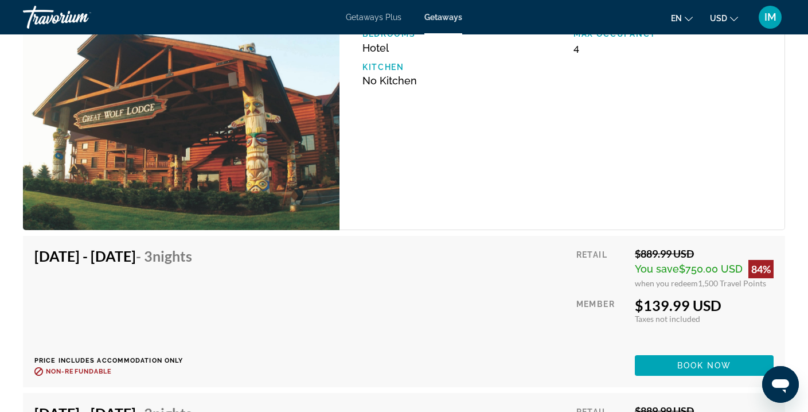
scroll to position [1737, 0]
